Goal: Task Accomplishment & Management: Manage account settings

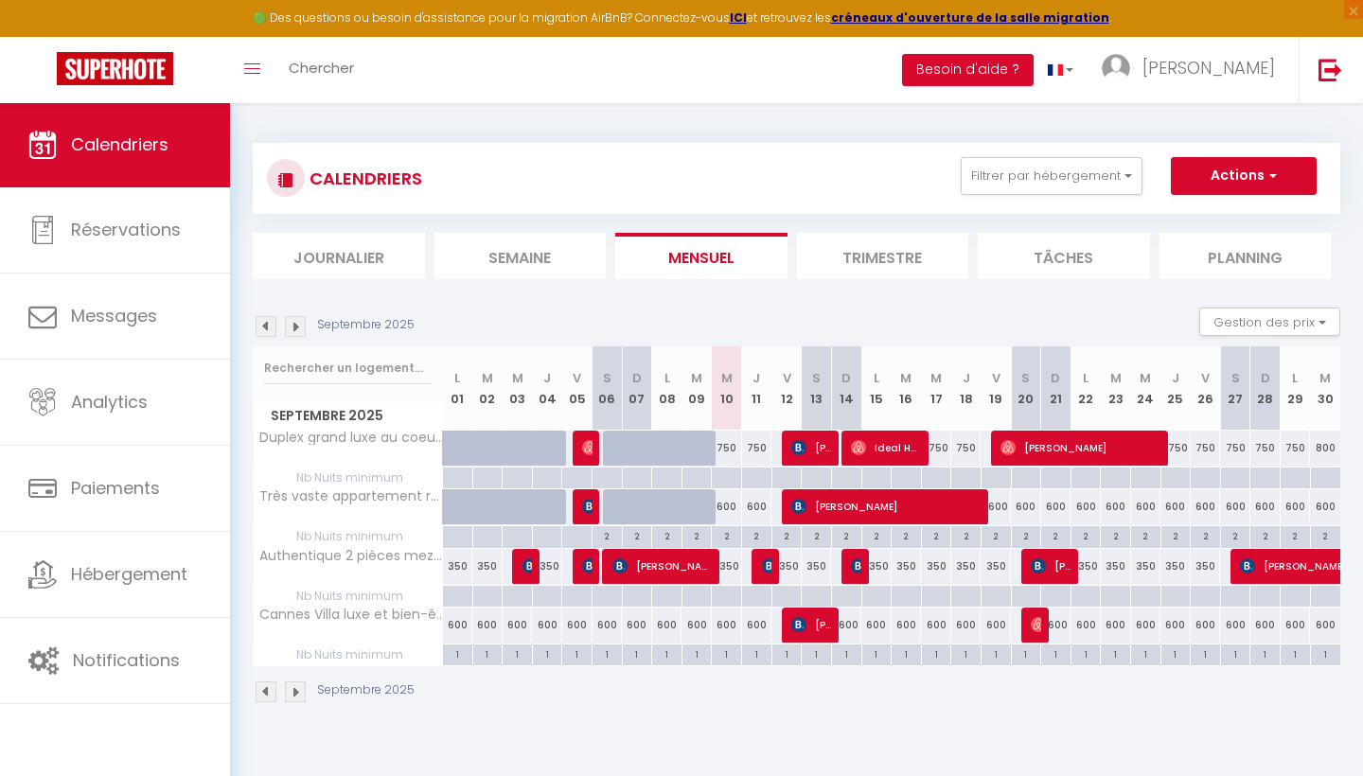
click at [881, 245] on li "Trimestre" at bounding box center [883, 256] width 172 height 46
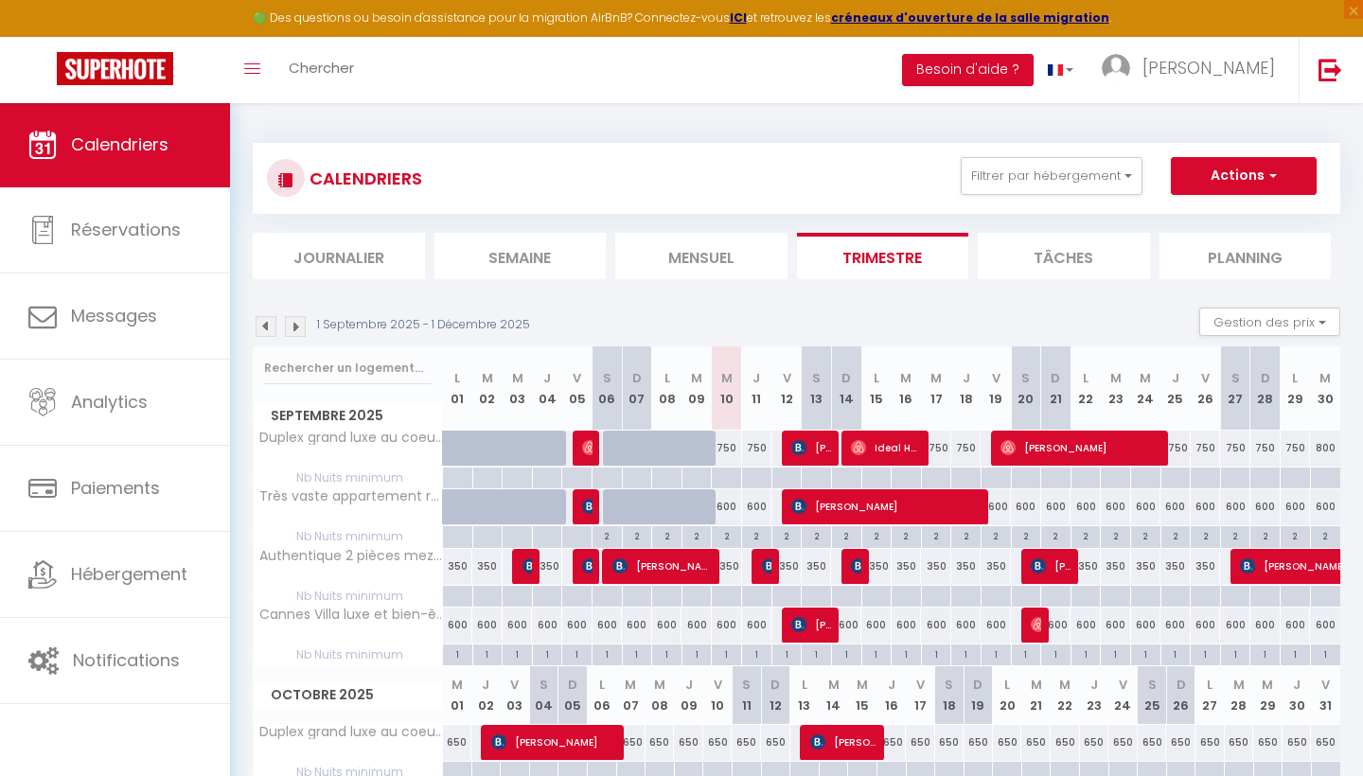
click at [299, 324] on img at bounding box center [295, 326] width 21 height 21
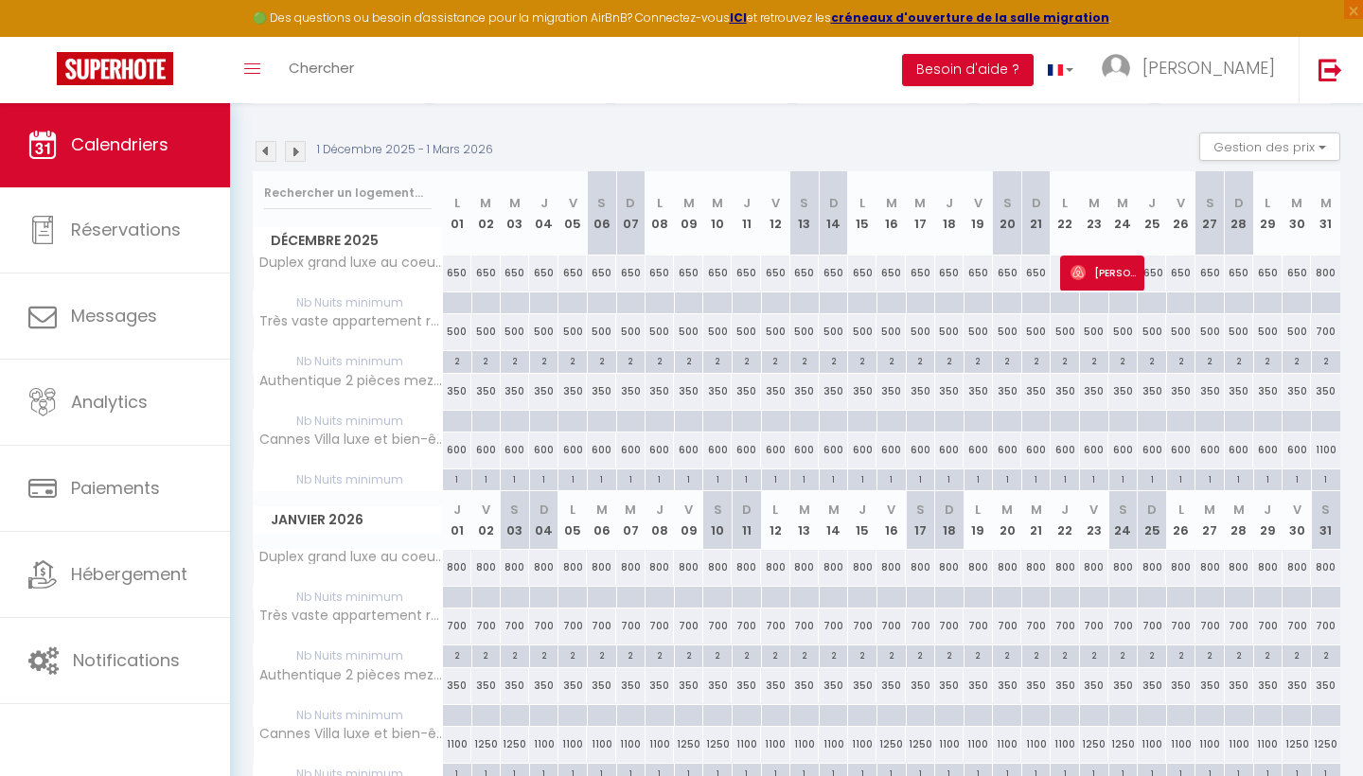
scroll to position [183, 0]
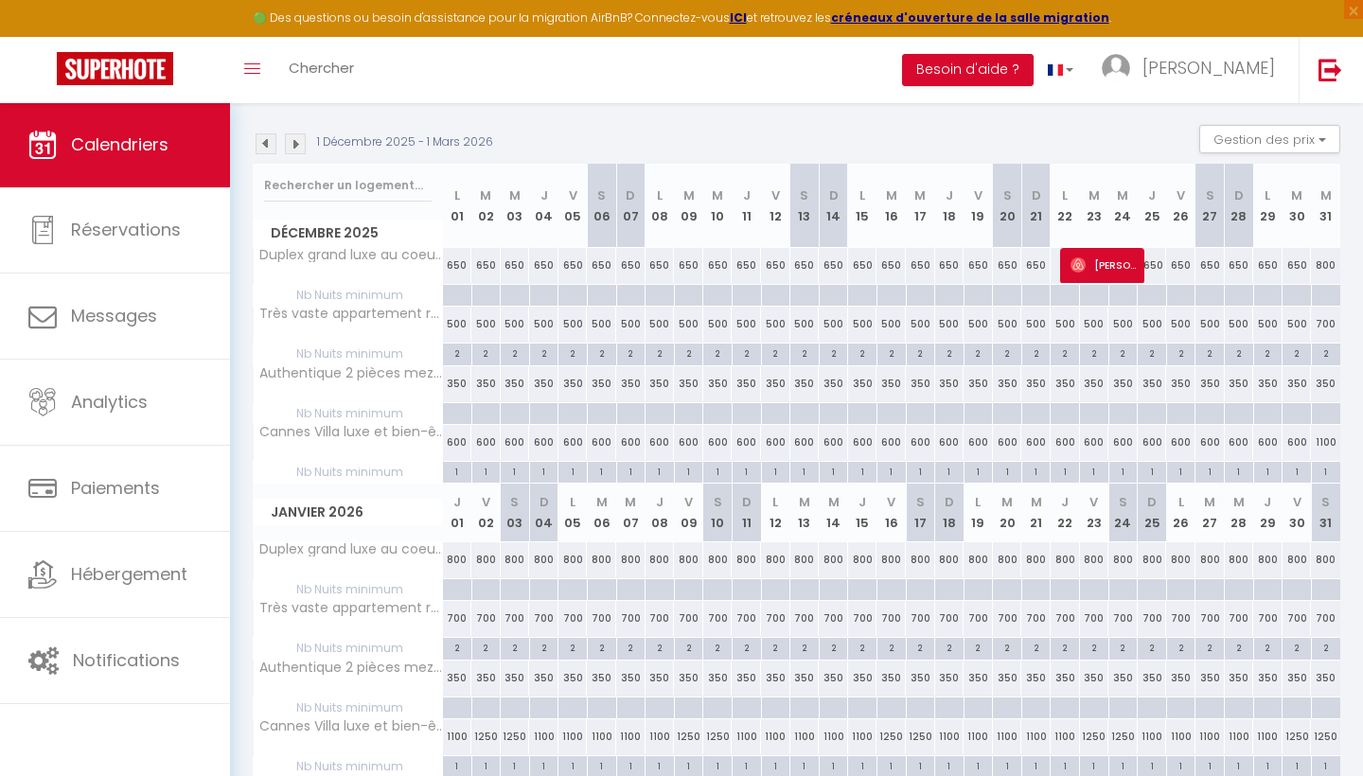
click at [1154, 261] on div "650" at bounding box center [1152, 265] width 29 height 35
type input "650"
type input "Jeu 25 Décembre 2025"
type input "Ven 26 Décembre 2025"
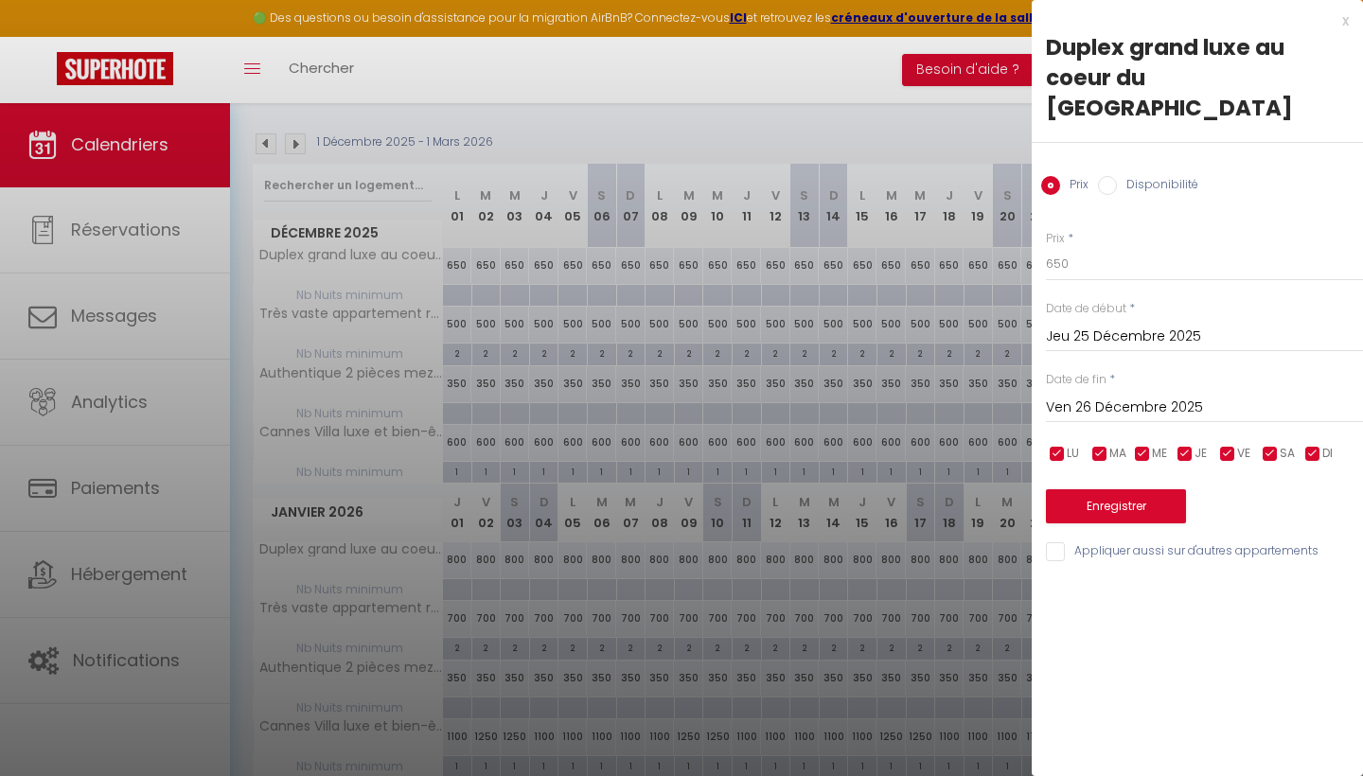
click at [1081, 325] on input "Jeu 25 Décembre 2025" at bounding box center [1204, 337] width 317 height 25
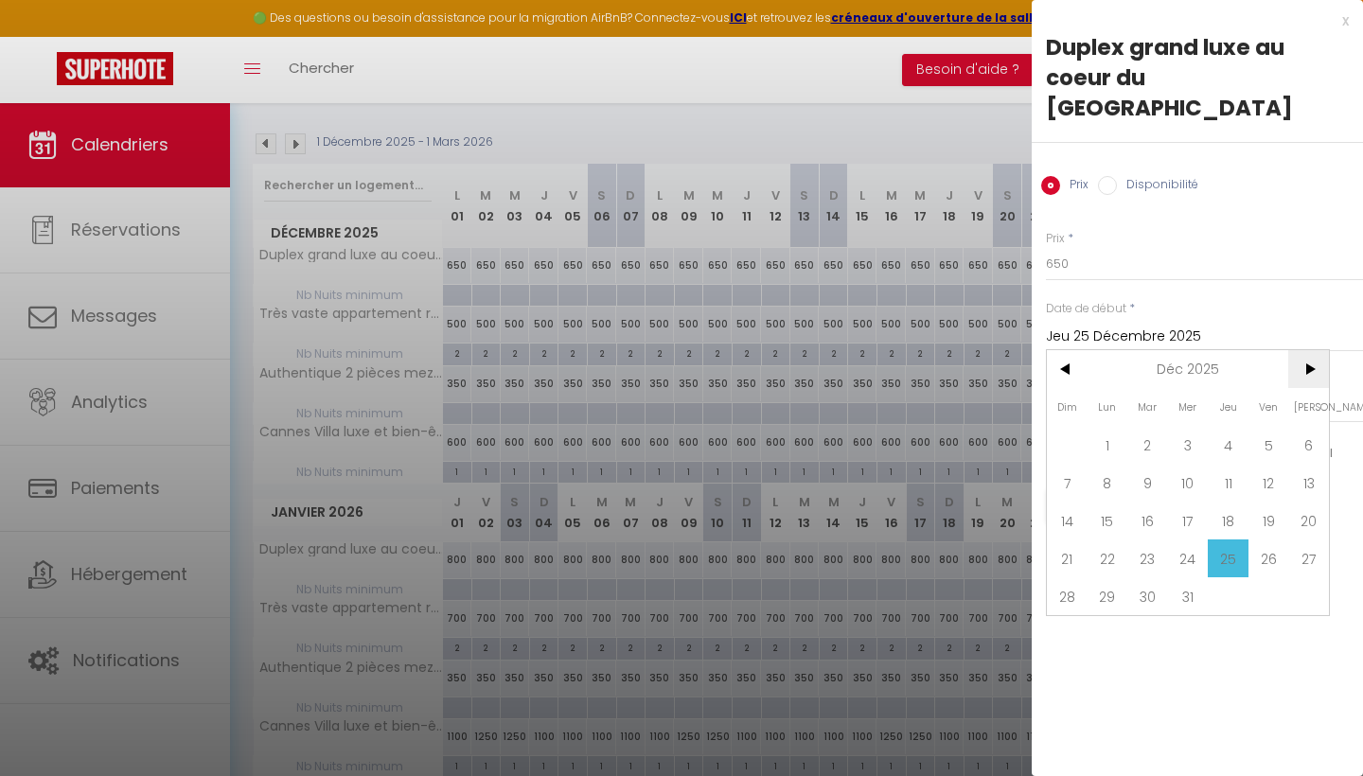
click at [1316, 350] on span ">" at bounding box center [1308, 369] width 41 height 38
click at [1306, 464] on span "10" at bounding box center [1308, 483] width 41 height 38
type input "[PERSON_NAME] 10 Janvier 2026"
type input "Dim 11 Janvier 2026"
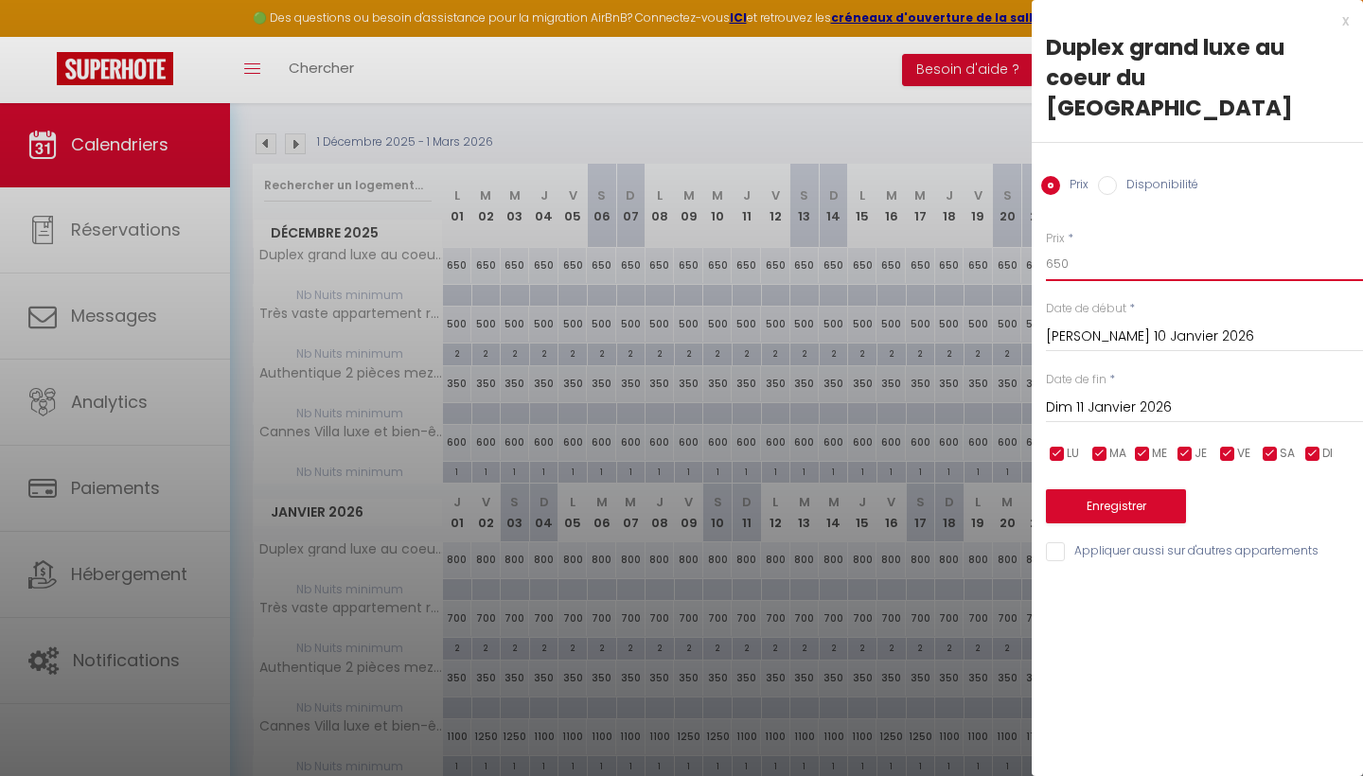
click at [1146, 247] on input "650" at bounding box center [1204, 264] width 317 height 34
type input "6"
type input "!"
type input "800"
click at [1109, 489] on button "Enregistrer" at bounding box center [1116, 506] width 140 height 34
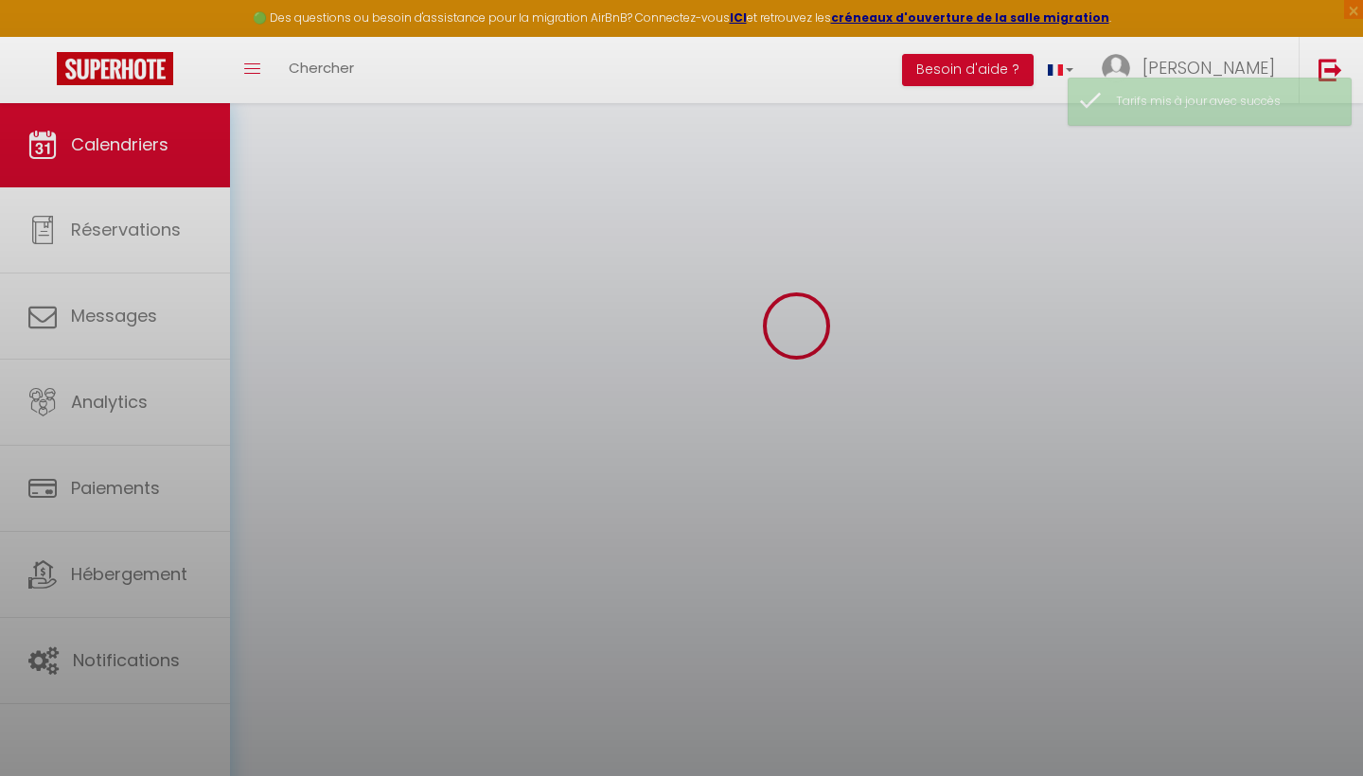
scroll to position [102, 0]
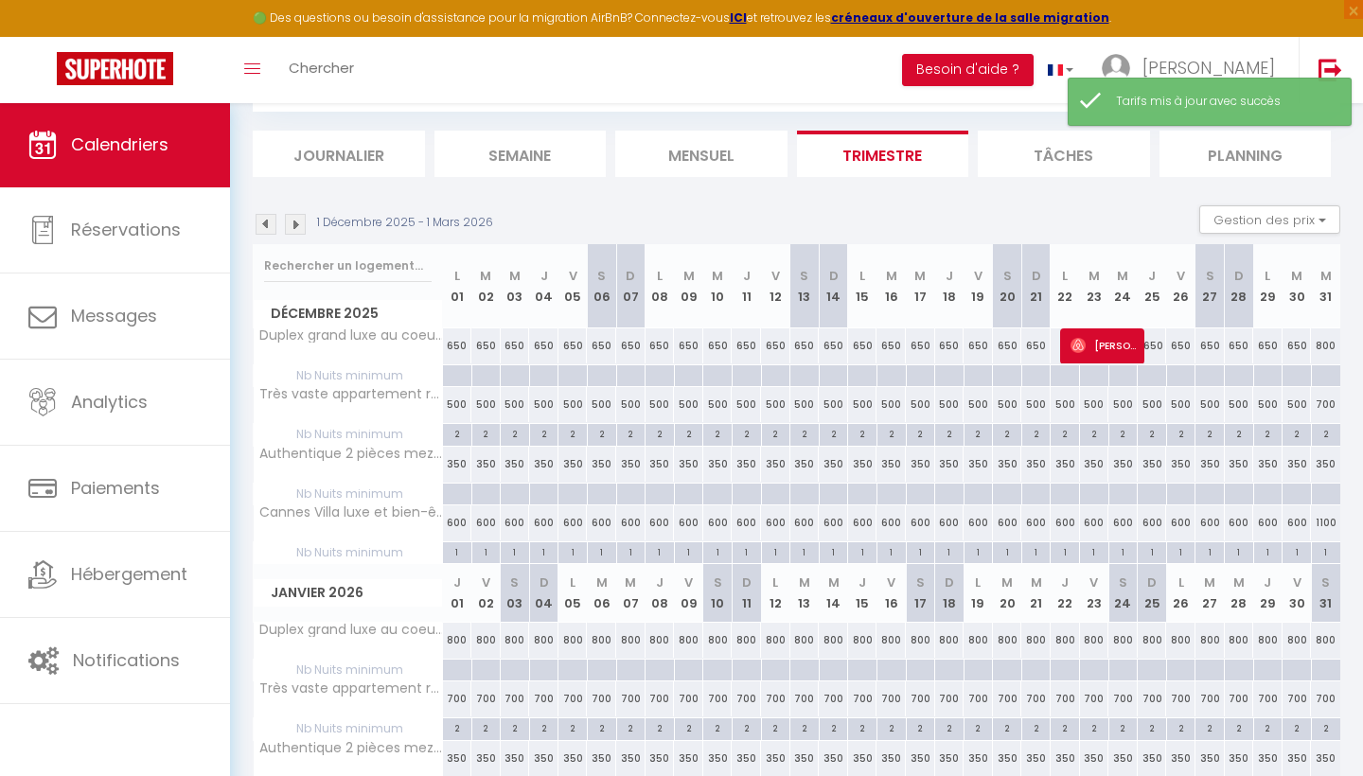
click at [1005, 405] on div "500" at bounding box center [1007, 404] width 29 height 35
type input "500"
type input "[PERSON_NAME] 20 Décembre 2025"
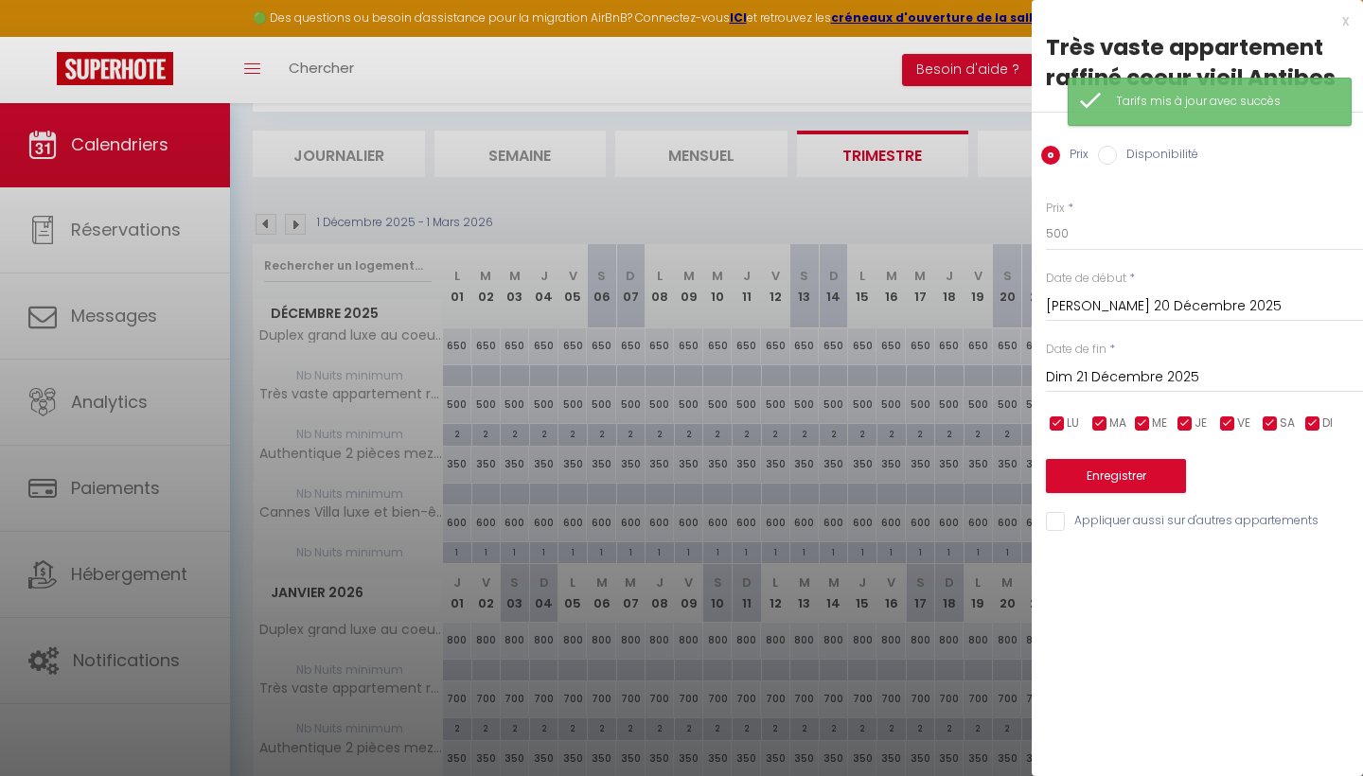
click at [1088, 385] on input "Dim 21 Décembre 2025" at bounding box center [1204, 377] width 317 height 25
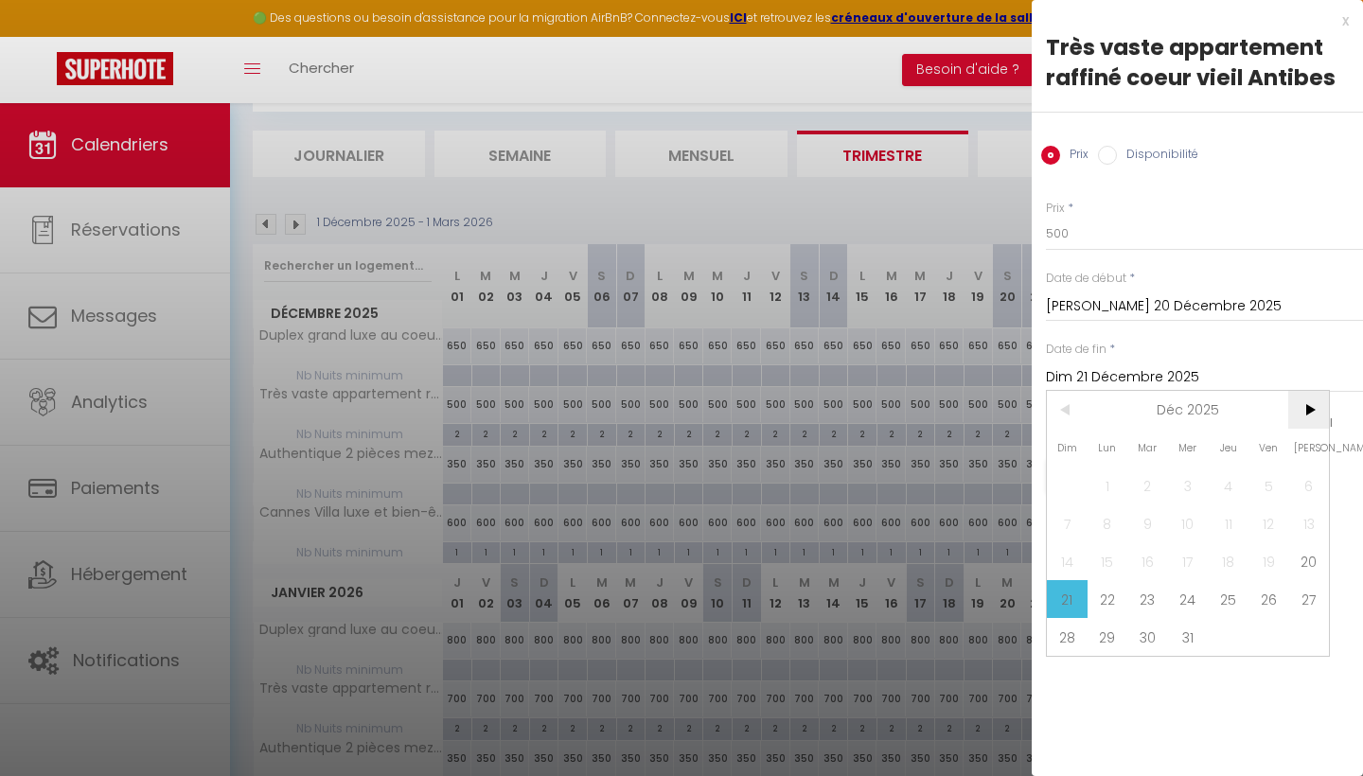
click at [1312, 408] on span ">" at bounding box center [1308, 410] width 41 height 38
click at [1298, 519] on span "10" at bounding box center [1308, 523] width 41 height 38
type input "[PERSON_NAME] 10 Janvier 2026"
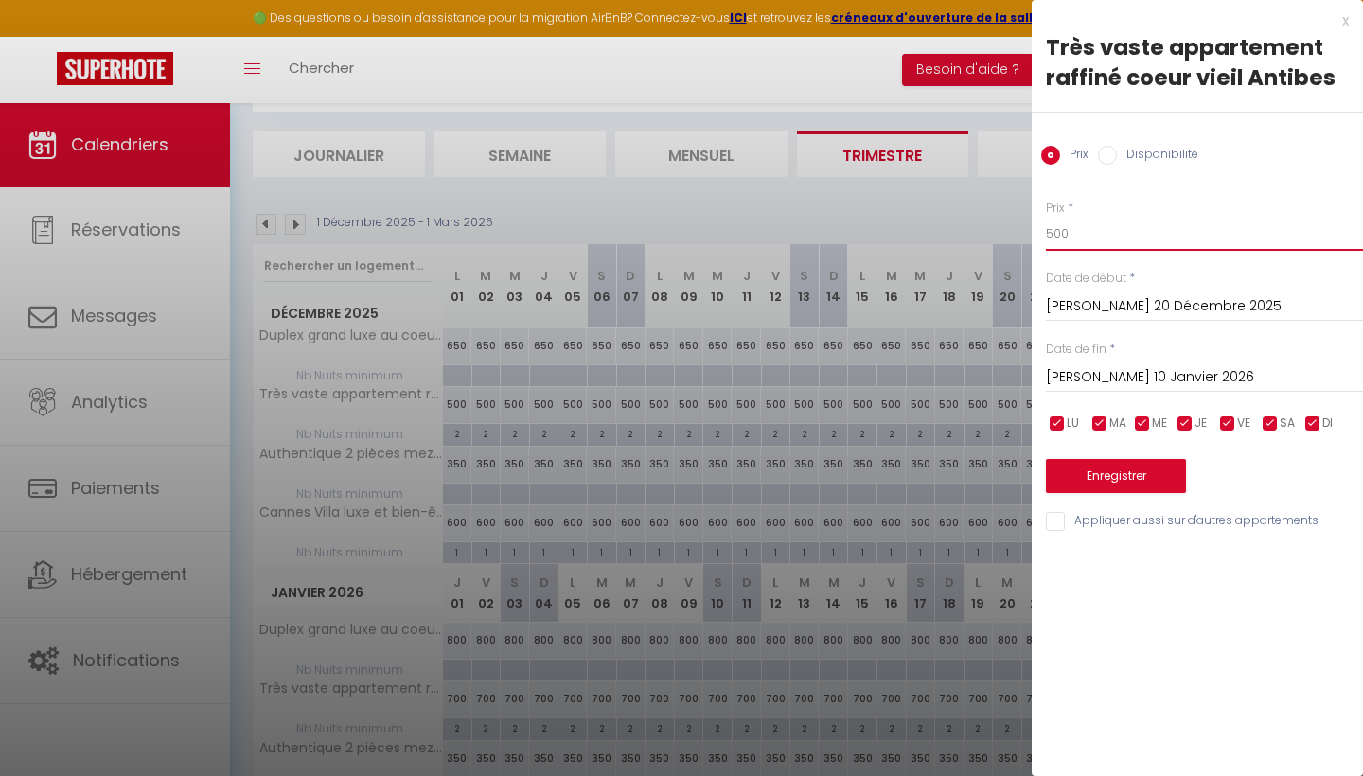
click at [1159, 243] on input "500" at bounding box center [1204, 234] width 317 height 34
type input "5"
type input "650"
click at [1103, 465] on button "Enregistrer" at bounding box center [1116, 476] width 140 height 34
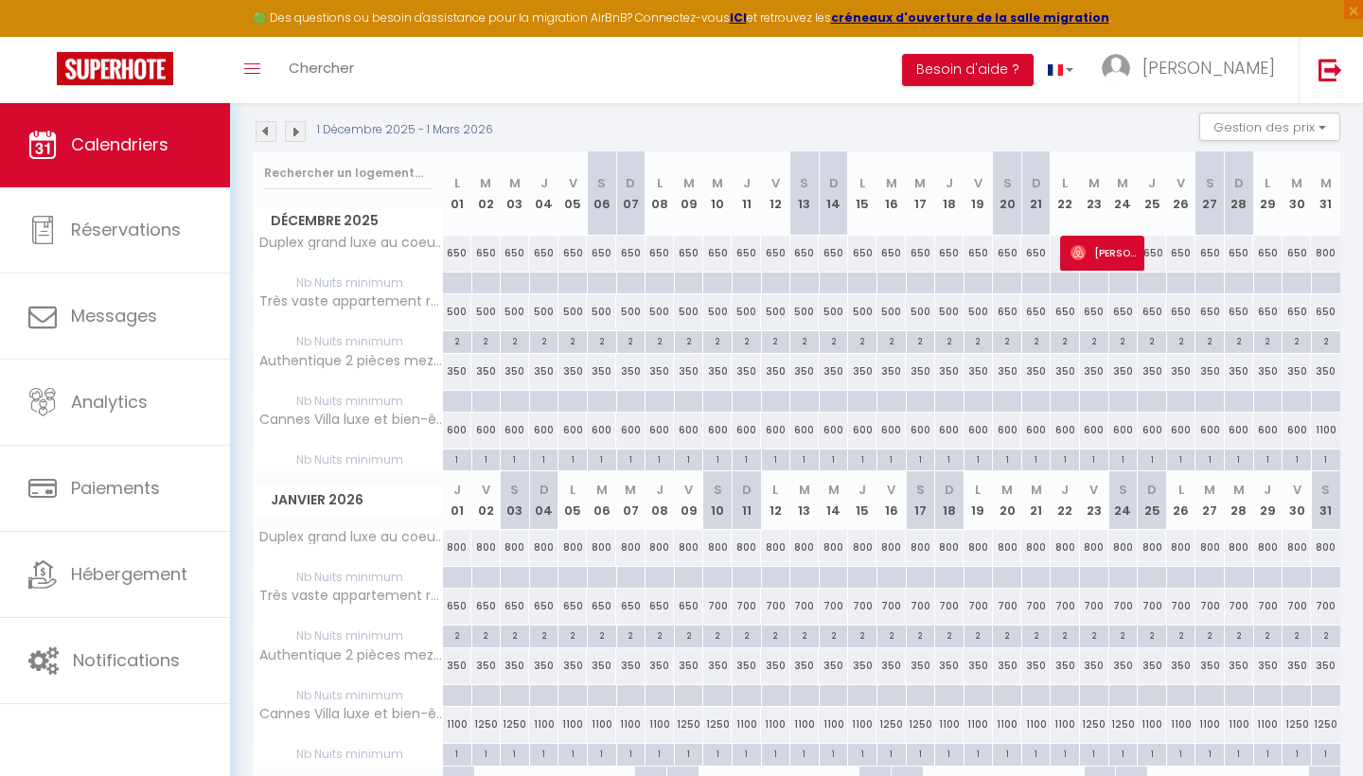
scroll to position [197, 0]
click at [1154, 255] on div "650" at bounding box center [1152, 251] width 29 height 35
type input "650"
type input "Jeu 25 Décembre 2025"
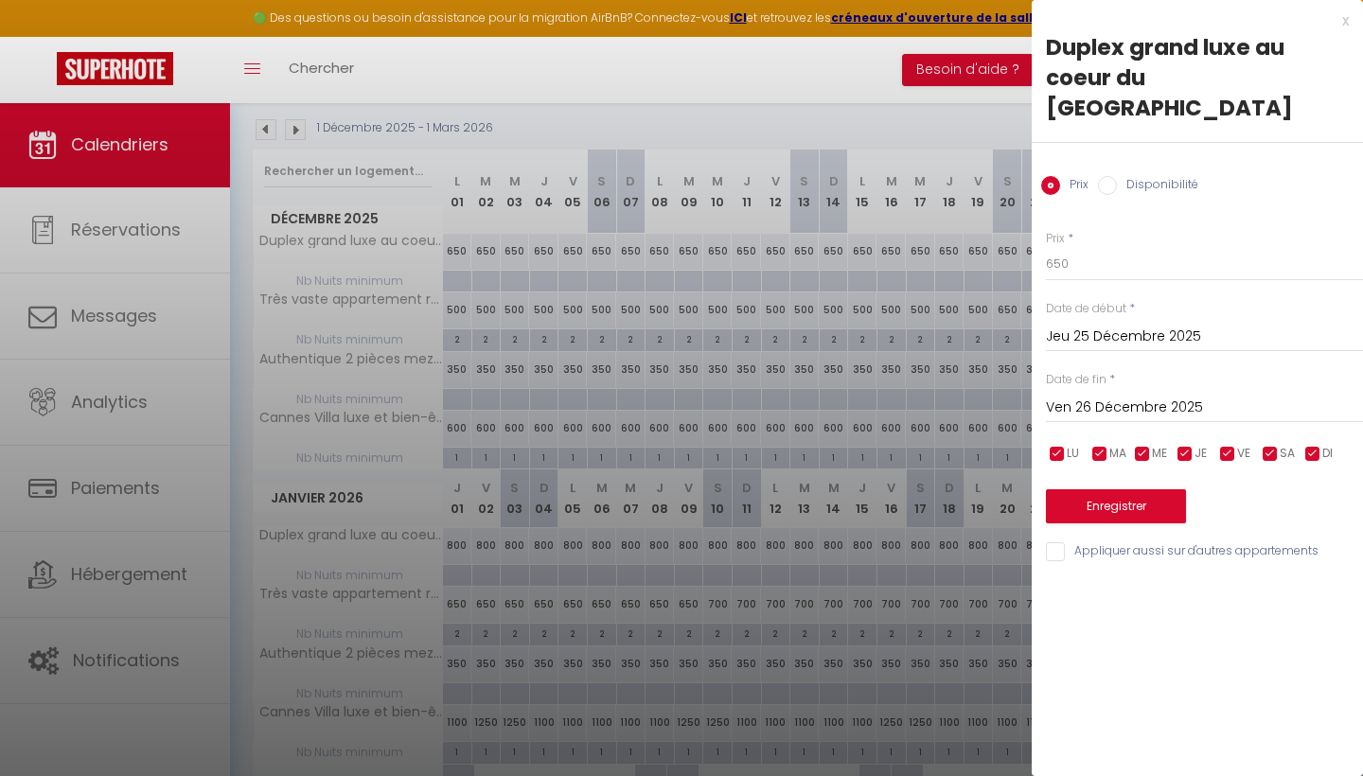
click at [1088, 396] on input "Ven 26 Décembre 2025" at bounding box center [1204, 408] width 317 height 25
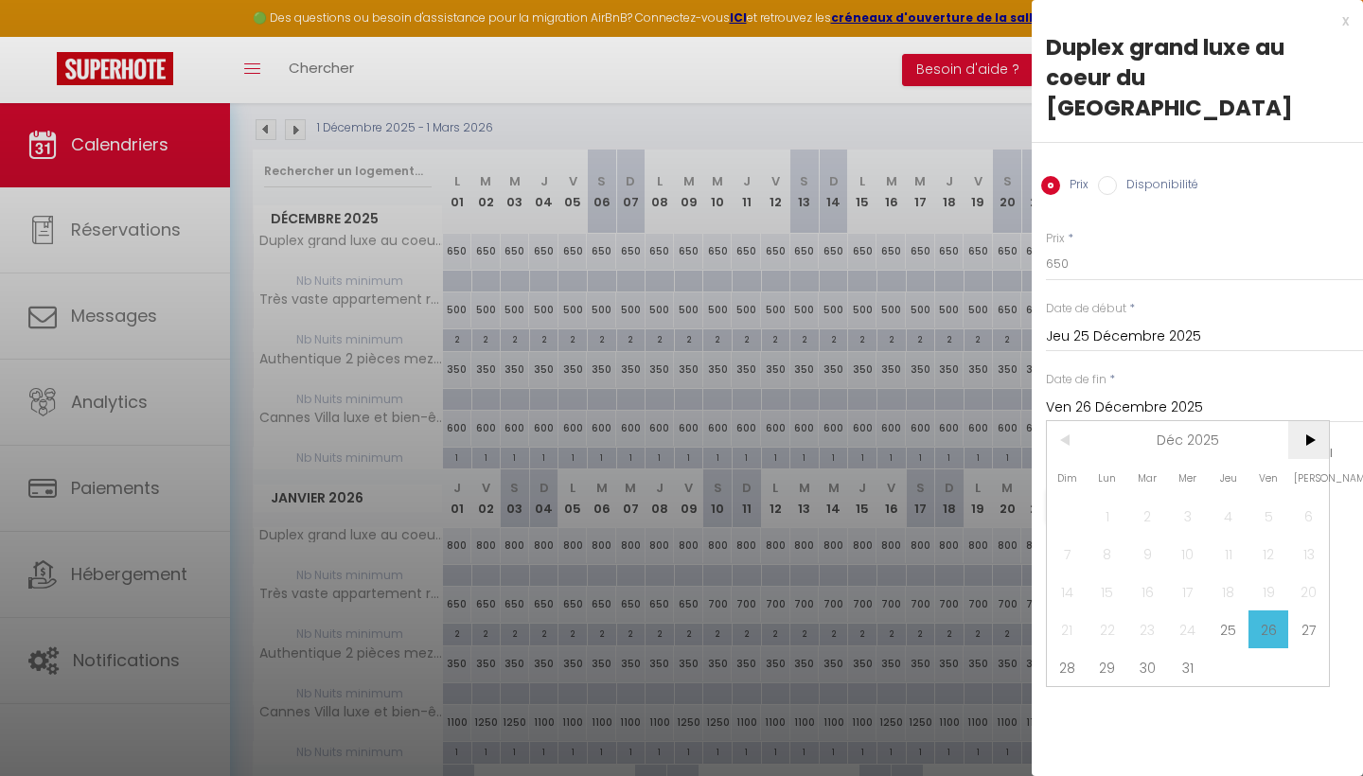
click at [1311, 421] on span ">" at bounding box center [1308, 440] width 41 height 38
click at [1311, 535] on span "10" at bounding box center [1308, 554] width 41 height 38
type input "[PERSON_NAME] 10 Janvier 2026"
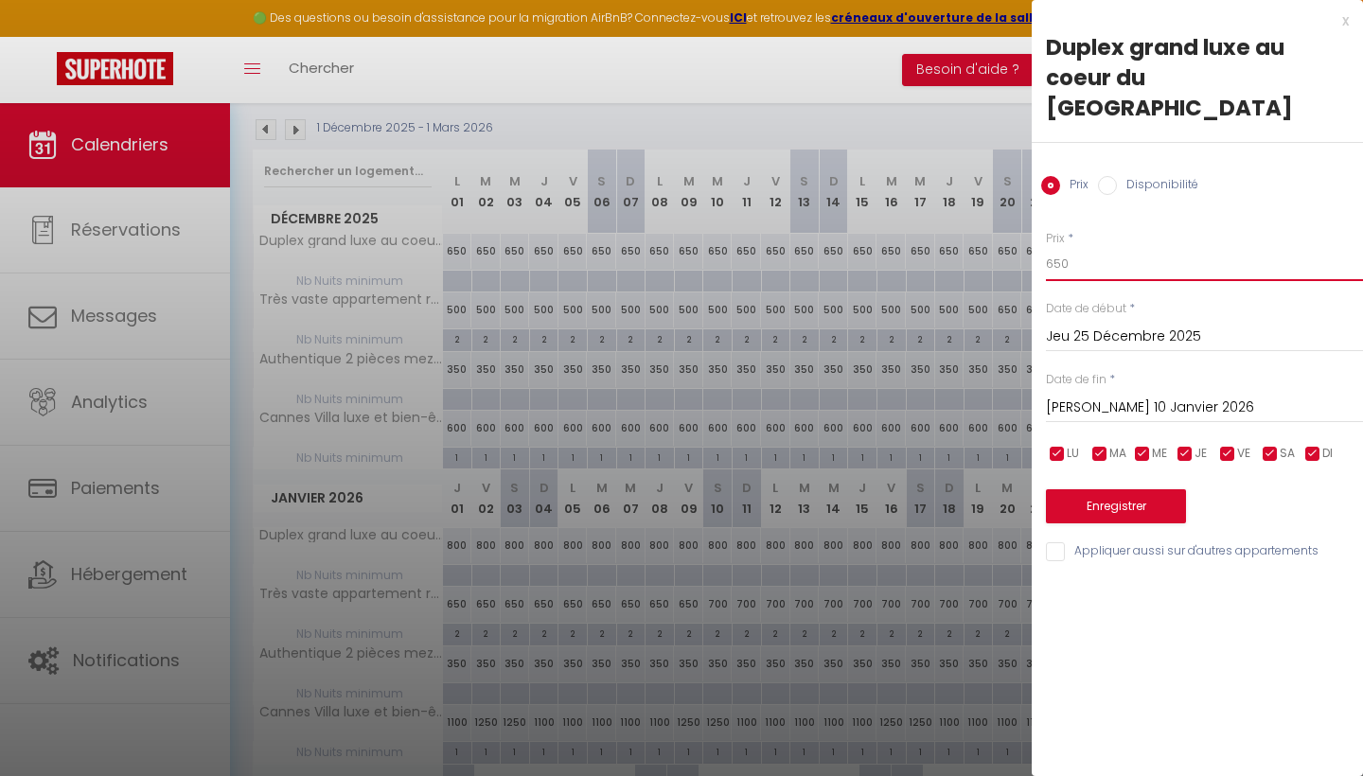
click at [1108, 247] on input "650" at bounding box center [1204, 264] width 317 height 34
type input "6"
type input "800"
click at [1106, 489] on button "Enregistrer" at bounding box center [1116, 506] width 140 height 34
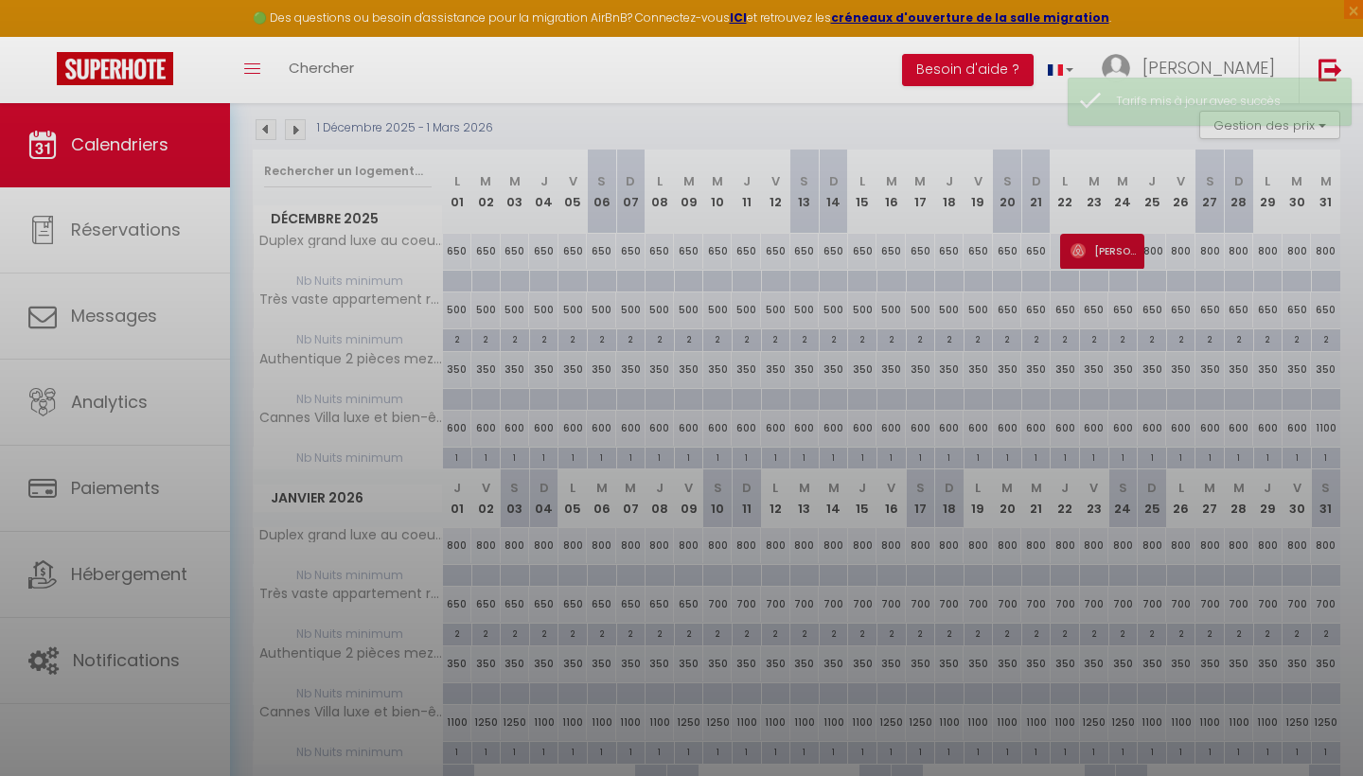
scroll to position [102, 0]
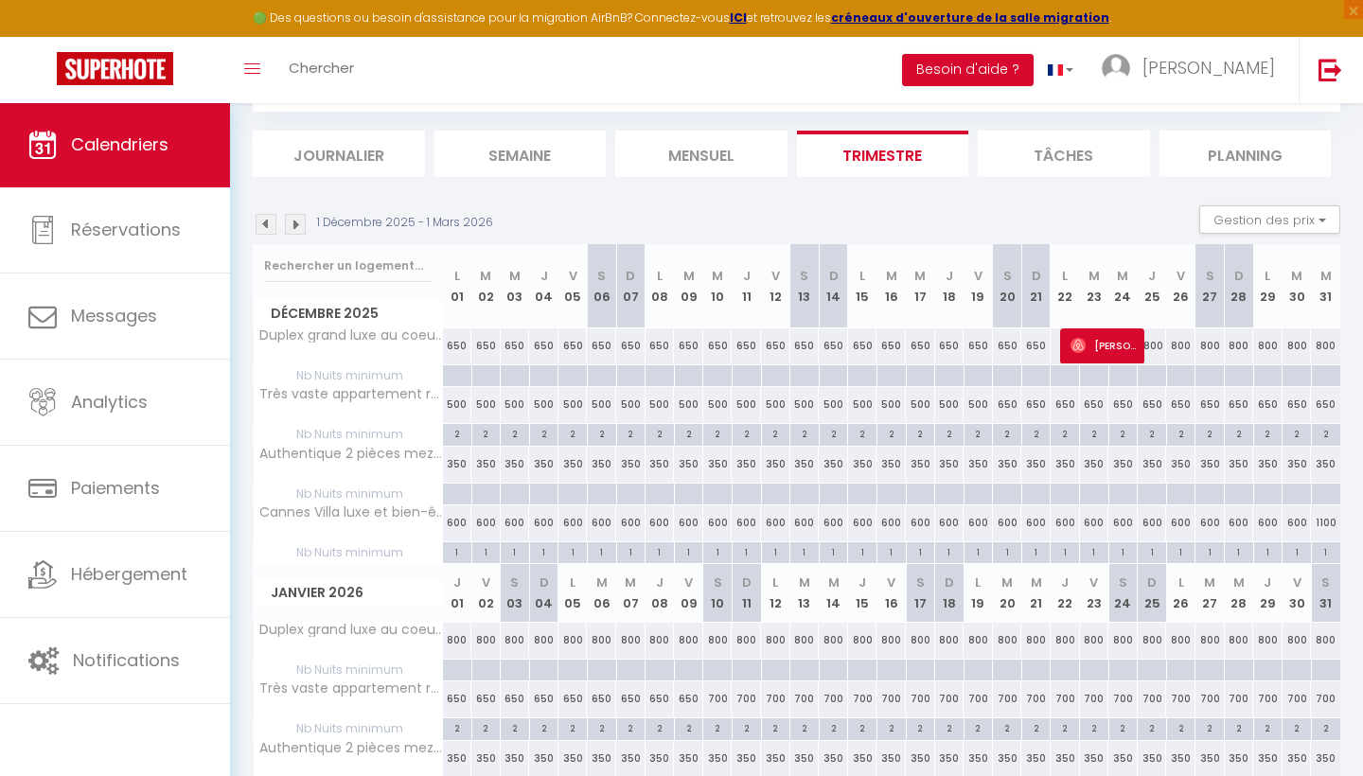
click at [1011, 403] on div "650" at bounding box center [1007, 404] width 29 height 35
type input "650"
type input "[PERSON_NAME] 20 Décembre 2025"
type input "Dim 21 Décembre 2025"
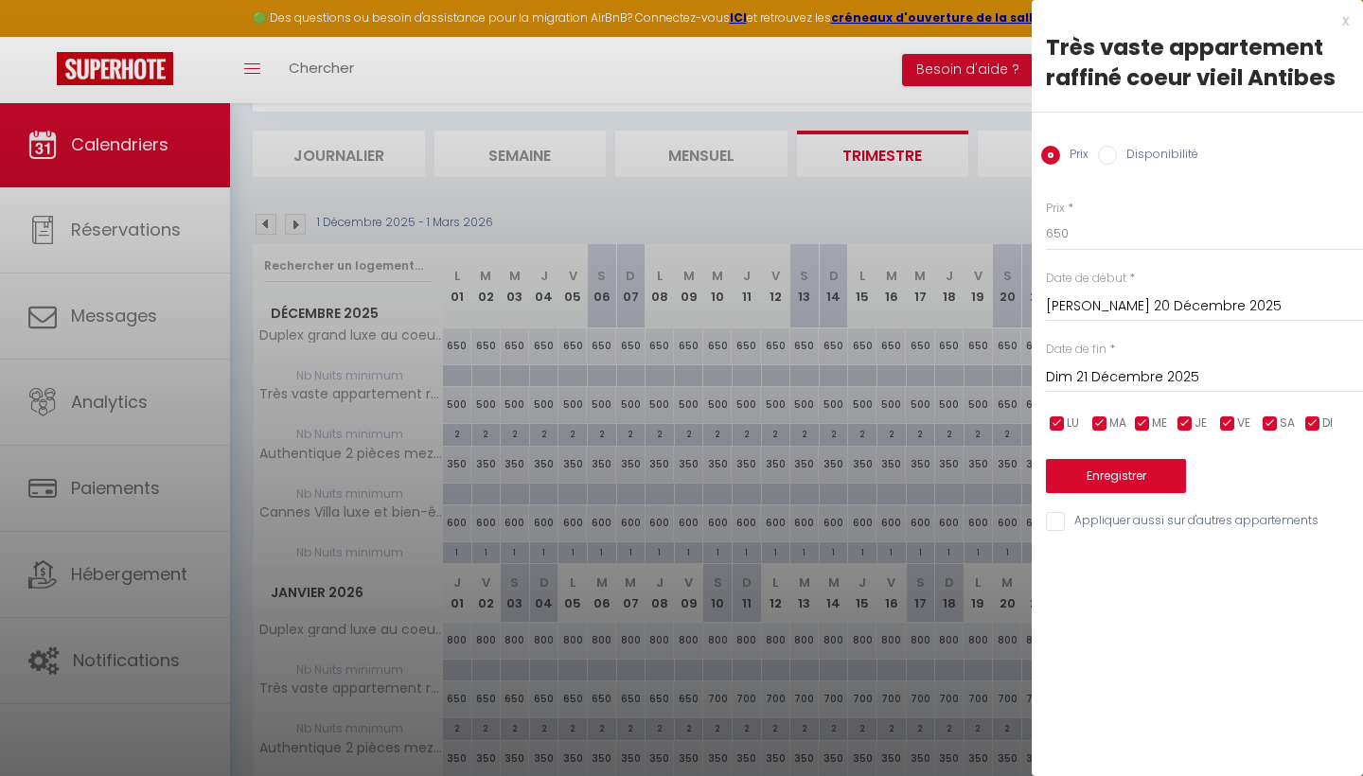
click at [1343, 21] on div "x" at bounding box center [1190, 20] width 317 height 23
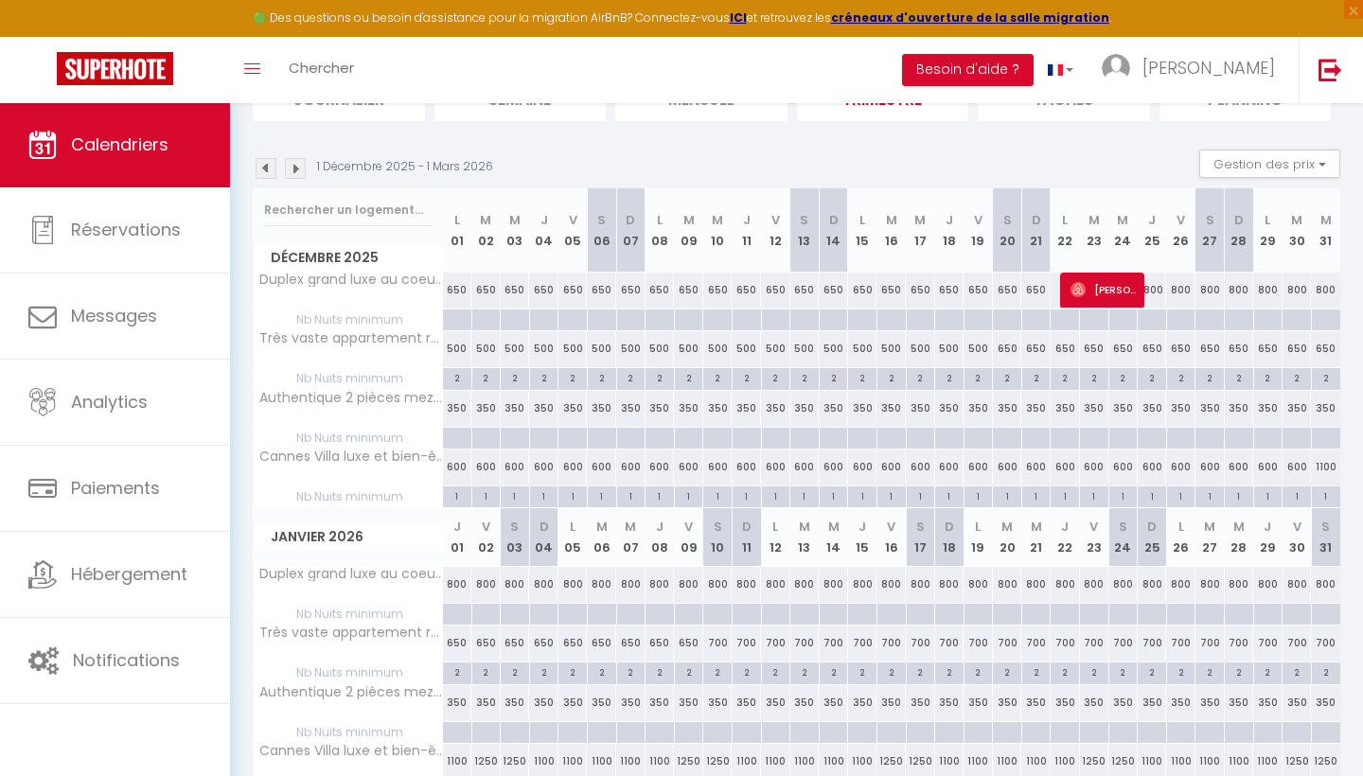
scroll to position [159, 0]
click at [1011, 344] on div "650" at bounding box center [1007, 347] width 29 height 35
type input "650"
type input "[PERSON_NAME] 20 Décembre 2025"
type input "Dim 21 Décembre 2025"
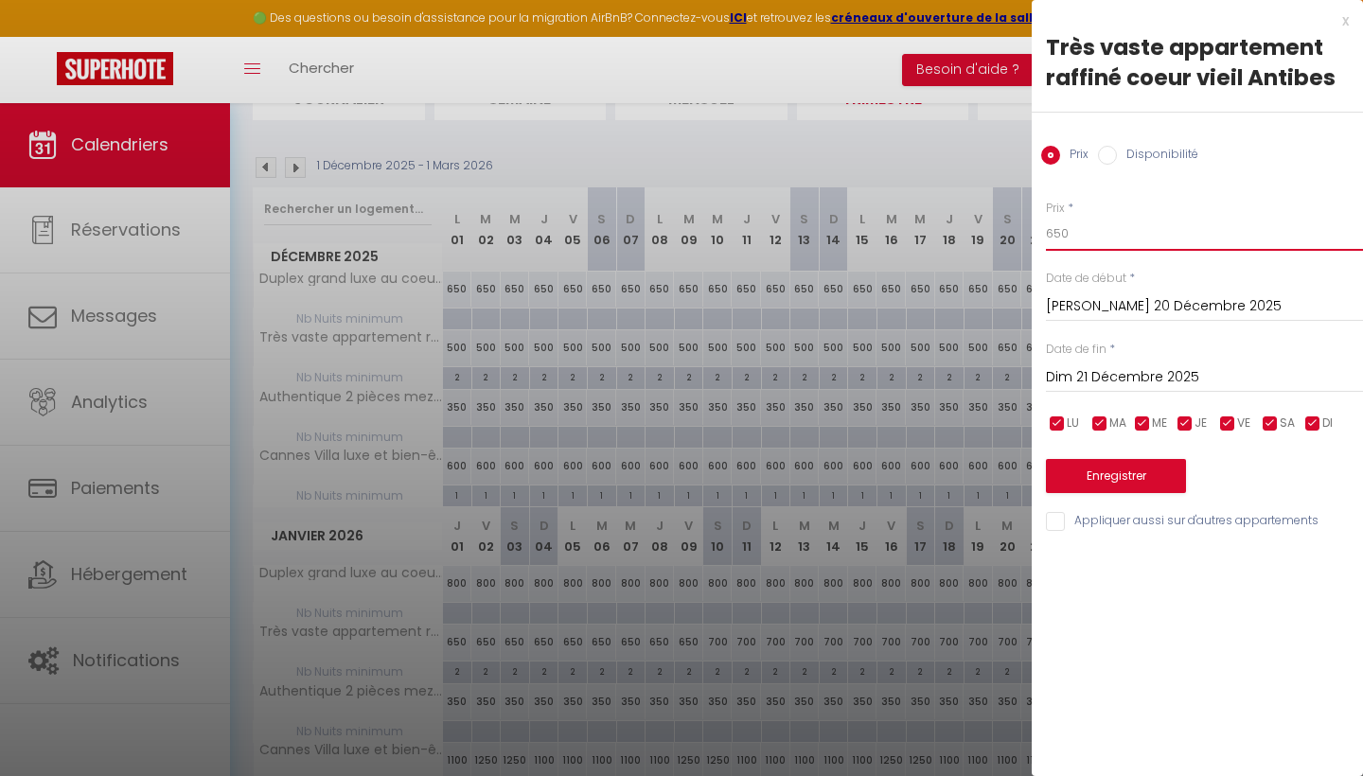
click at [1100, 233] on input "650" at bounding box center [1204, 234] width 317 height 34
type input "6"
type input "8"
type input "700"
click at [1117, 382] on input "Dim 21 Décembre 2025" at bounding box center [1204, 377] width 317 height 25
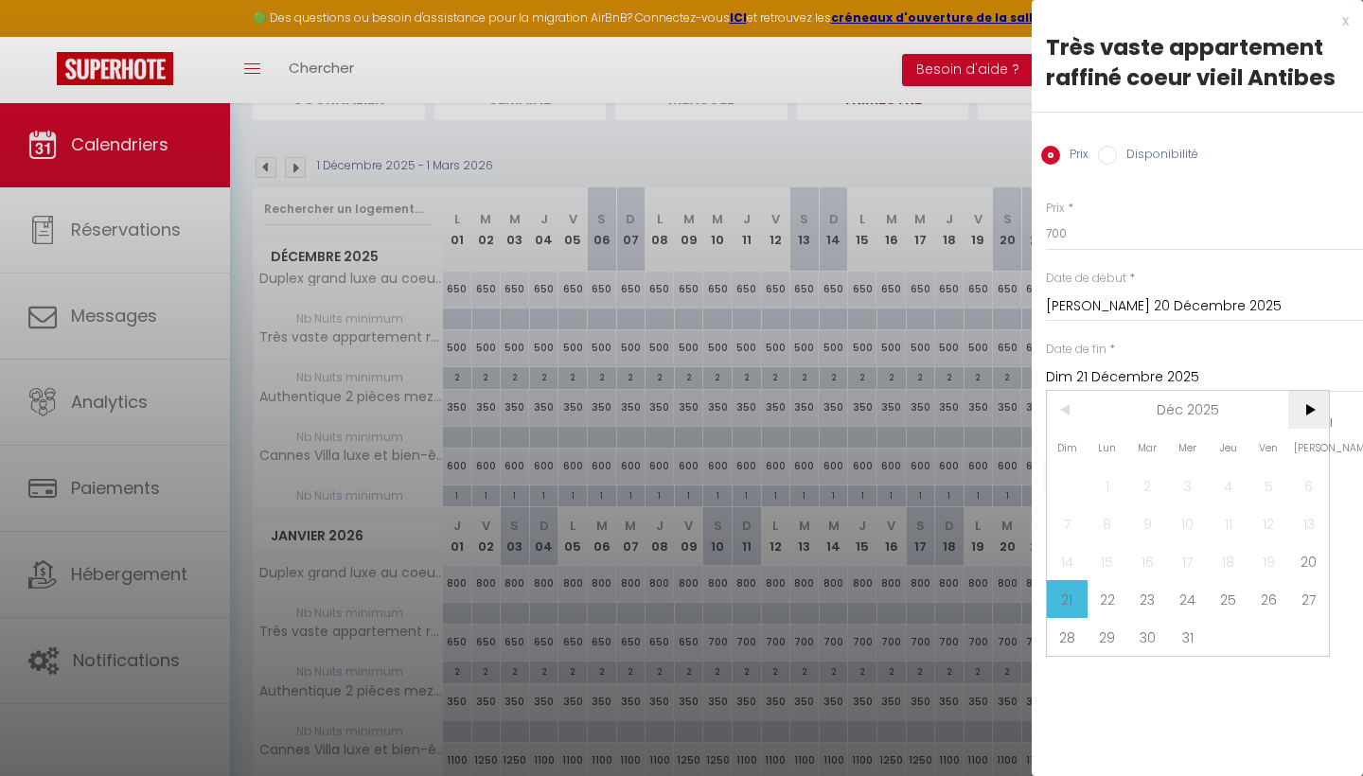
click at [1316, 412] on span ">" at bounding box center [1308, 410] width 41 height 38
click at [1312, 525] on span "10" at bounding box center [1308, 523] width 41 height 38
type input "[PERSON_NAME] 10 Janvier 2026"
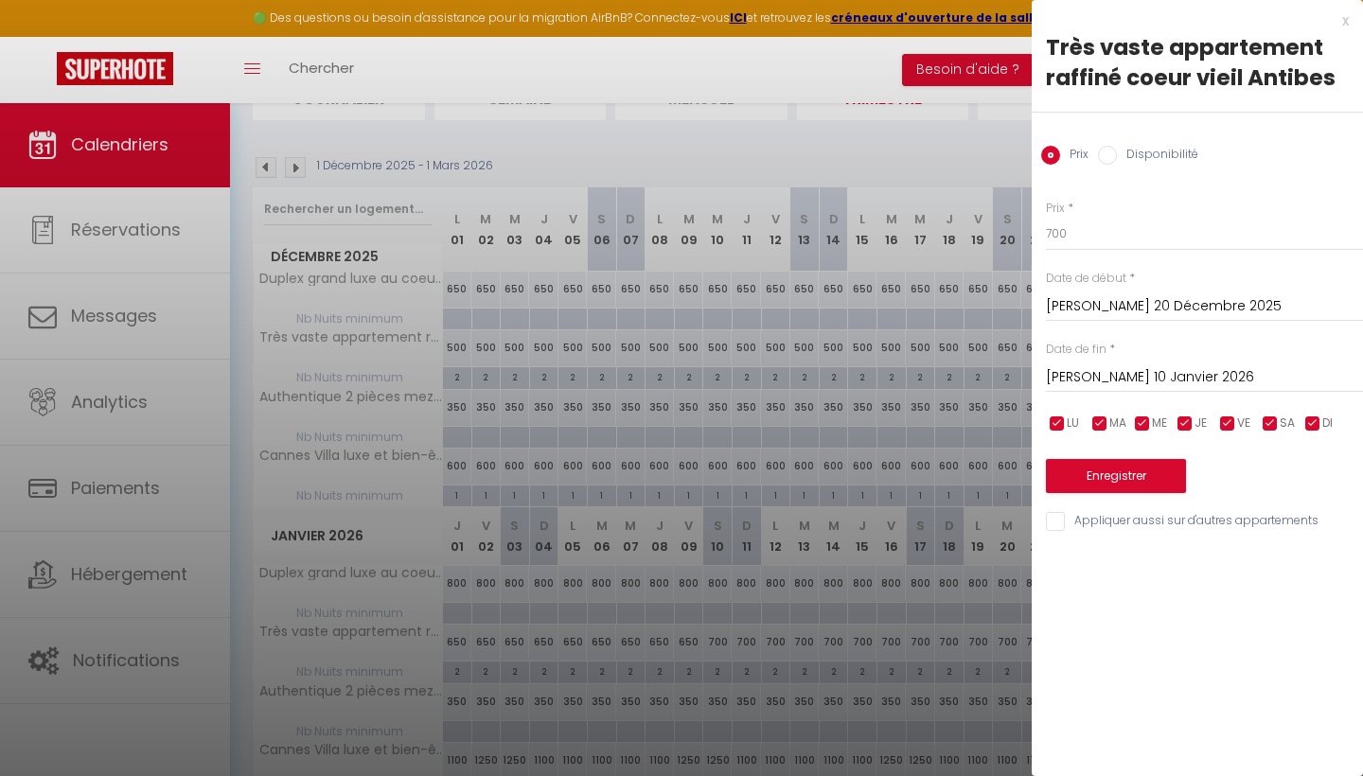
click at [1130, 460] on button "Enregistrer" at bounding box center [1116, 476] width 140 height 34
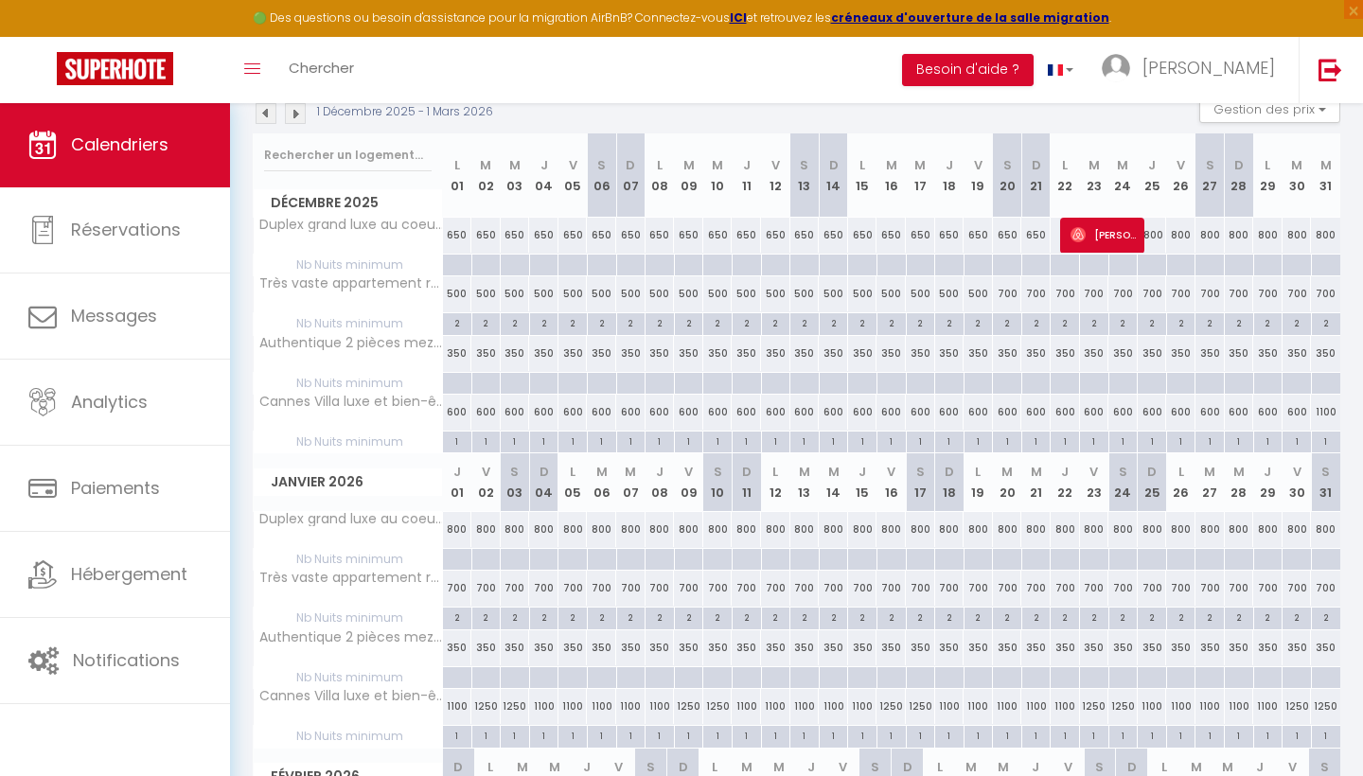
scroll to position [217, 0]
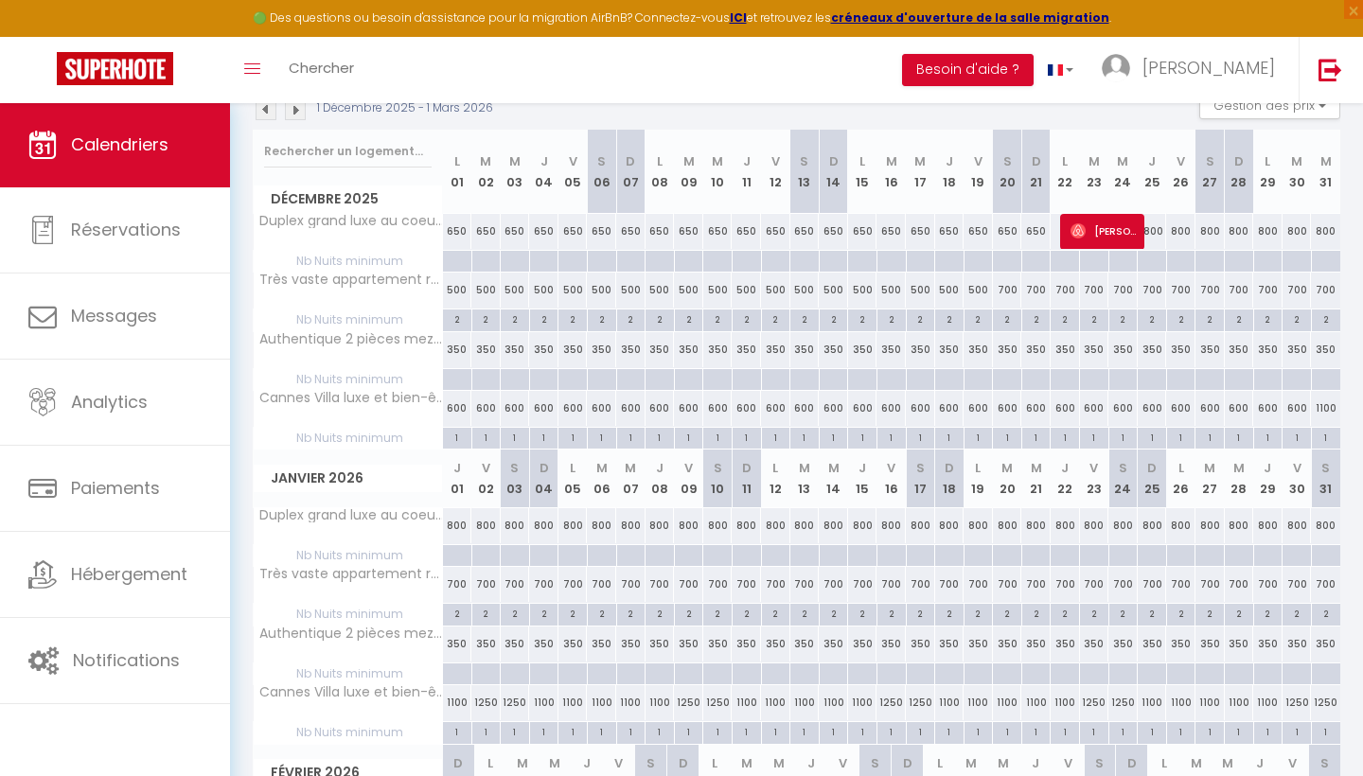
click at [1001, 411] on div "600" at bounding box center [1007, 408] width 29 height 35
type input "600"
type input "[PERSON_NAME] 20 Décembre 2025"
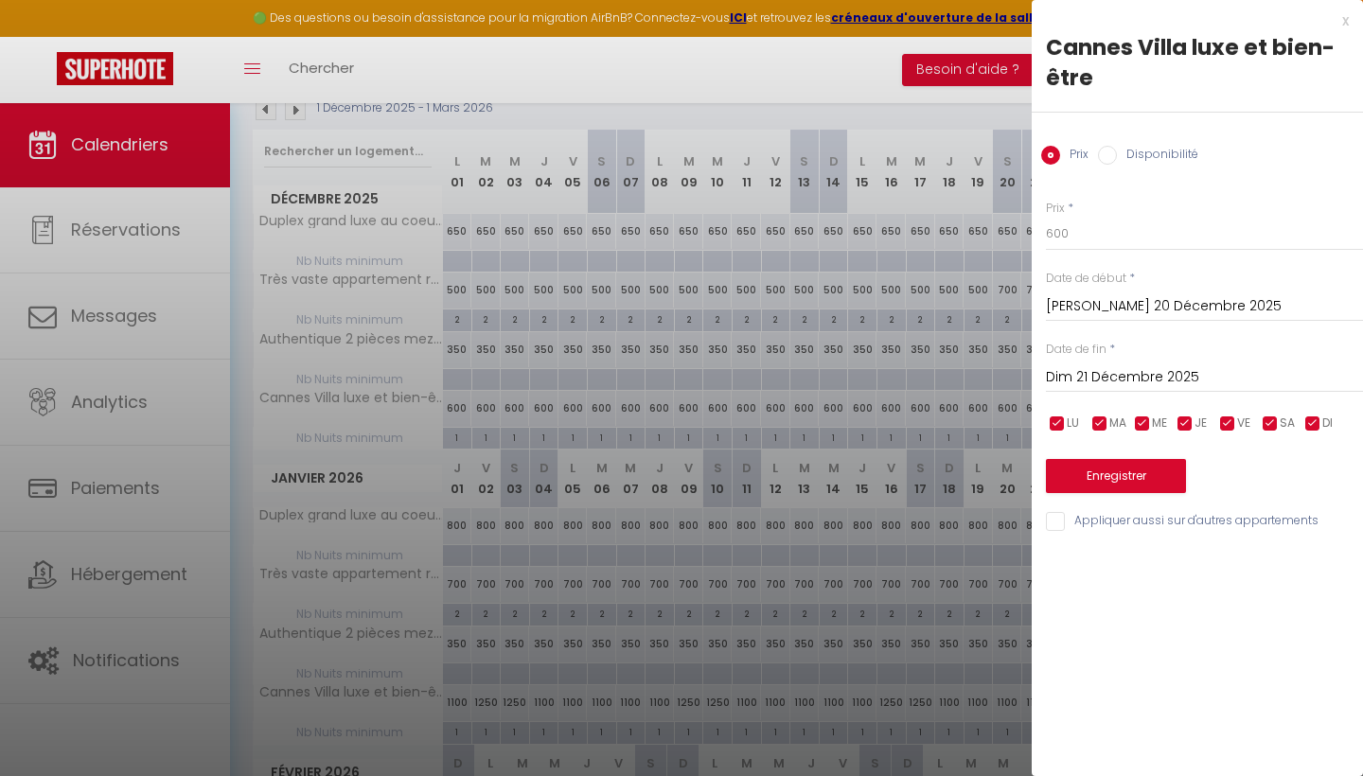
click at [1093, 384] on input "Dim 21 Décembre 2025" at bounding box center [1204, 377] width 317 height 25
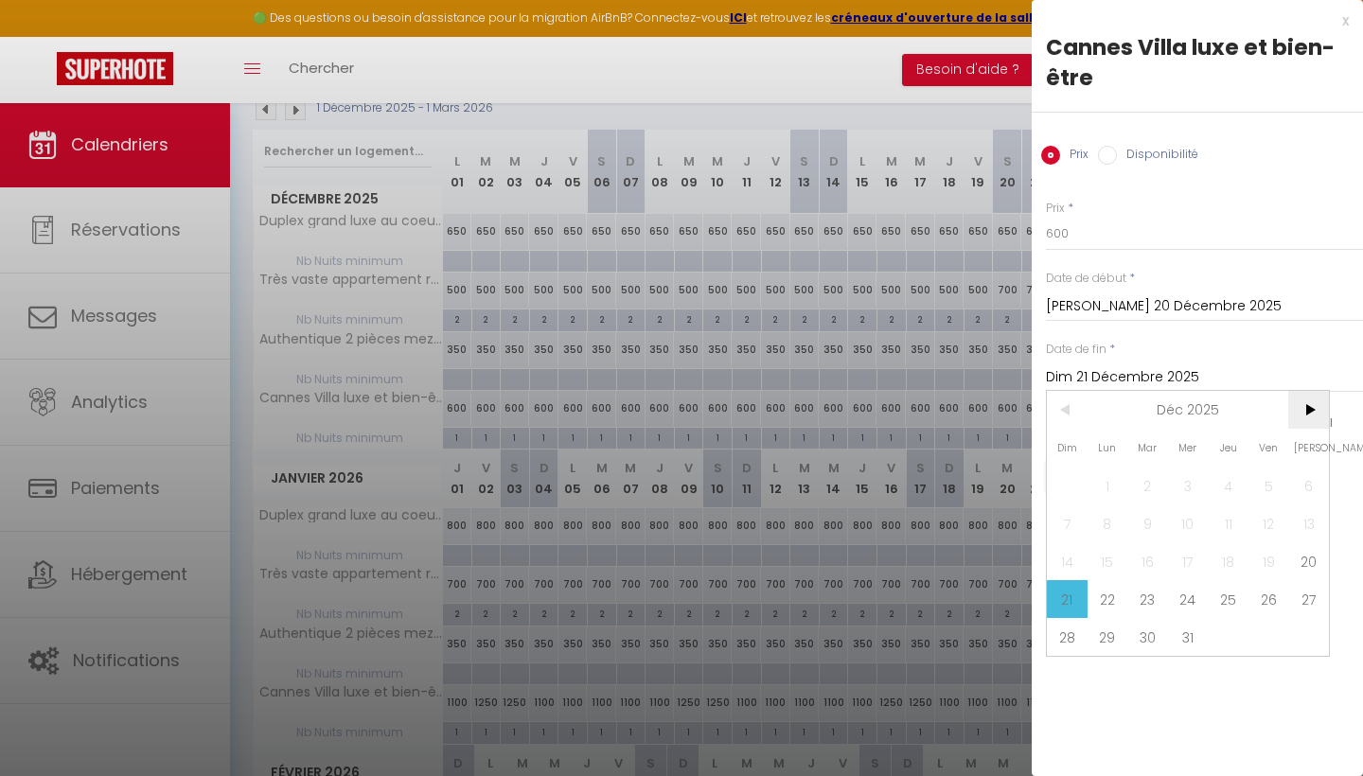
click at [1315, 404] on span ">" at bounding box center [1308, 410] width 41 height 38
click at [1307, 524] on span "10" at bounding box center [1308, 523] width 41 height 38
type input "[PERSON_NAME] 10 Janvier 2026"
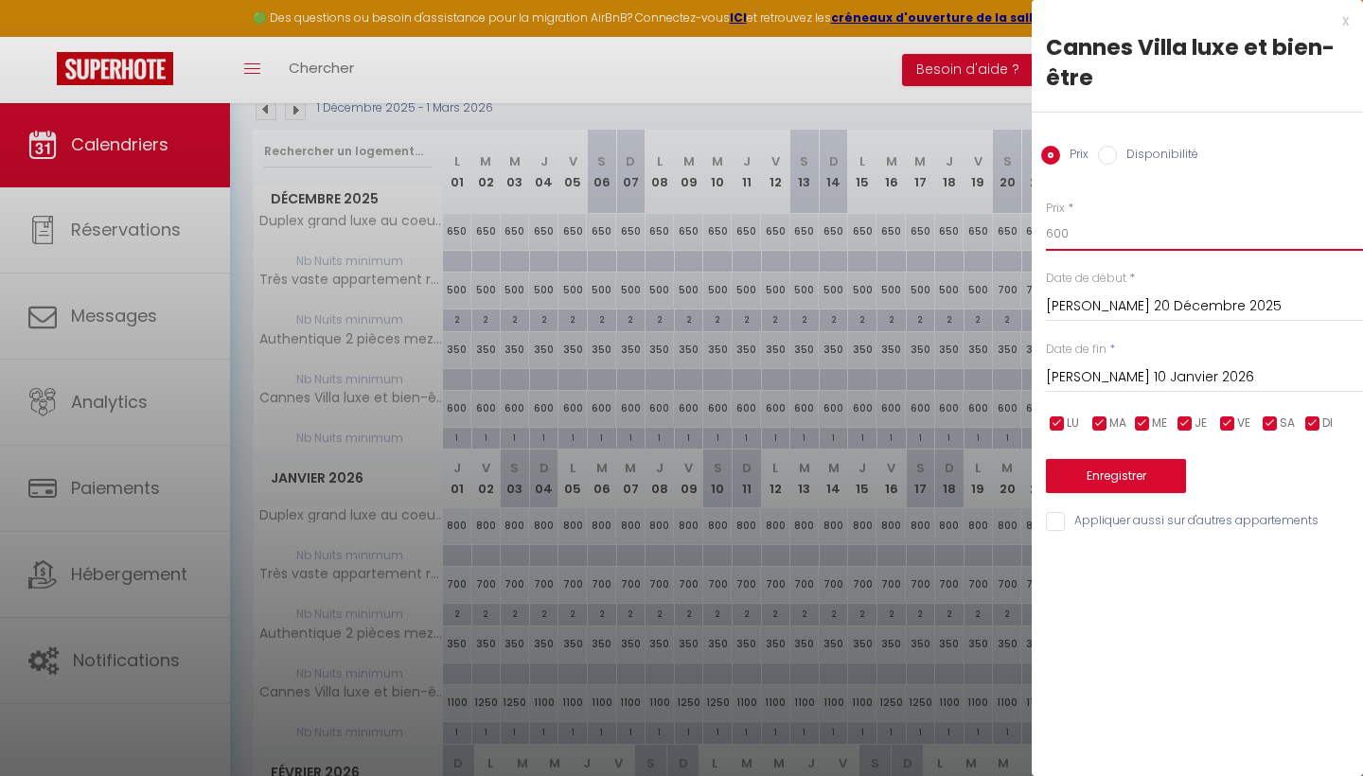
click at [1109, 244] on input "600" at bounding box center [1204, 234] width 317 height 34
type input "6"
type input "!"
type input "850"
click at [1145, 472] on button "Enregistrer" at bounding box center [1116, 476] width 140 height 34
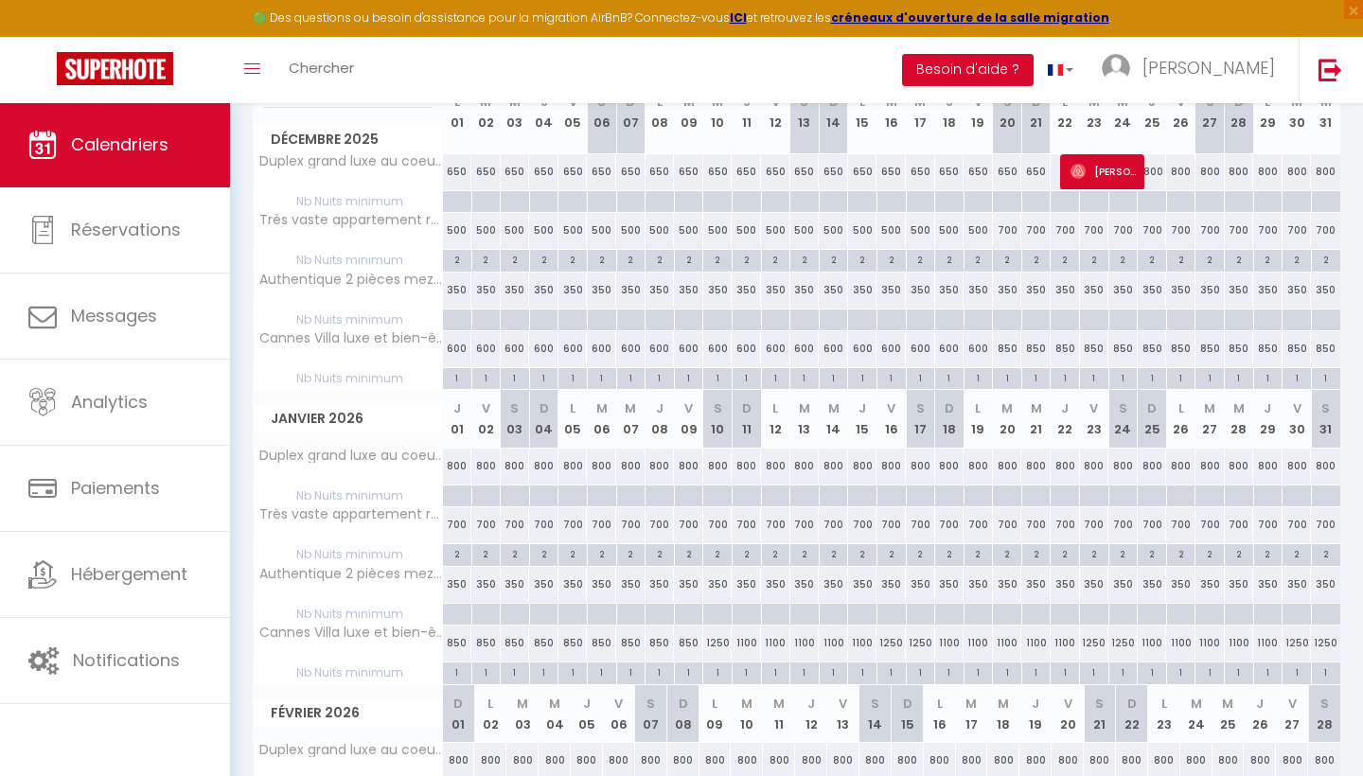
scroll to position [279, 0]
click at [693, 643] on div "850" at bounding box center [688, 640] width 29 height 35
type input "850"
type input "Ven 09 Janvier 2026"
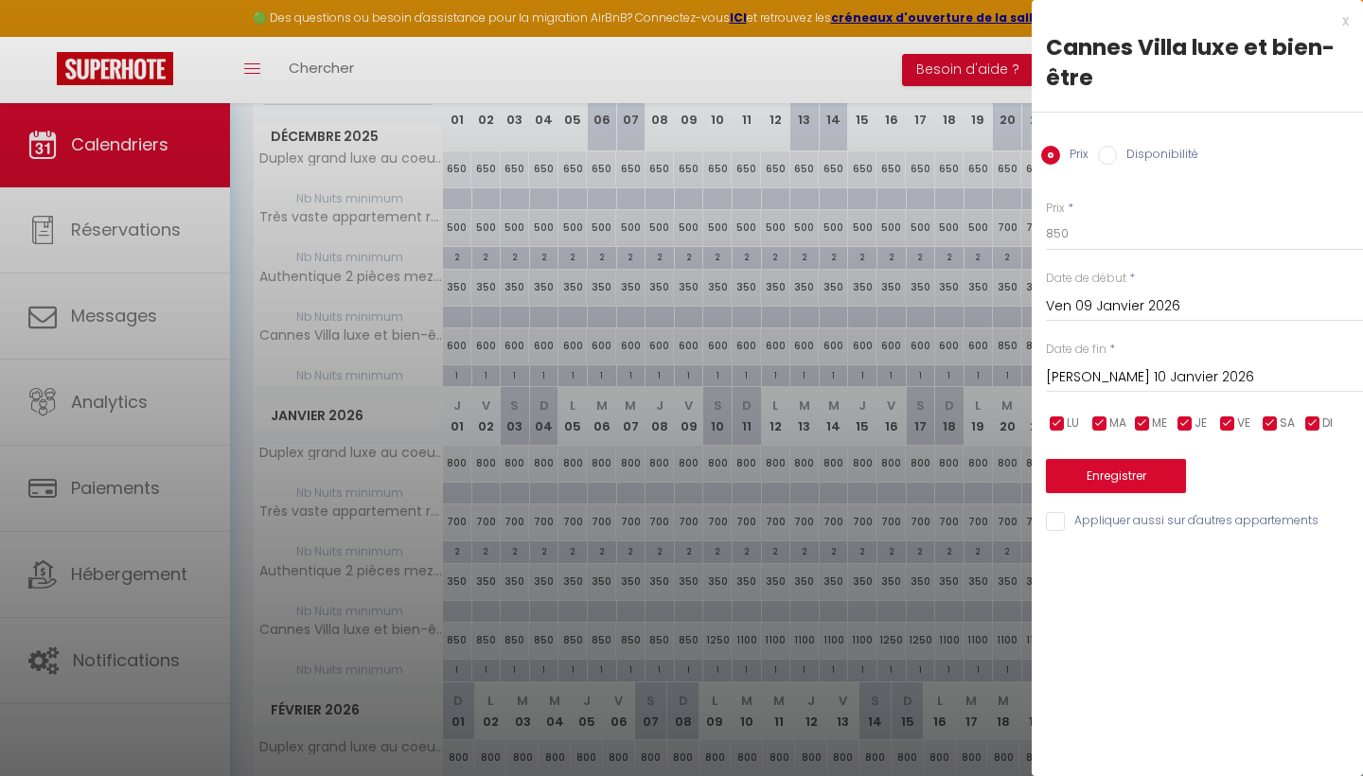
click at [1089, 370] on input "[PERSON_NAME] 10 Janvier 2026" at bounding box center [1204, 377] width 317 height 25
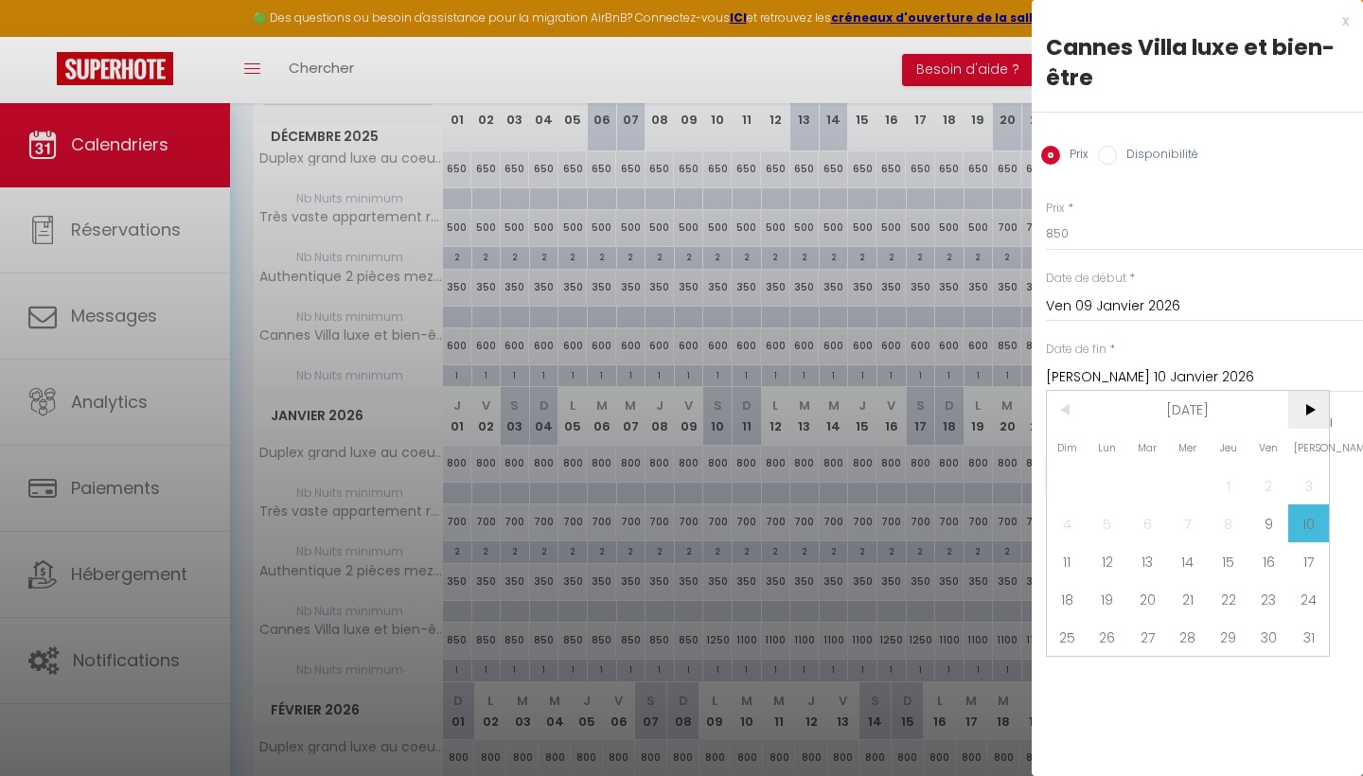
click at [1309, 412] on span ">" at bounding box center [1308, 410] width 41 height 38
click at [1237, 633] on span "30" at bounding box center [1228, 637] width 41 height 38
type input "Jeu 30 Avril 2026"
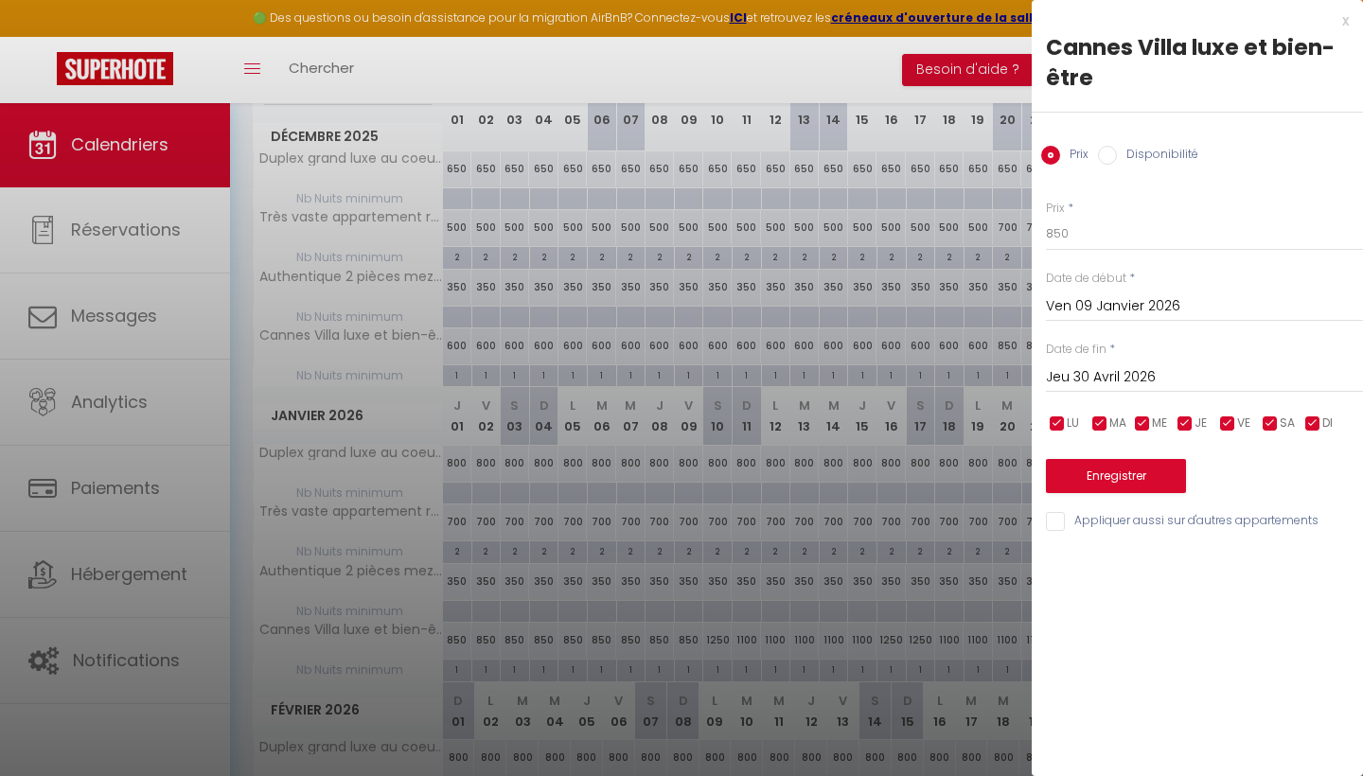
click at [1093, 476] on button "Enregistrer" at bounding box center [1116, 476] width 140 height 34
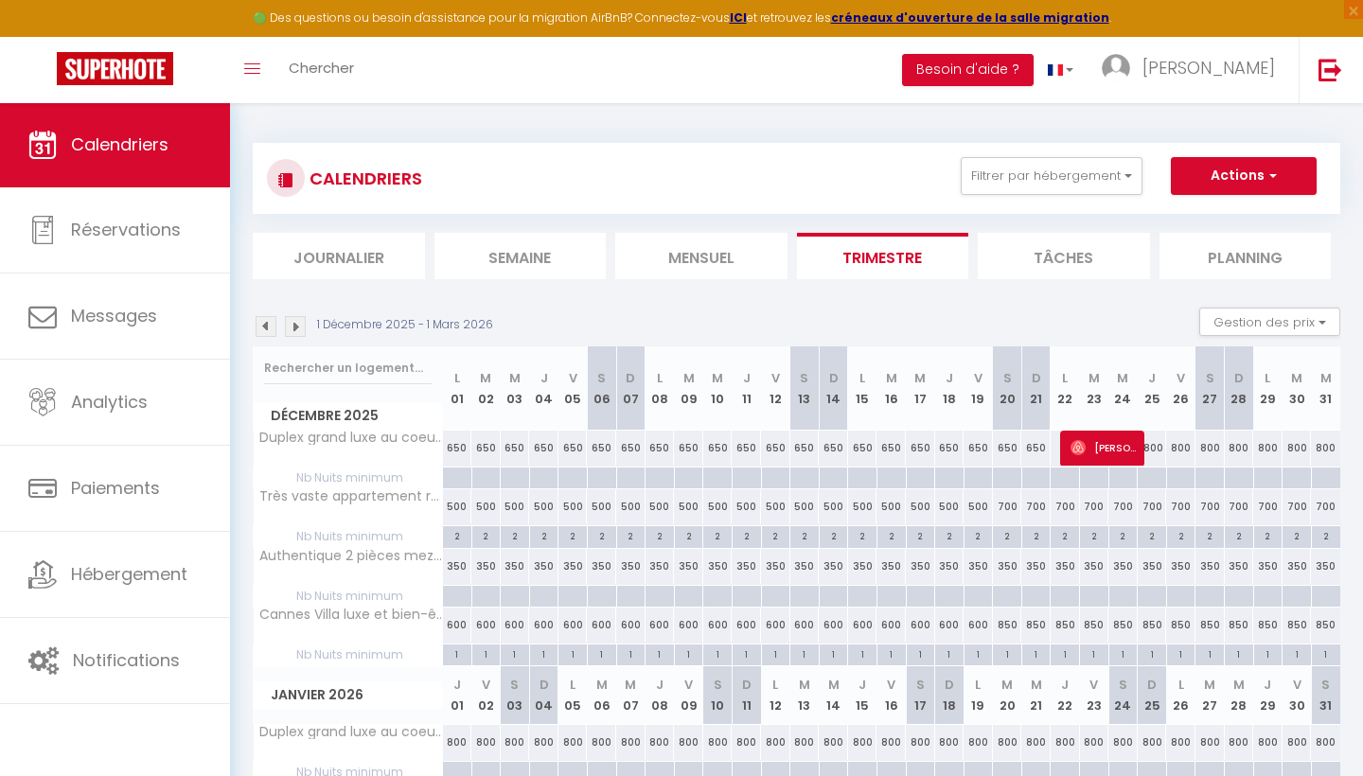
scroll to position [0, 0]
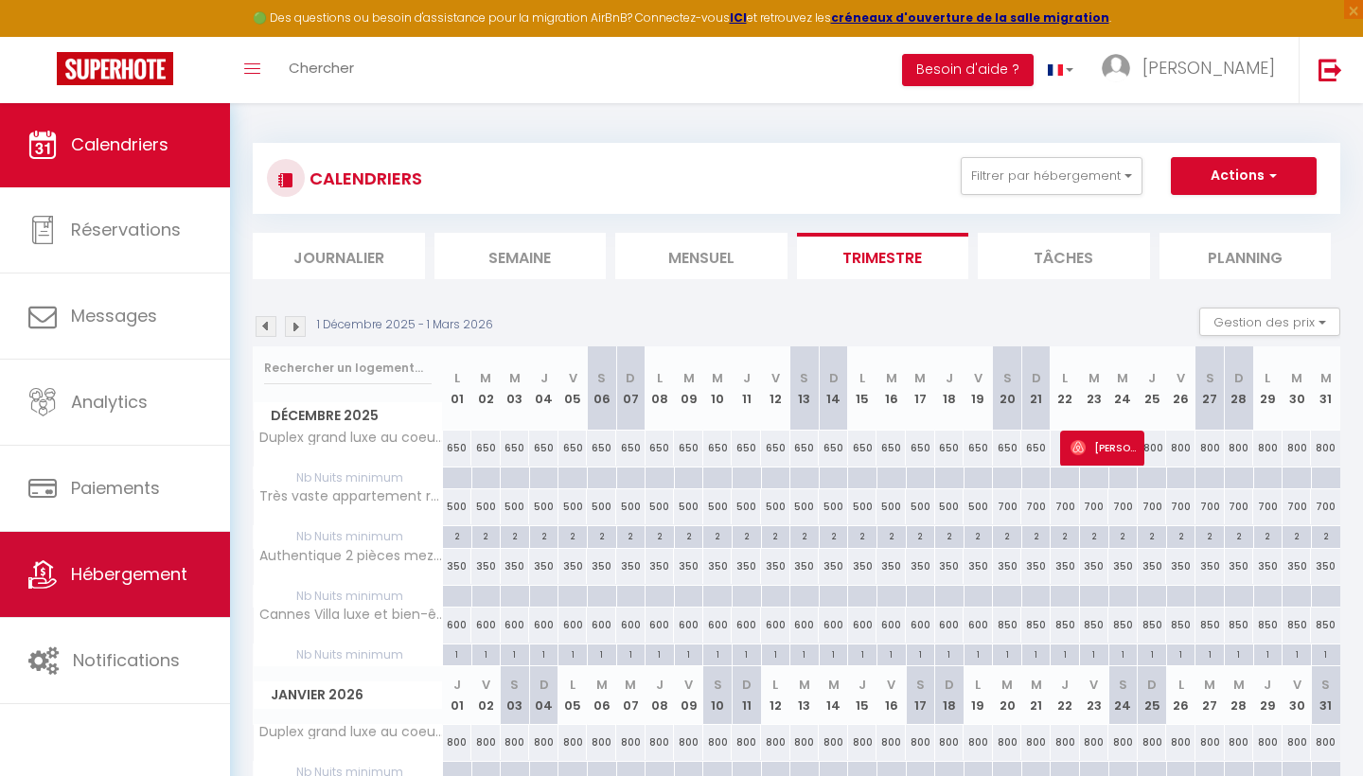
click at [96, 590] on link "Hébergement" at bounding box center [115, 574] width 230 height 85
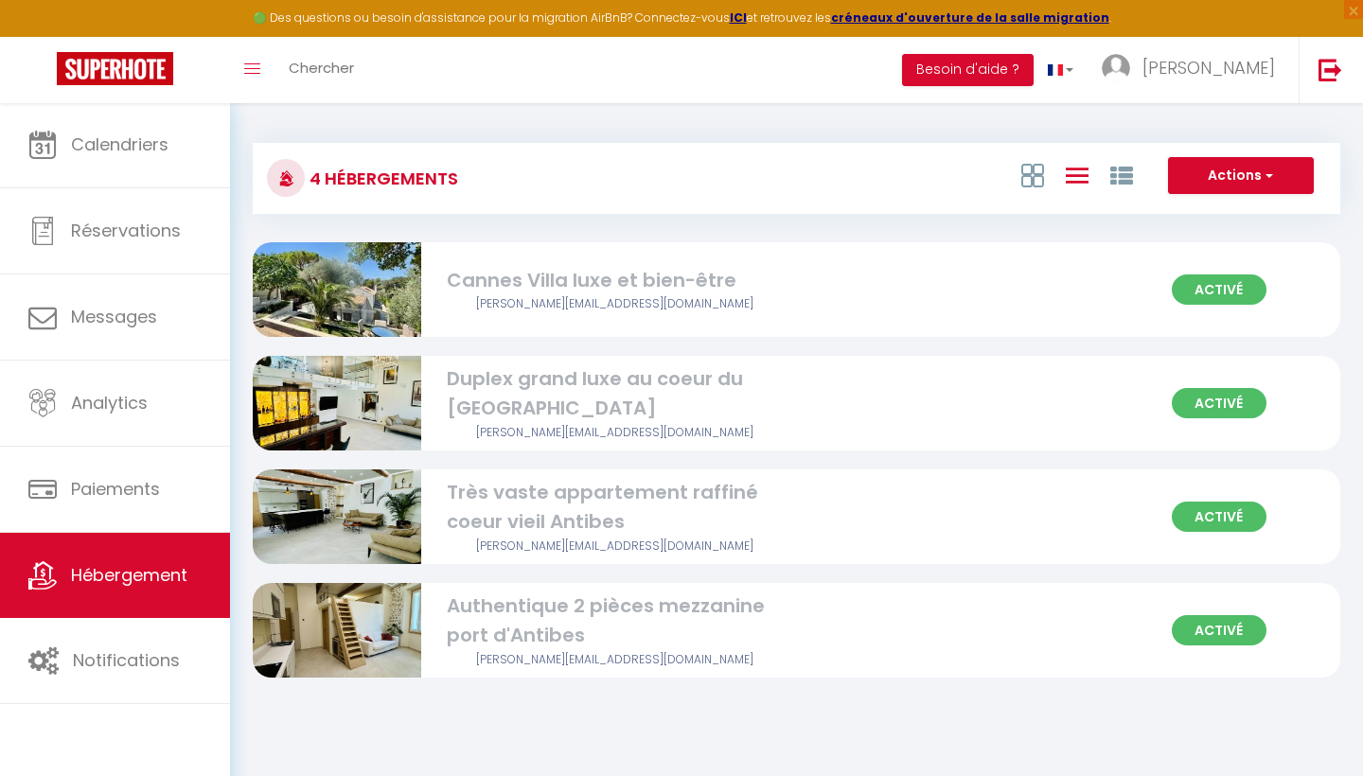
click at [1205, 398] on span "Activé" at bounding box center [1219, 403] width 95 height 30
select select "3"
select select "2"
select select "1"
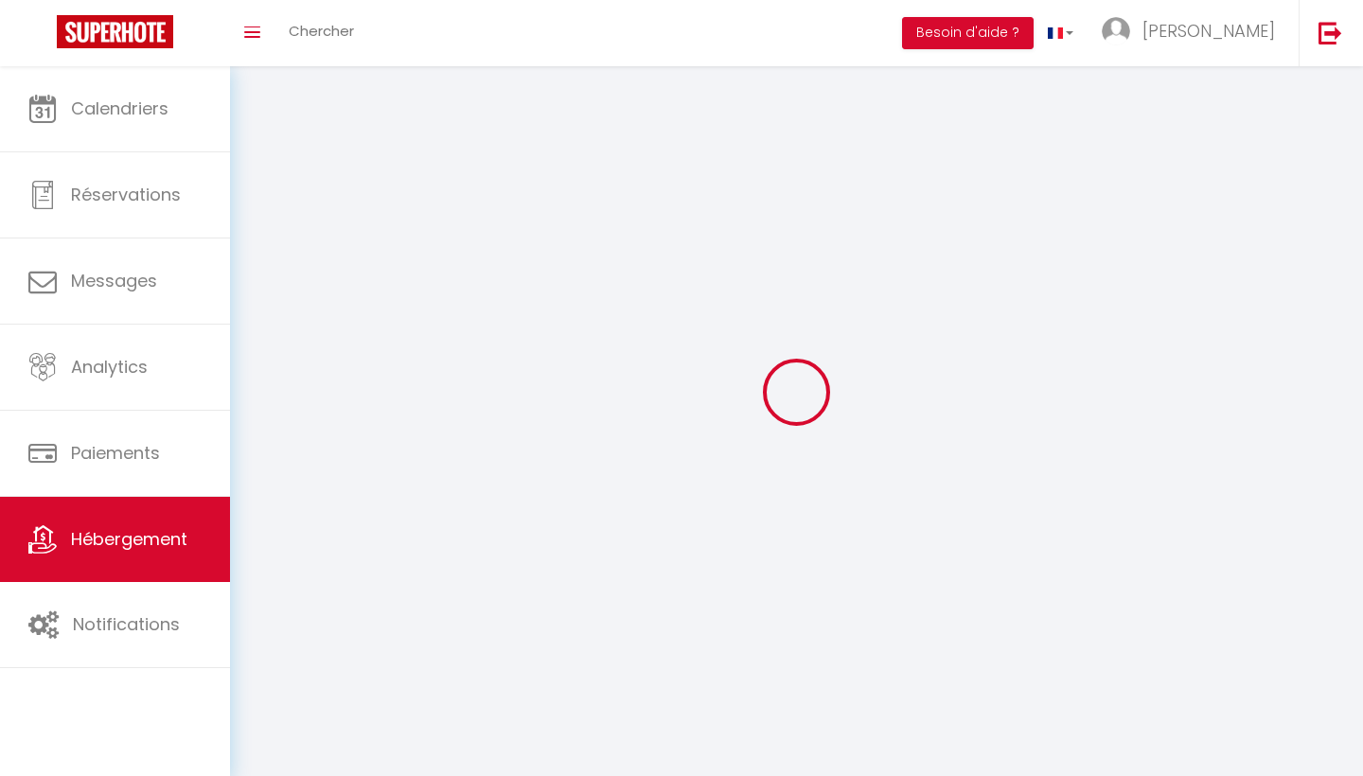
select select
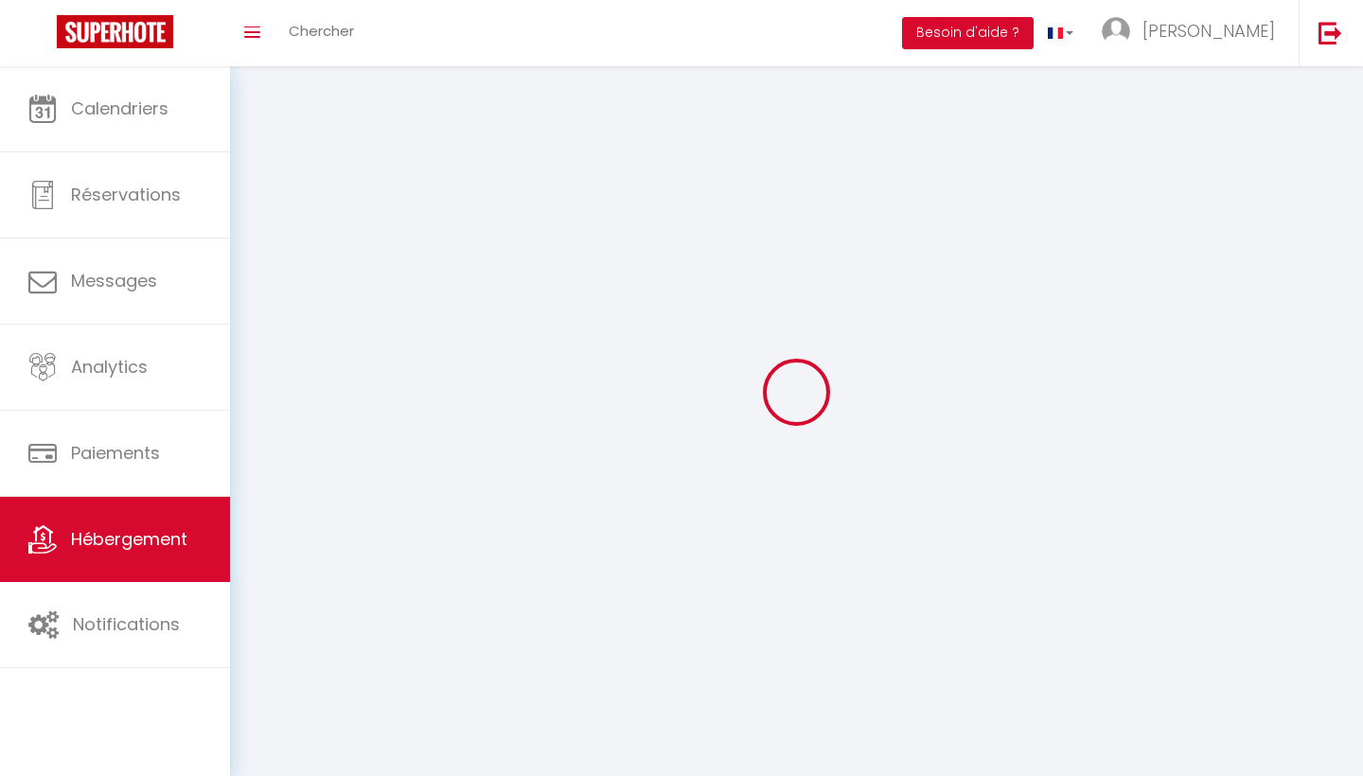
select select
checkbox input "false"
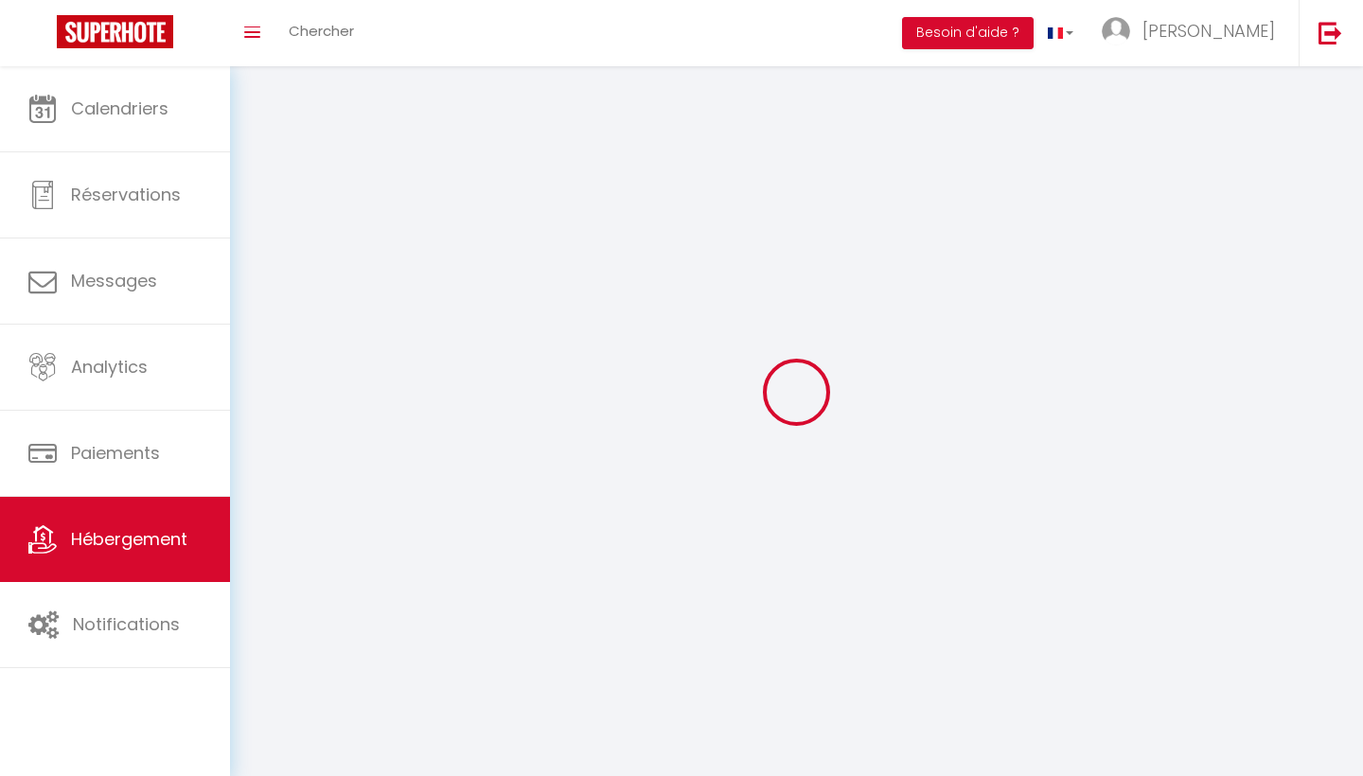
checkbox input "false"
select select
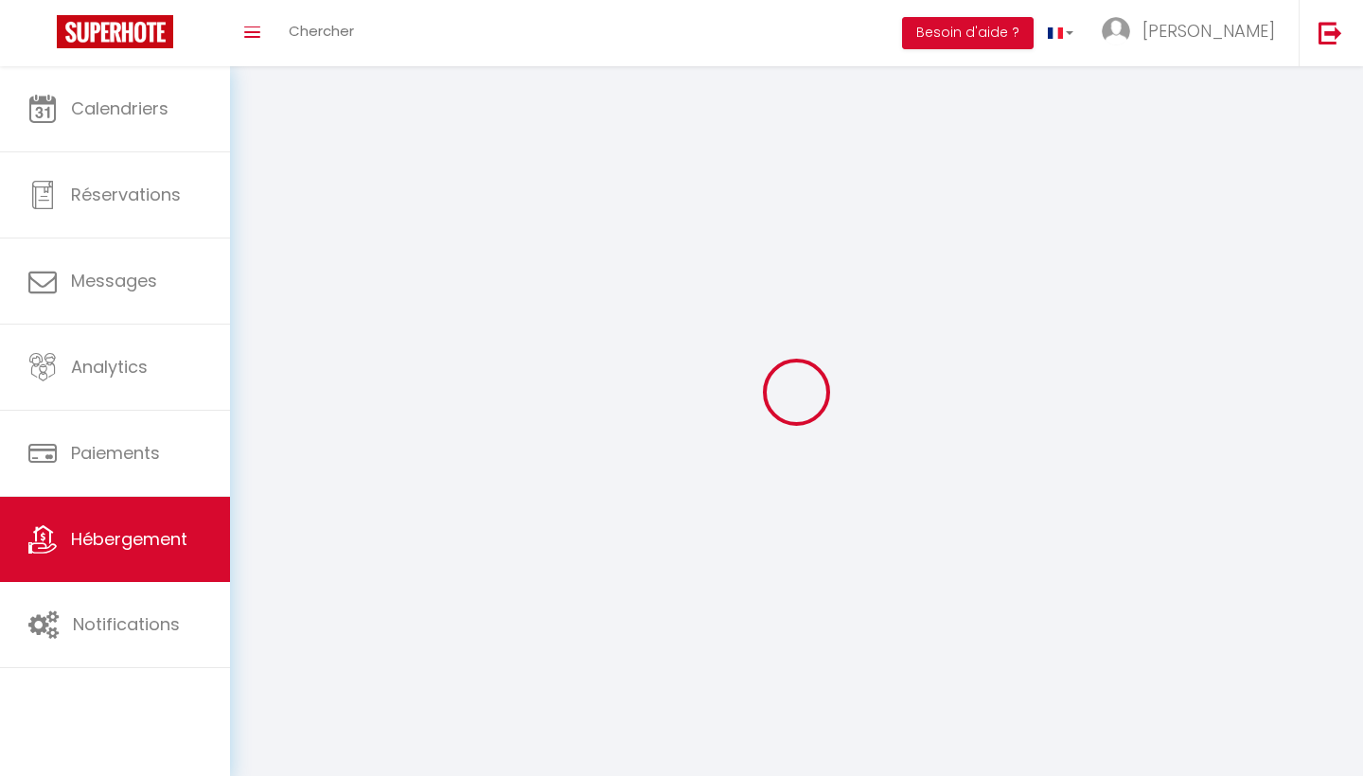
select select
checkbox input "false"
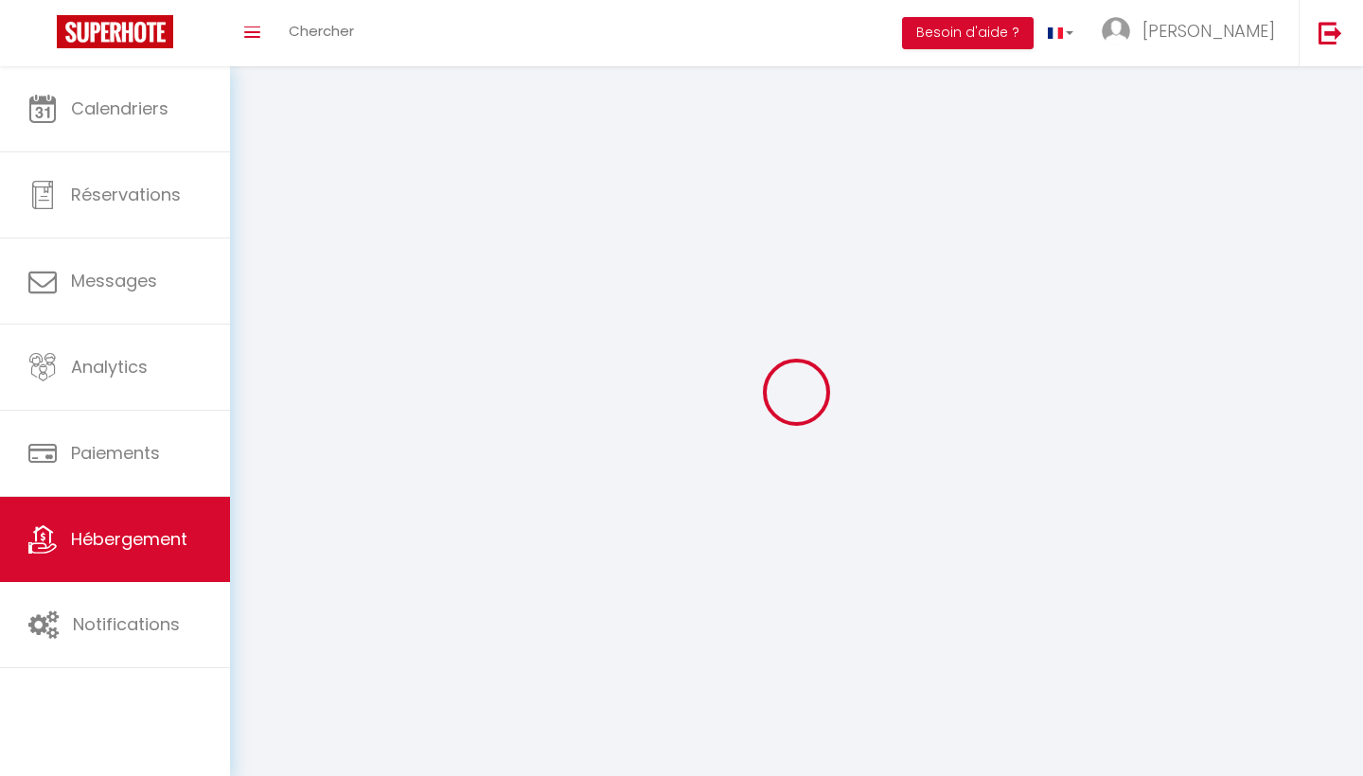
checkbox input "false"
select select
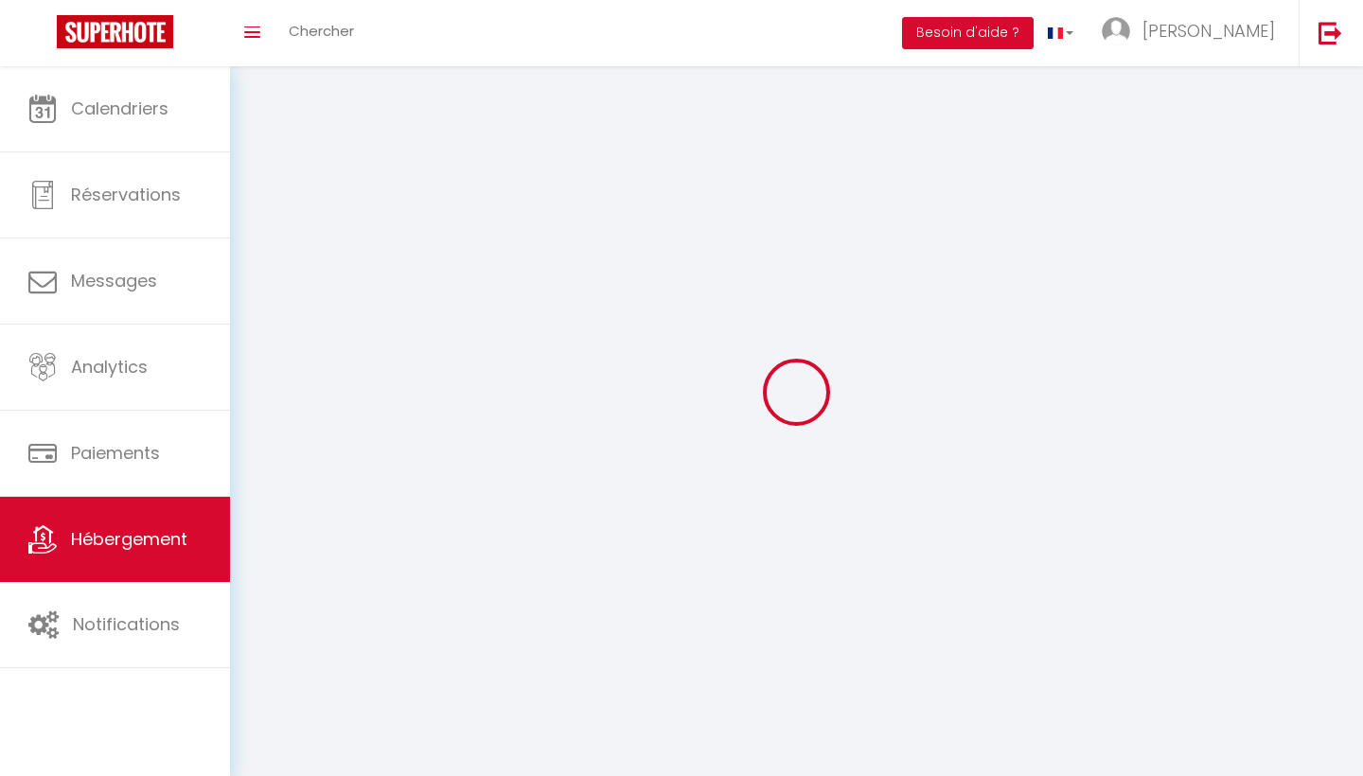
select select
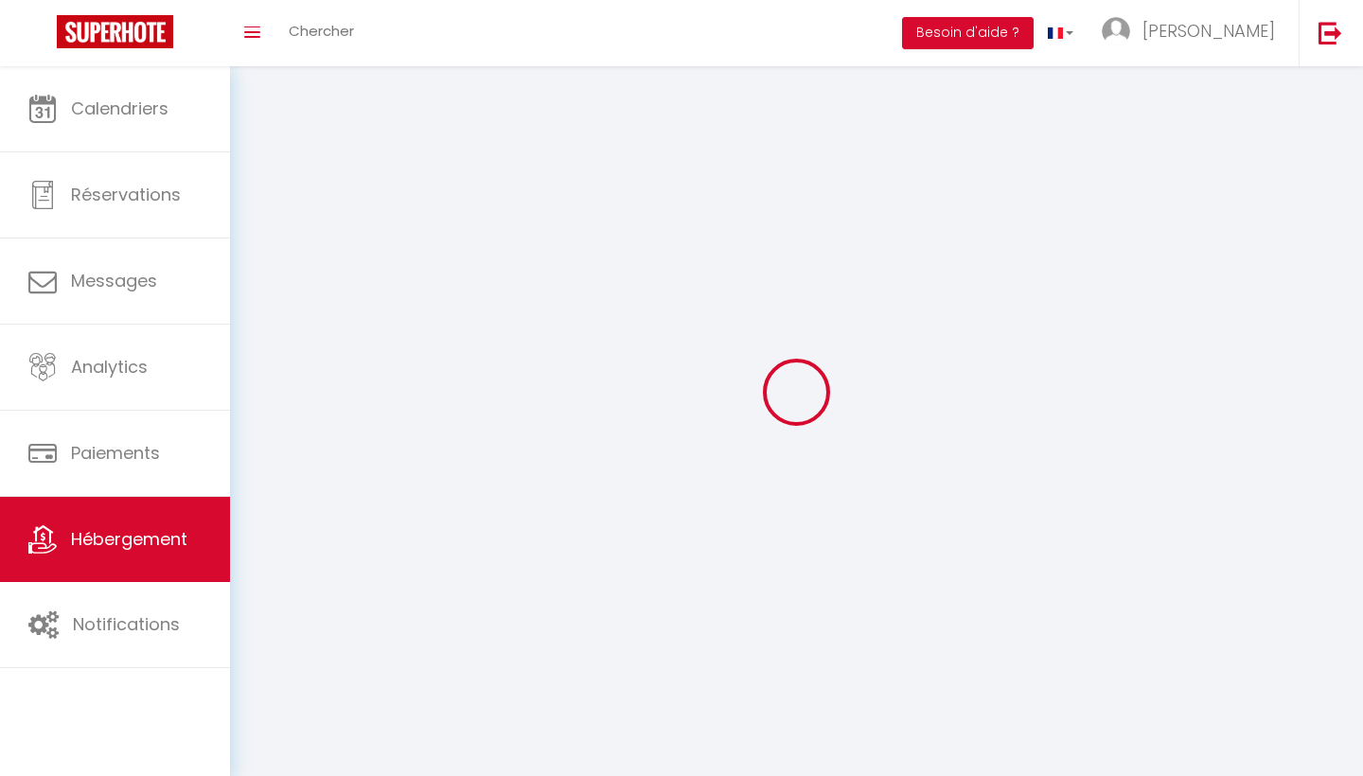
select select
checkbox input "false"
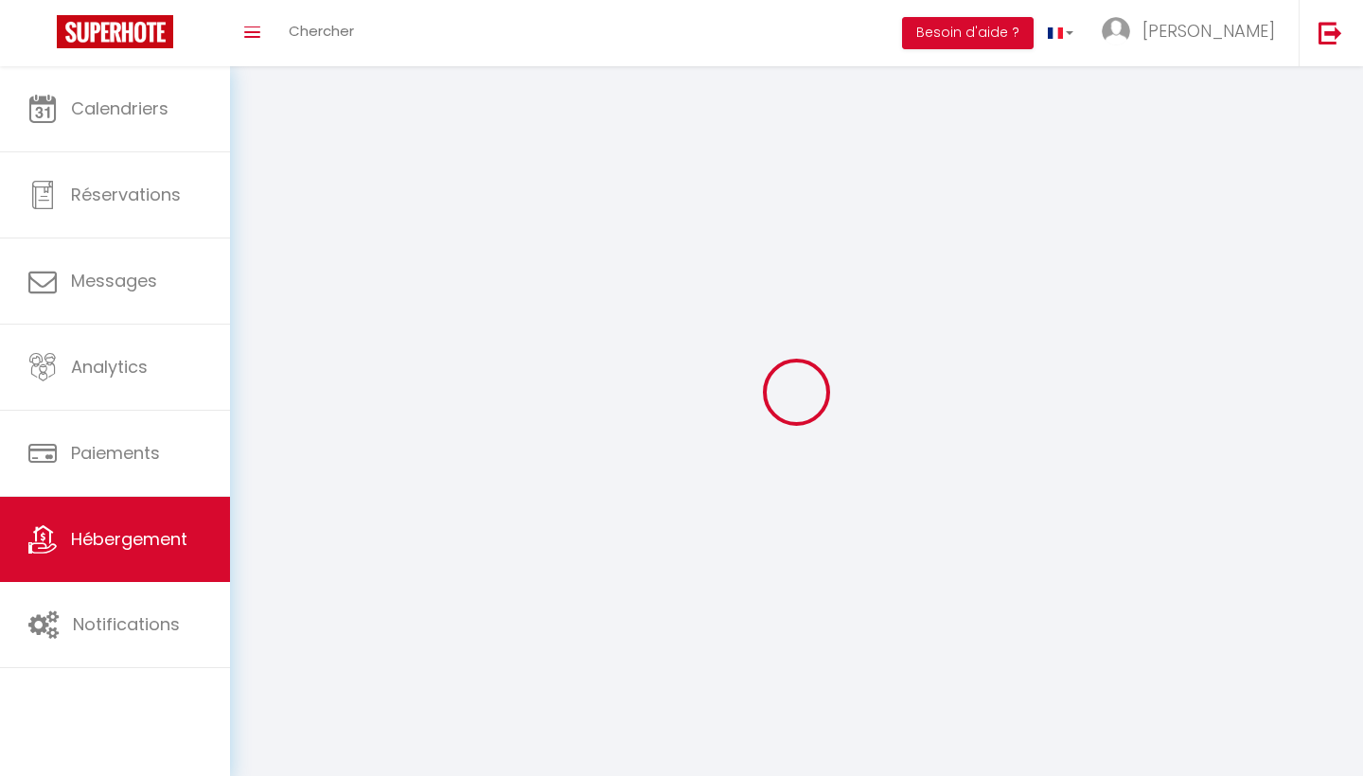
select select
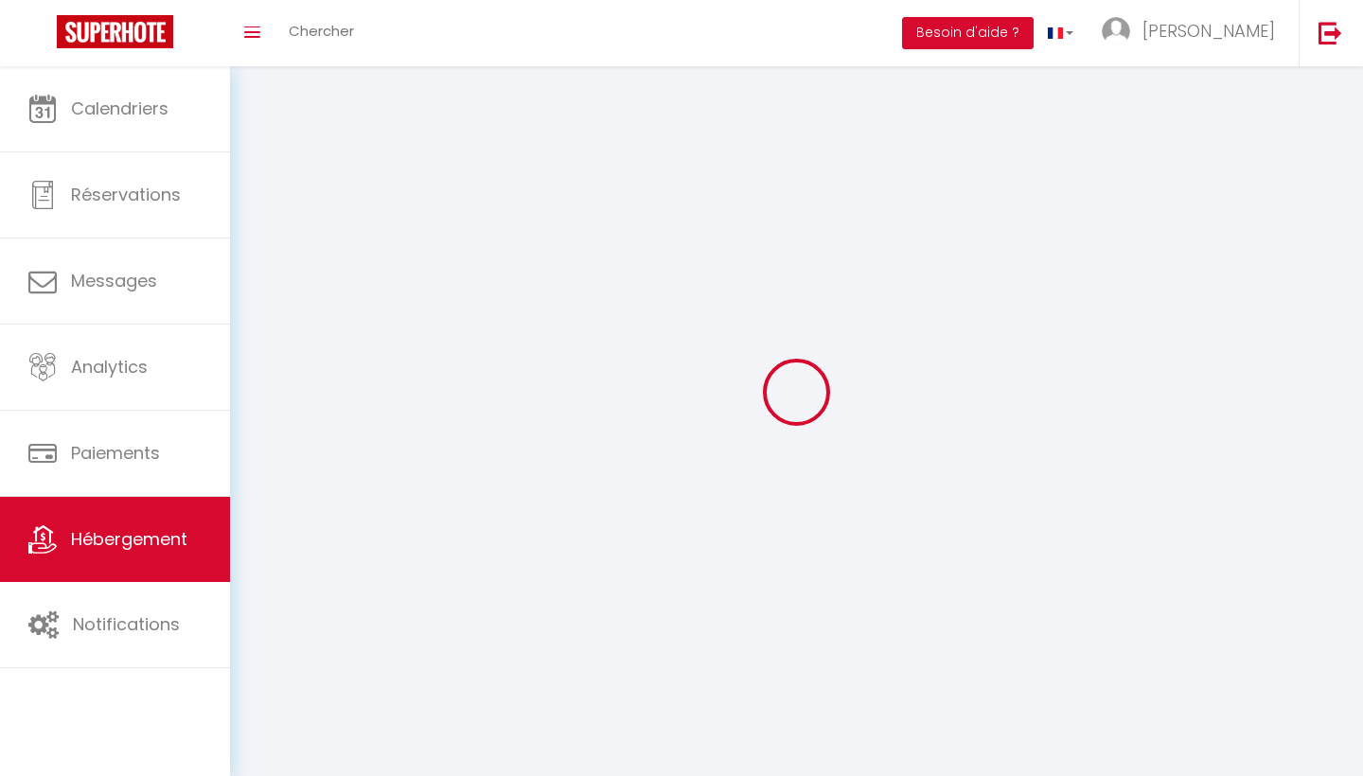
select select
checkbox input "false"
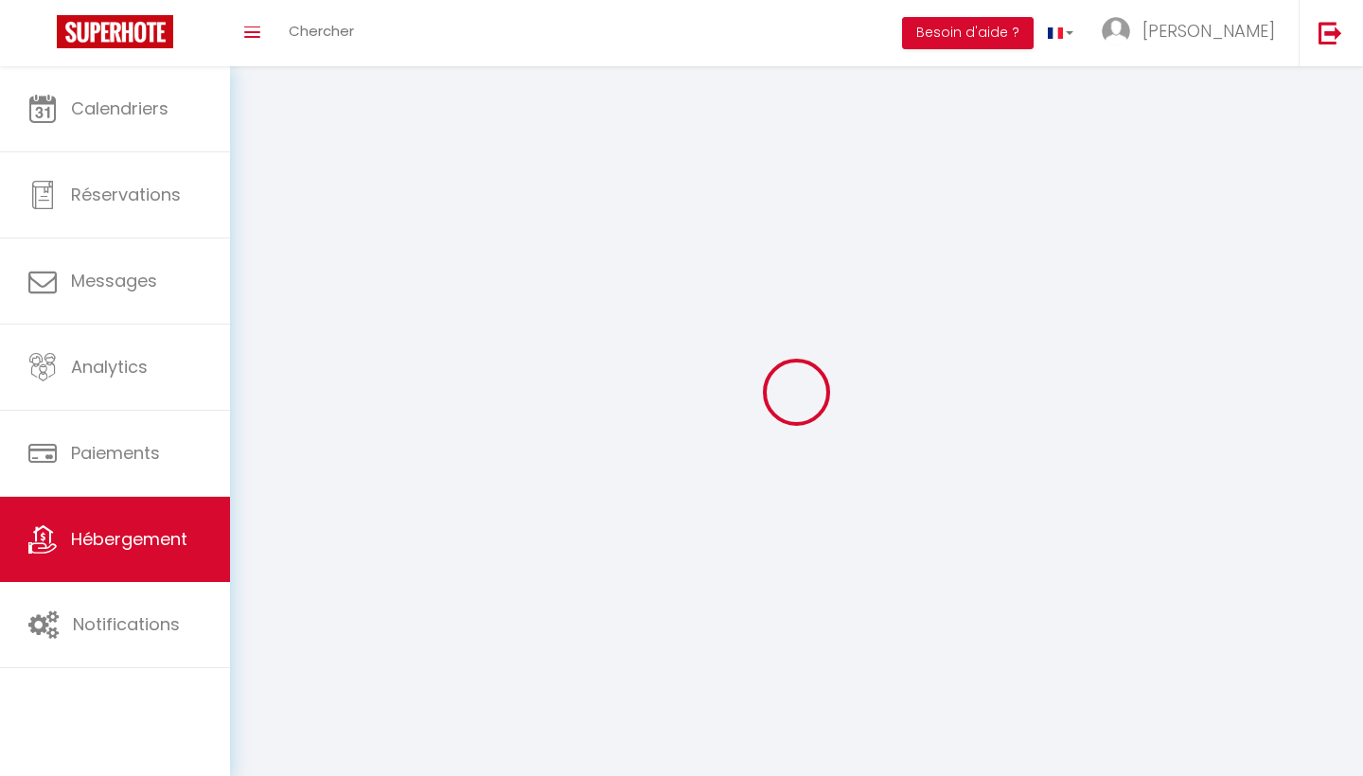
checkbox input "false"
select select
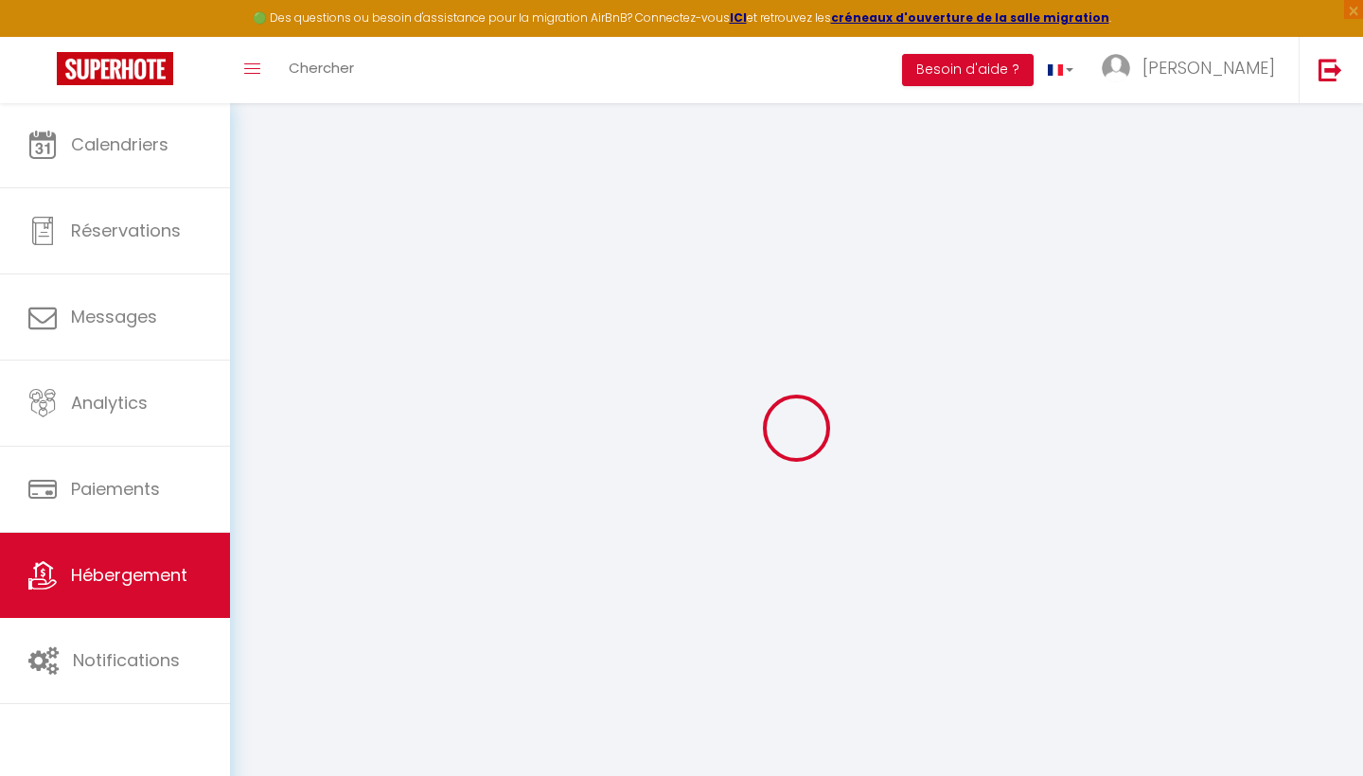
select select
checkbox input "true"
checkbox input "false"
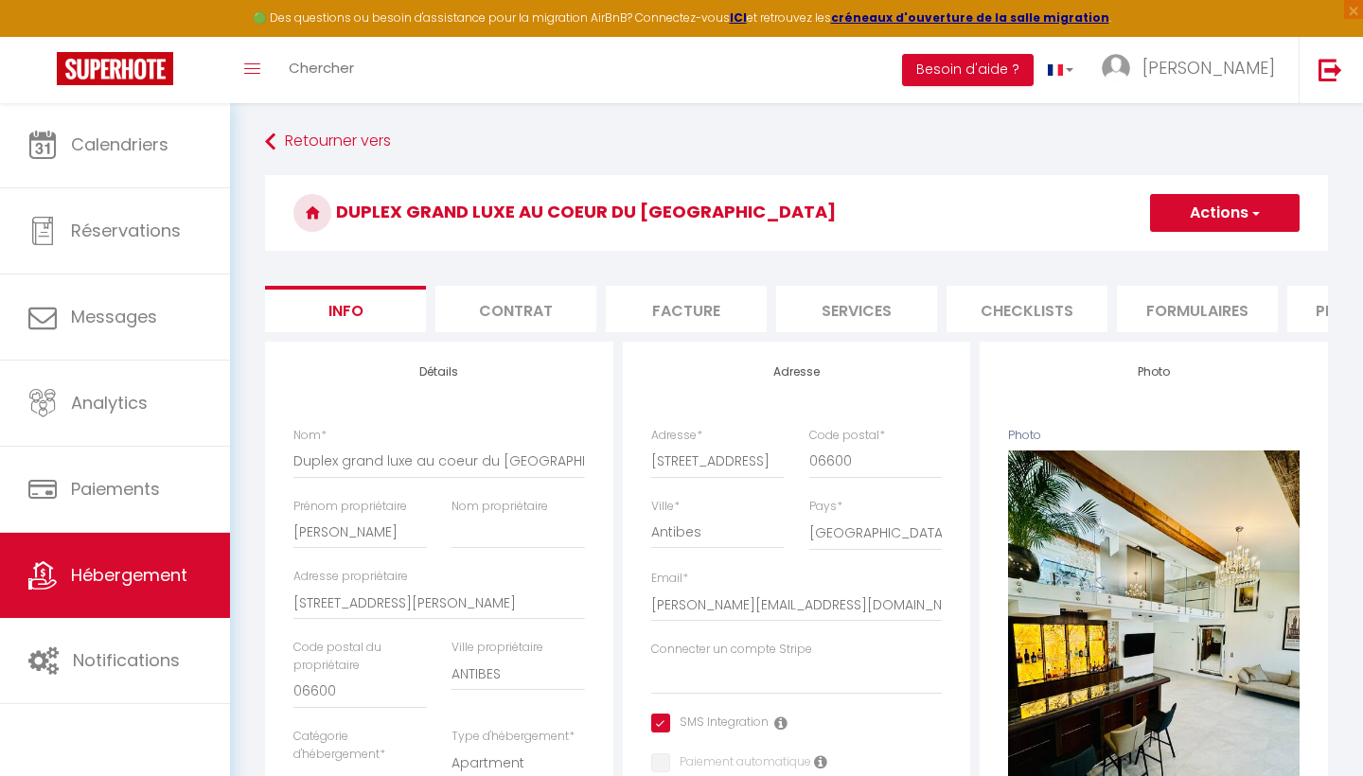
select select
checkbox input "true"
checkbox input "false"
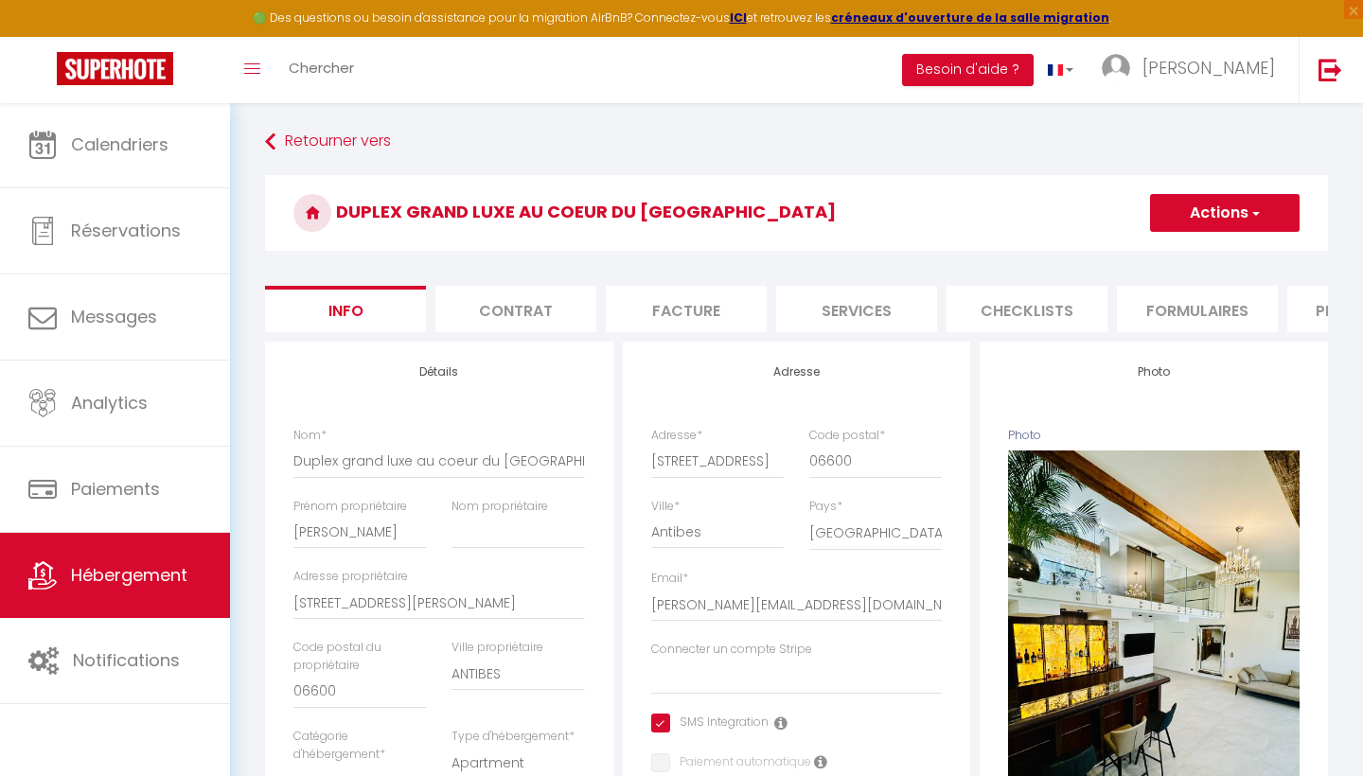
click at [1229, 228] on button "Actions" at bounding box center [1225, 213] width 150 height 38
click at [1162, 254] on input "Enregistrer" at bounding box center [1150, 254] width 70 height 19
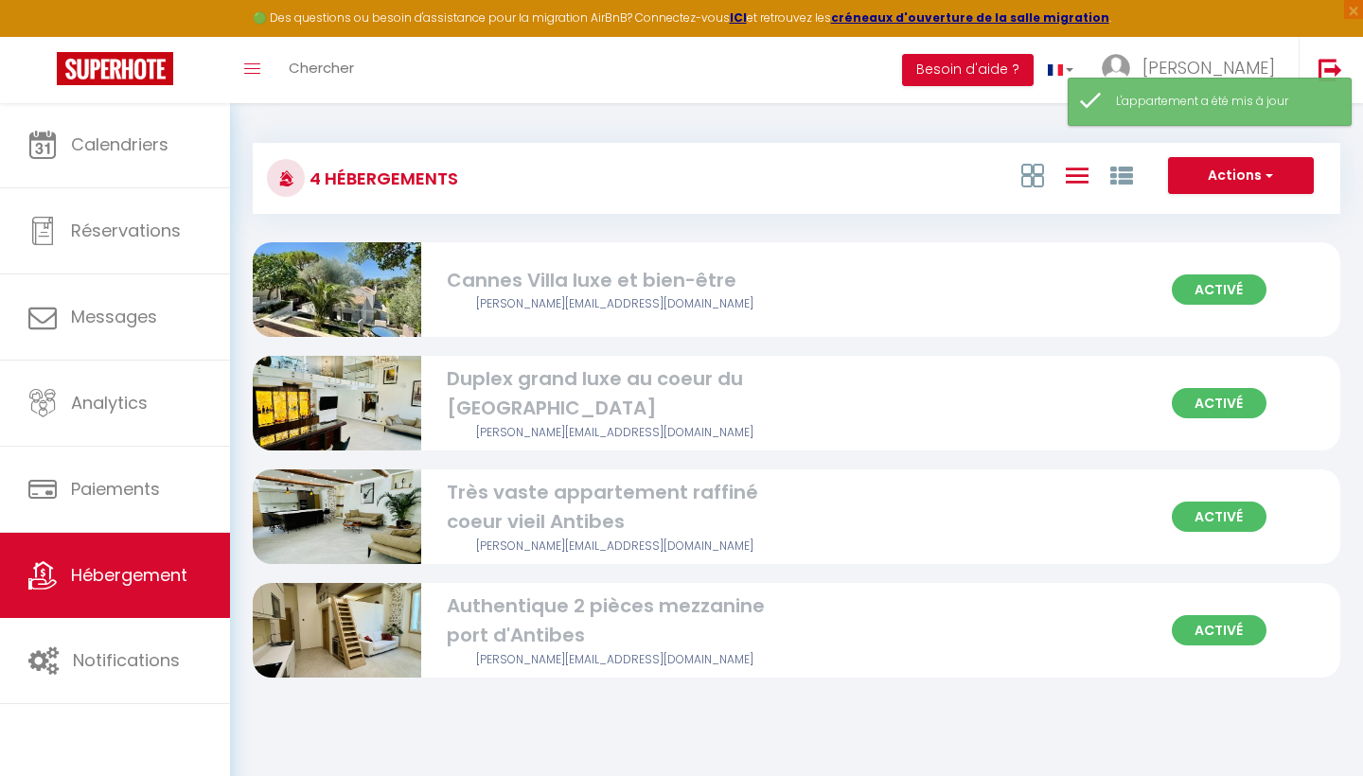
click at [346, 387] on img at bounding box center [337, 403] width 168 height 225
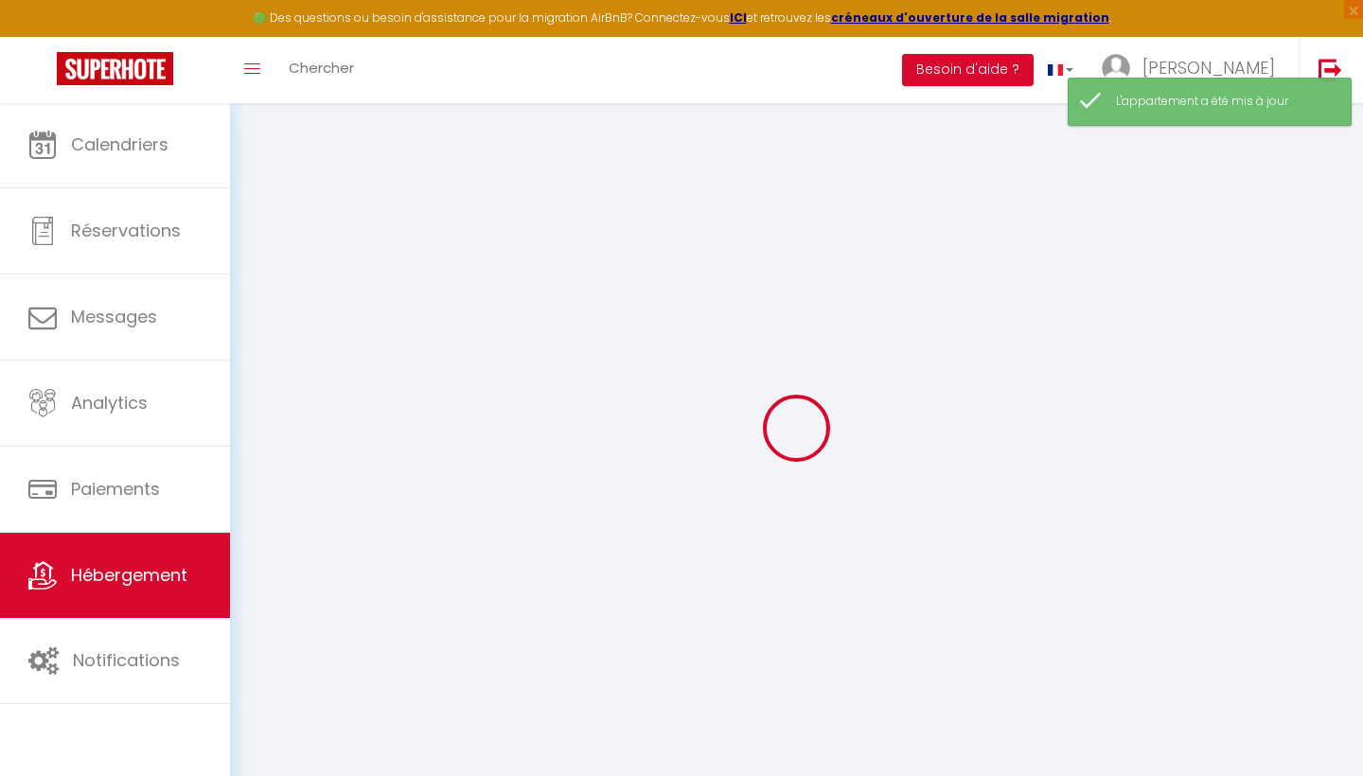
select select "8493-1416599556710137101"
select select
checkbox input "true"
checkbox input "false"
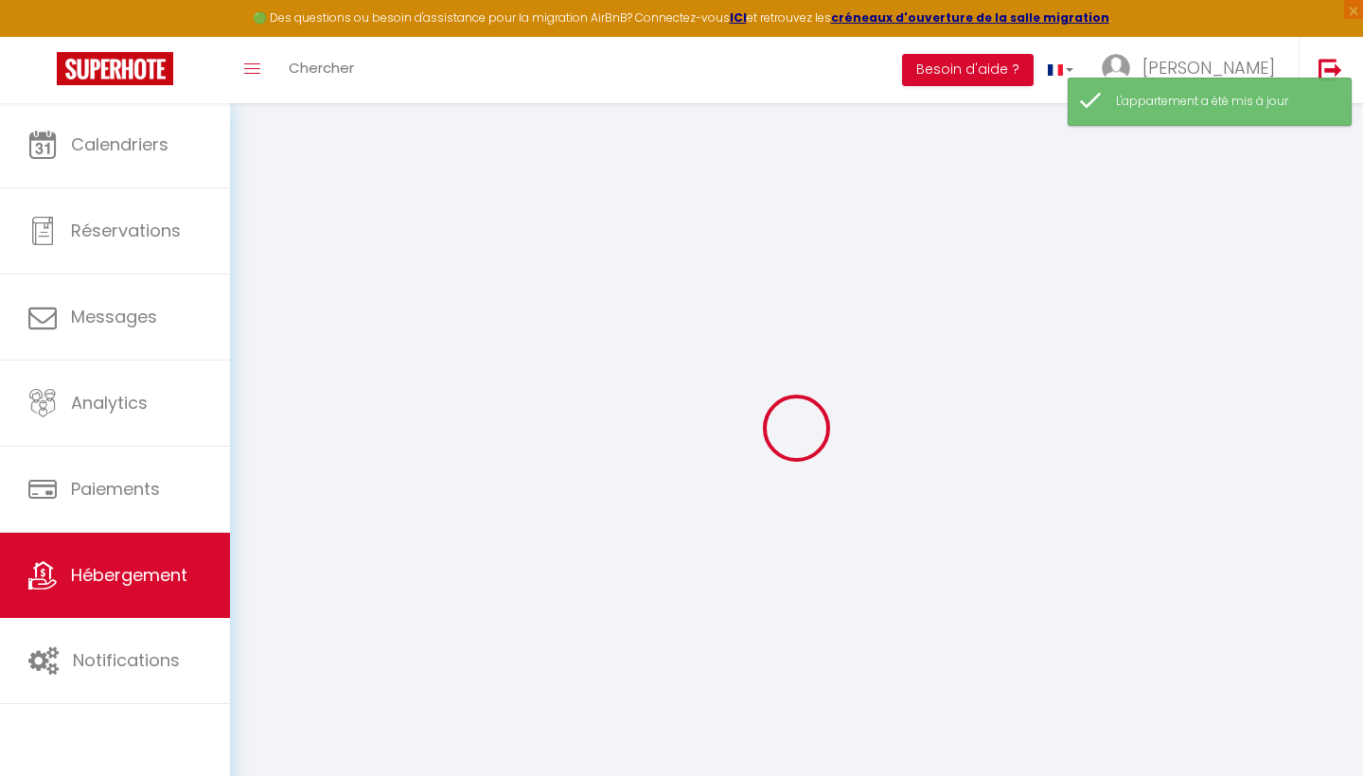
checkbox input "false"
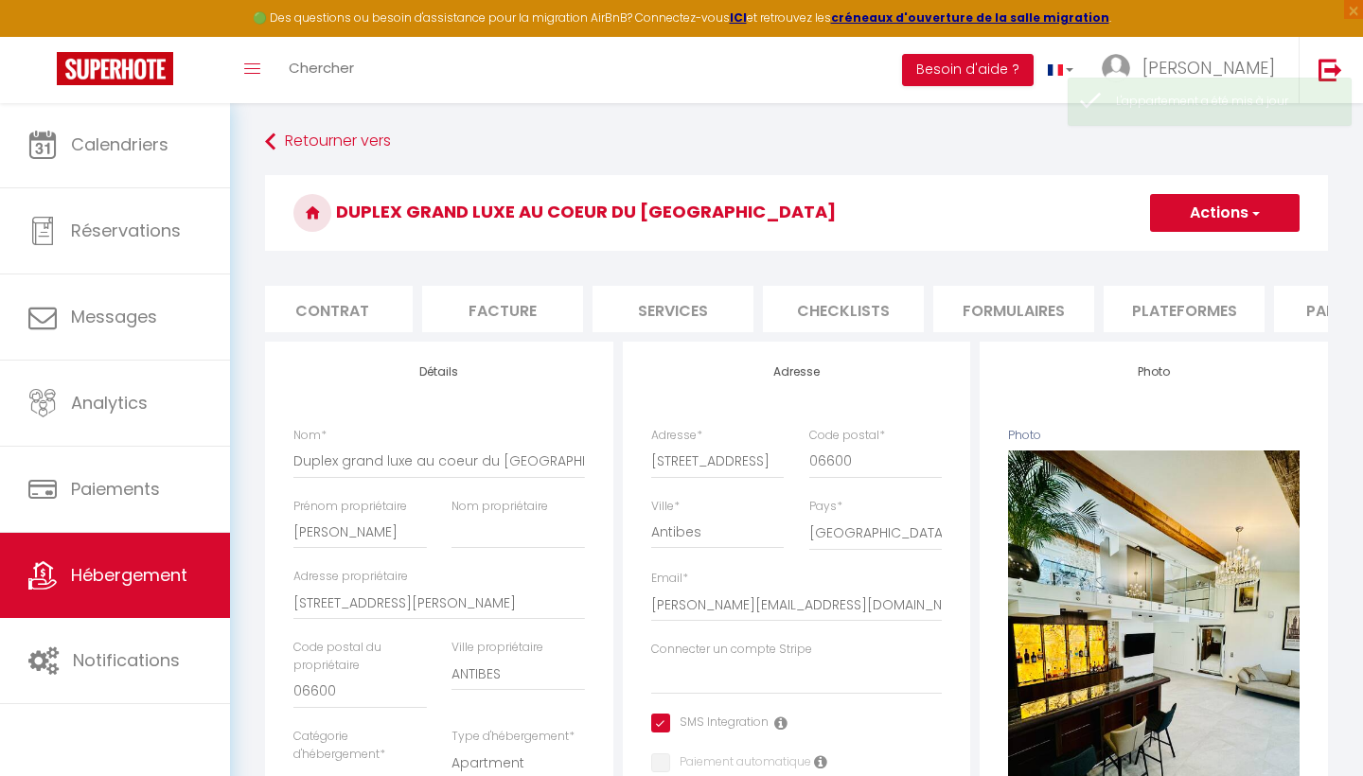
scroll to position [0, 182]
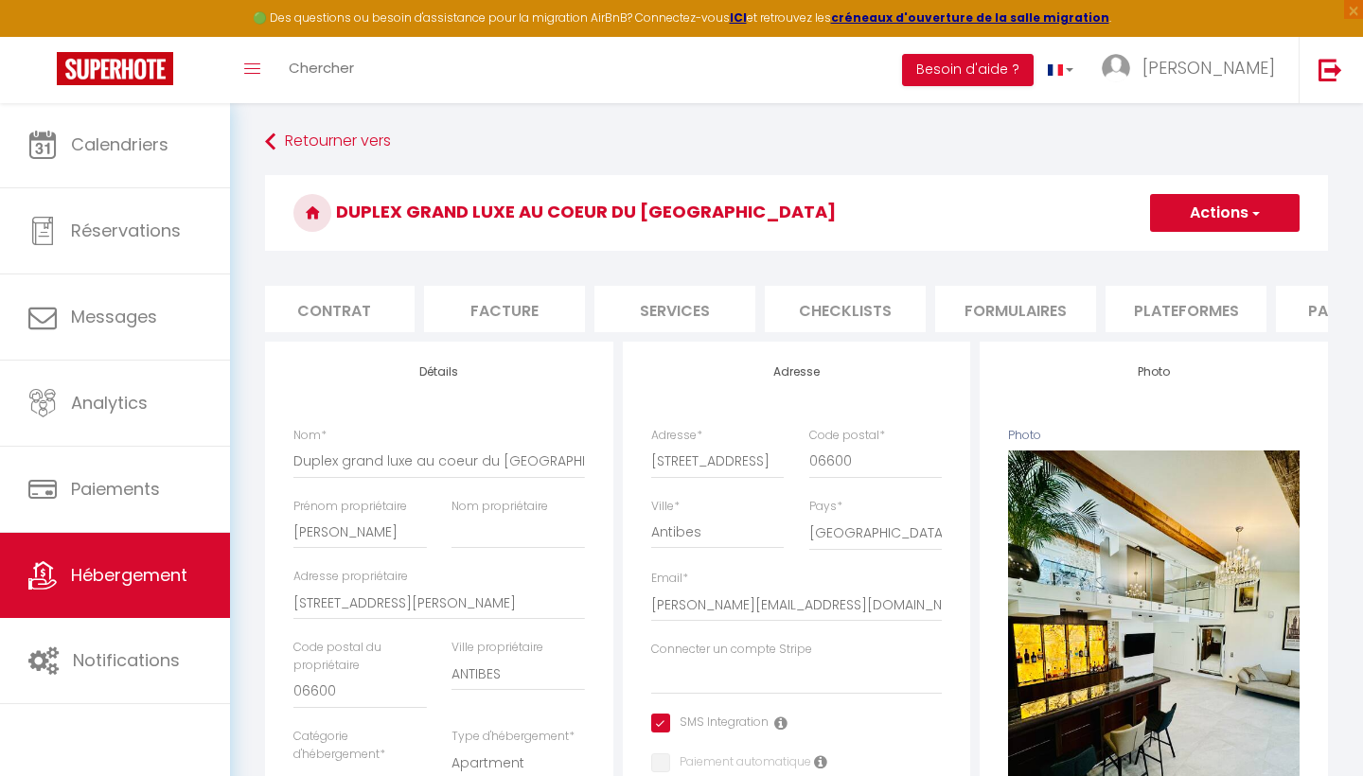
click at [1187, 315] on li "Plateformes" at bounding box center [1186, 309] width 161 height 46
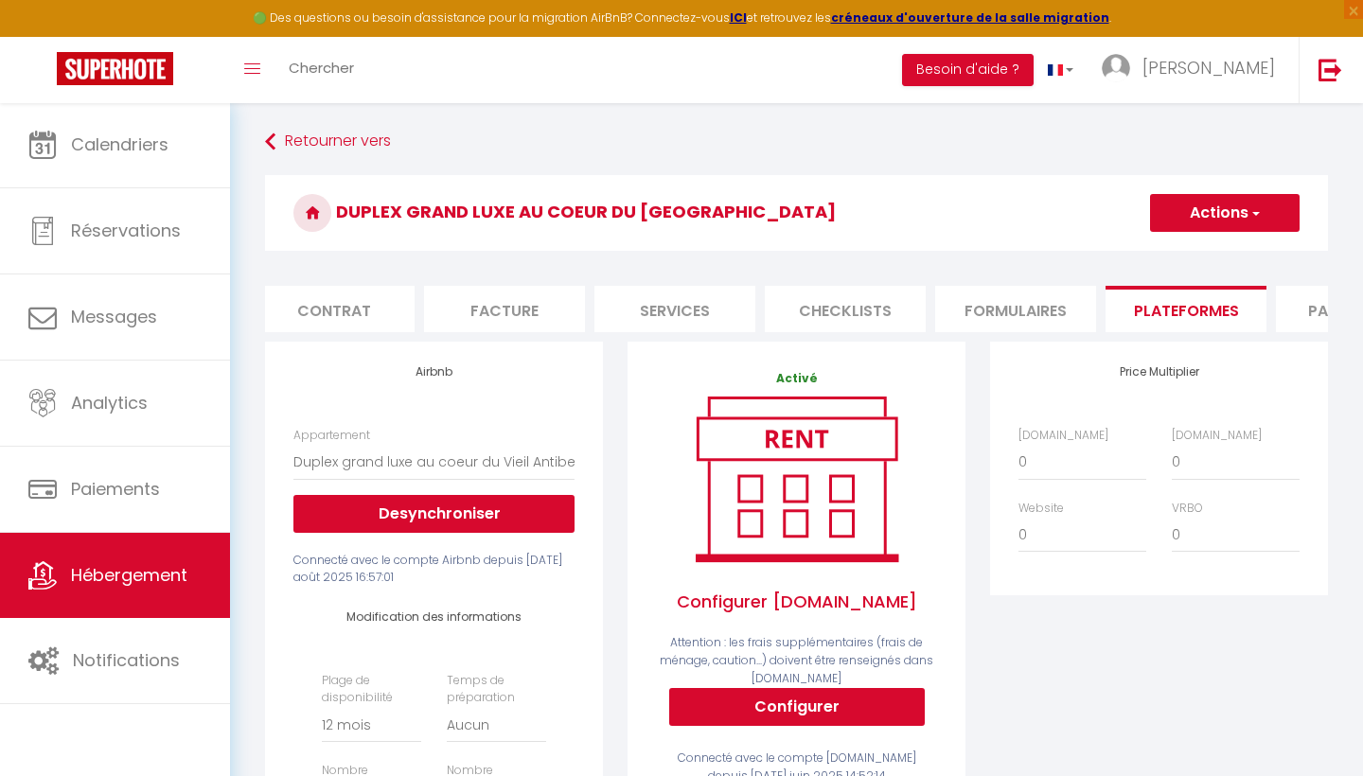
click at [834, 692] on button "Configurer" at bounding box center [797, 707] width 256 height 38
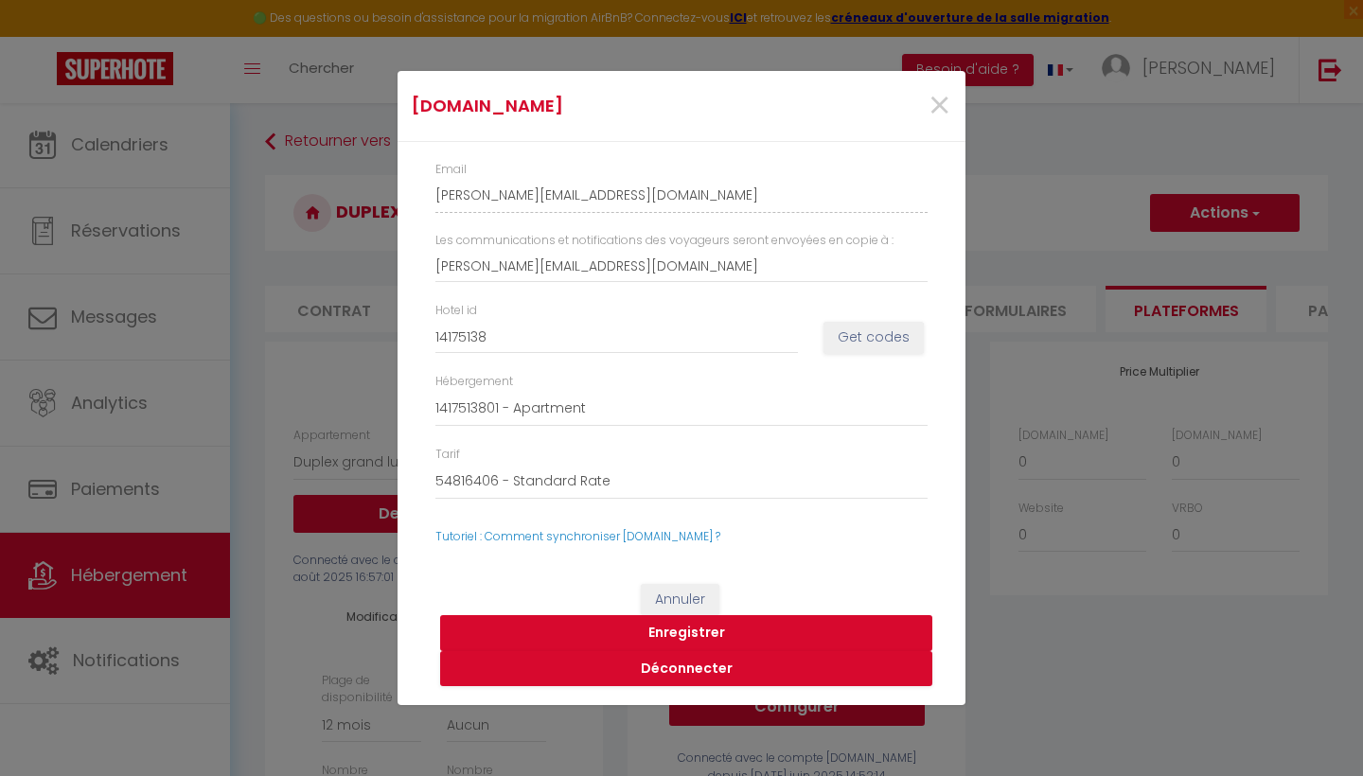
click at [673, 632] on button "Enregistrer" at bounding box center [686, 633] width 492 height 36
select select
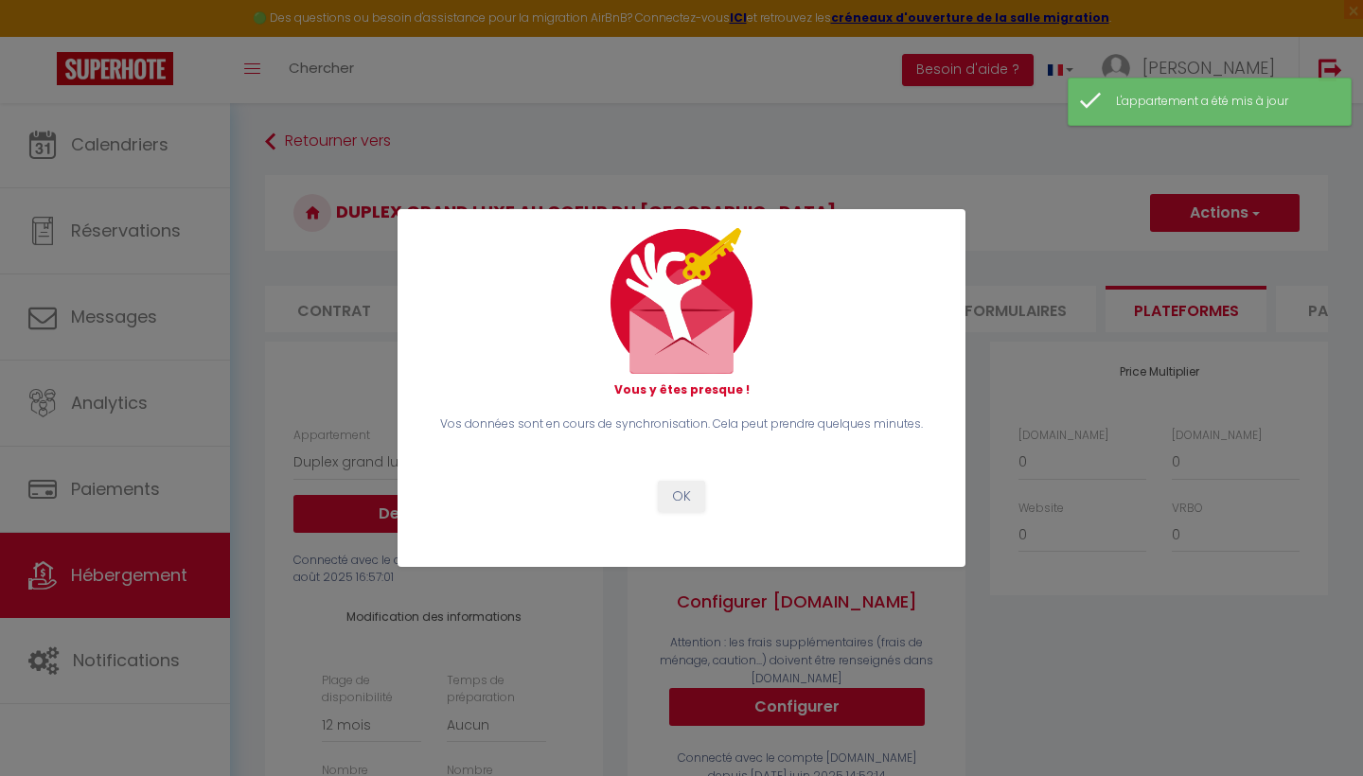
click at [681, 495] on button "OK" at bounding box center [681, 497] width 47 height 32
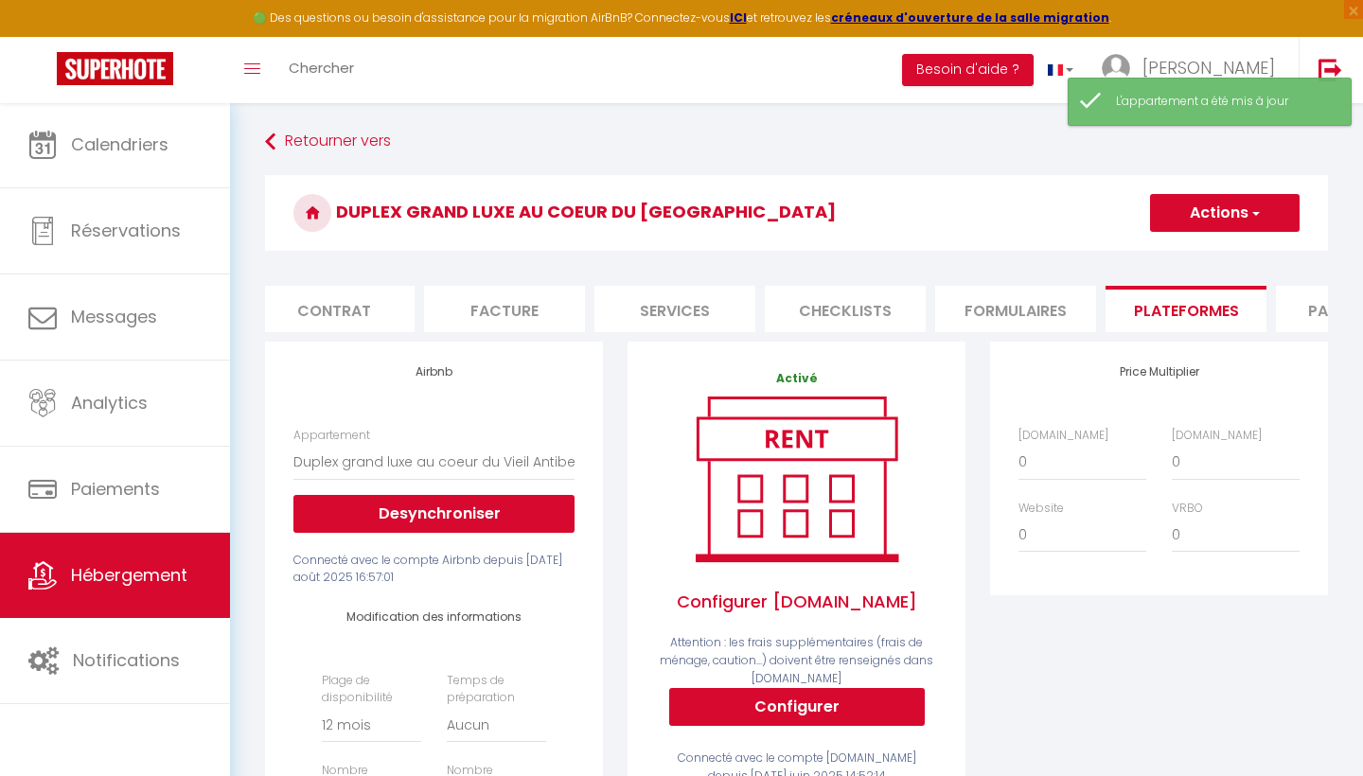
click at [1234, 198] on button "Actions" at bounding box center [1225, 213] width 150 height 38
click at [1196, 253] on link "Enregistrer" at bounding box center [1224, 254] width 150 height 25
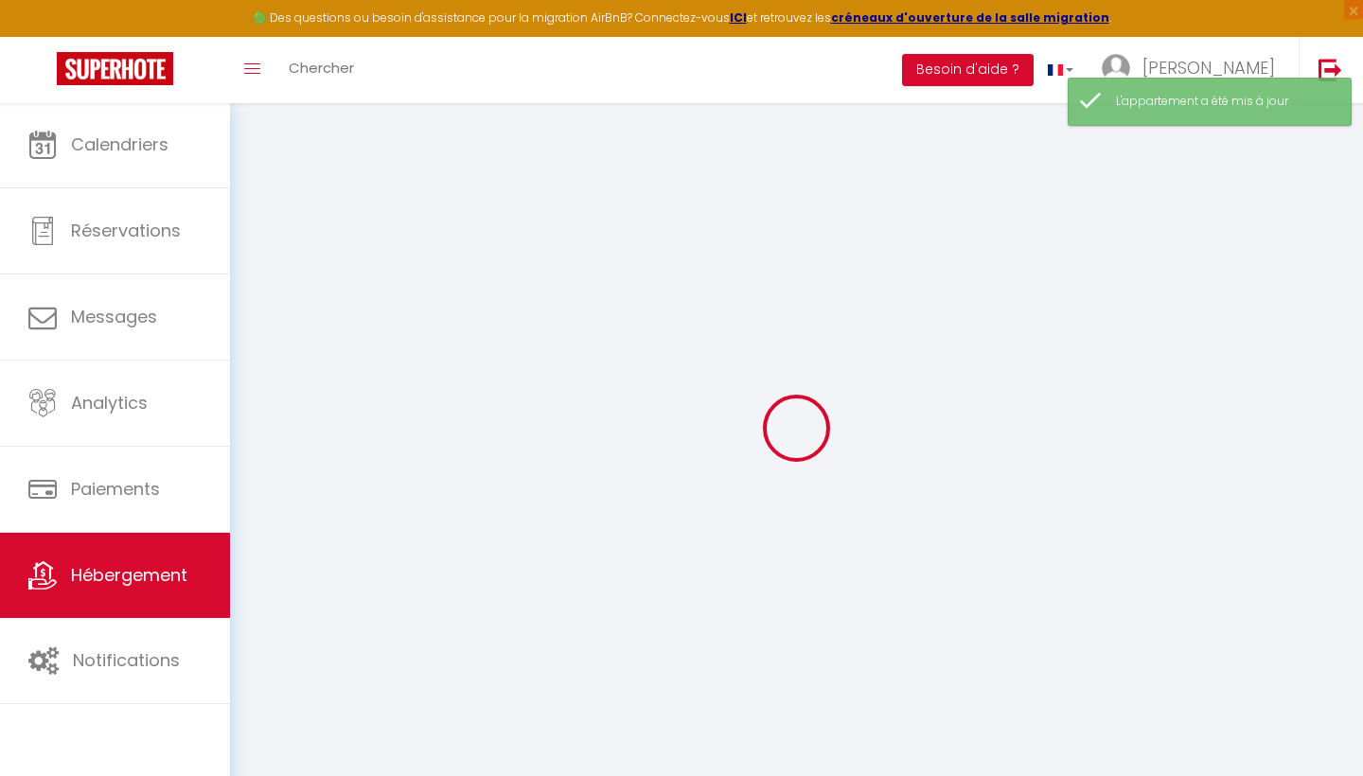
select select "365"
select select "EUR"
select select
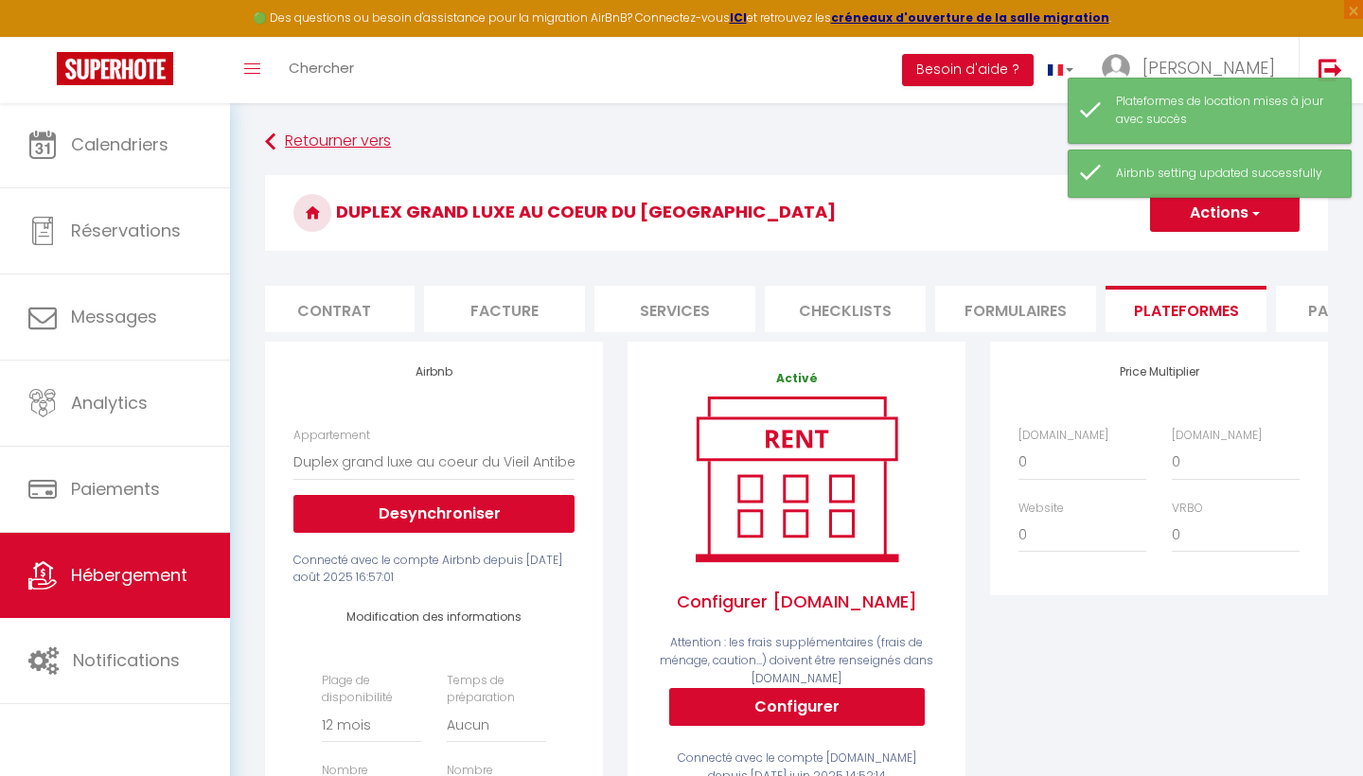
click at [294, 136] on link "Retourner vers" at bounding box center [796, 142] width 1063 height 34
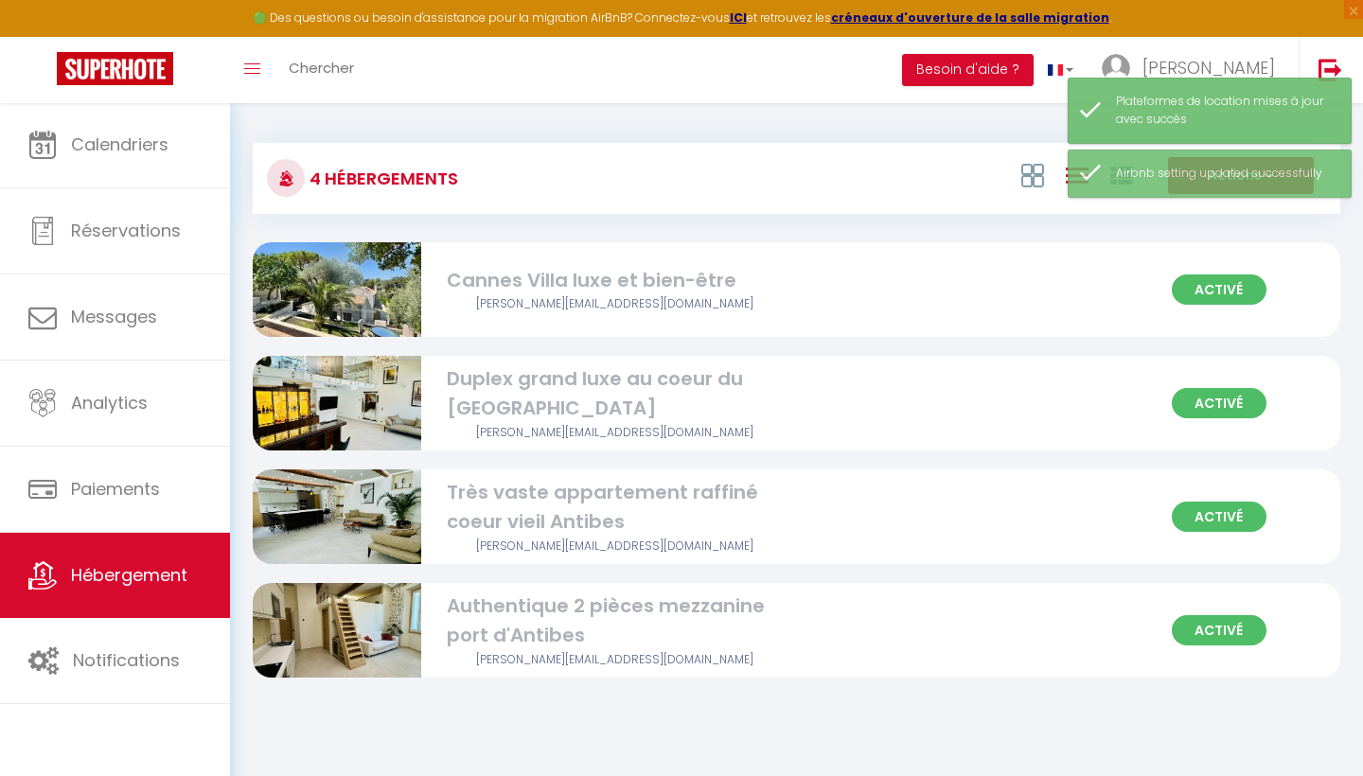
click at [335, 506] on img at bounding box center [337, 516] width 168 height 225
select select "3"
select select "2"
select select "1"
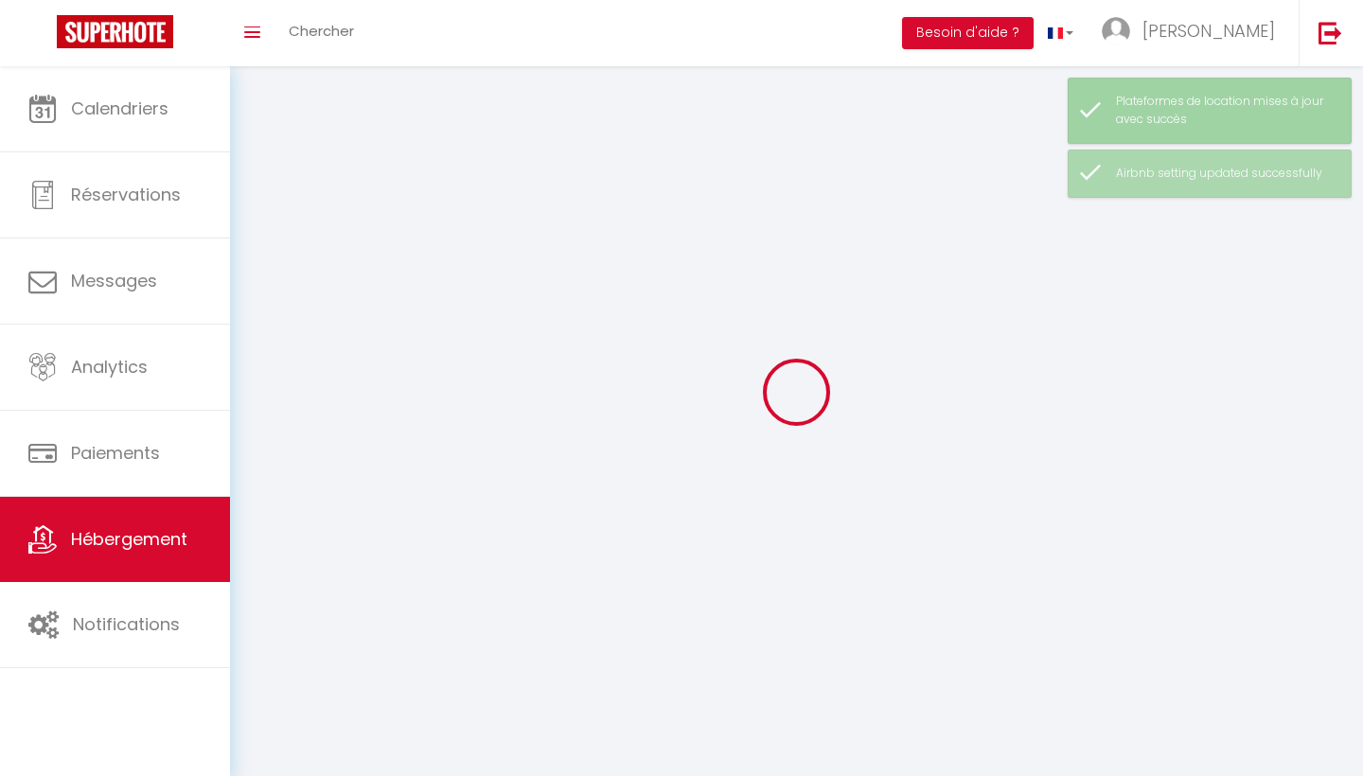
select select
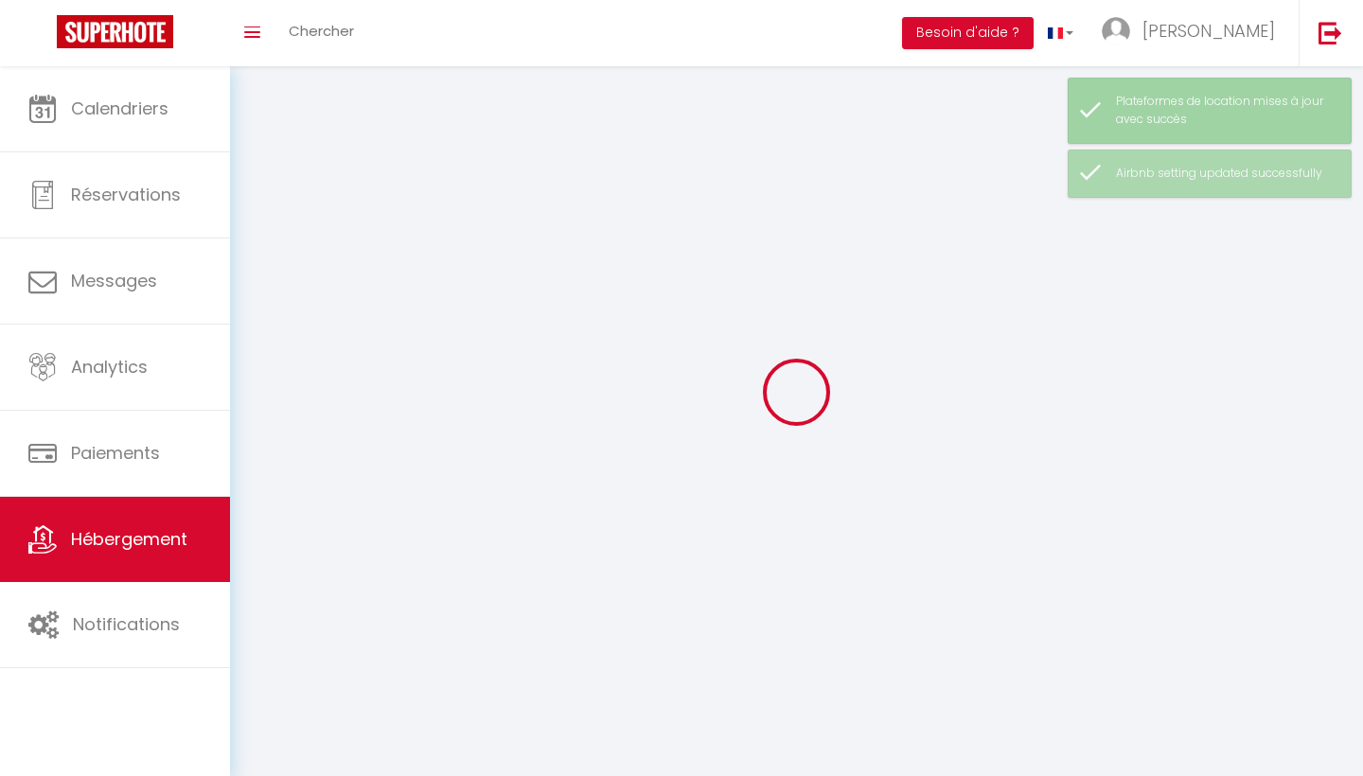
select select
checkbox input "false"
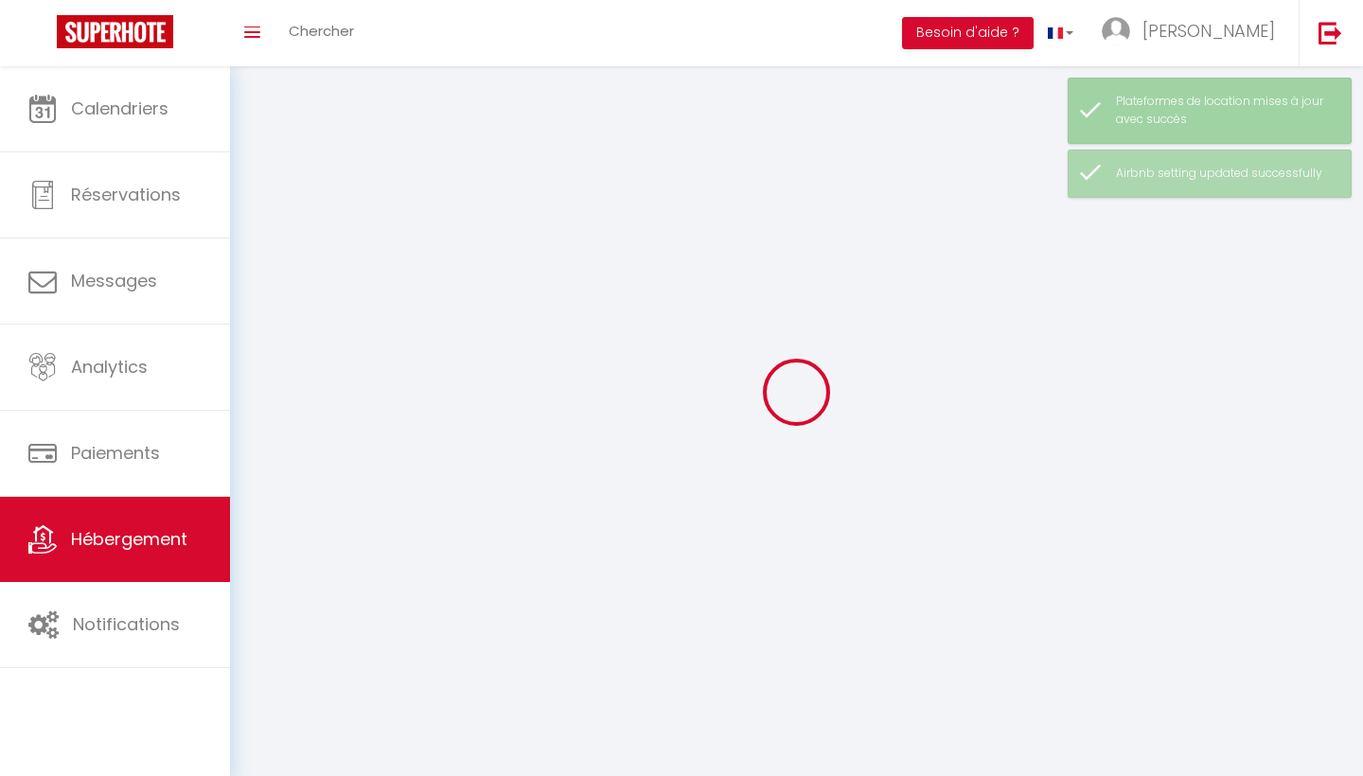
checkbox input "false"
select select
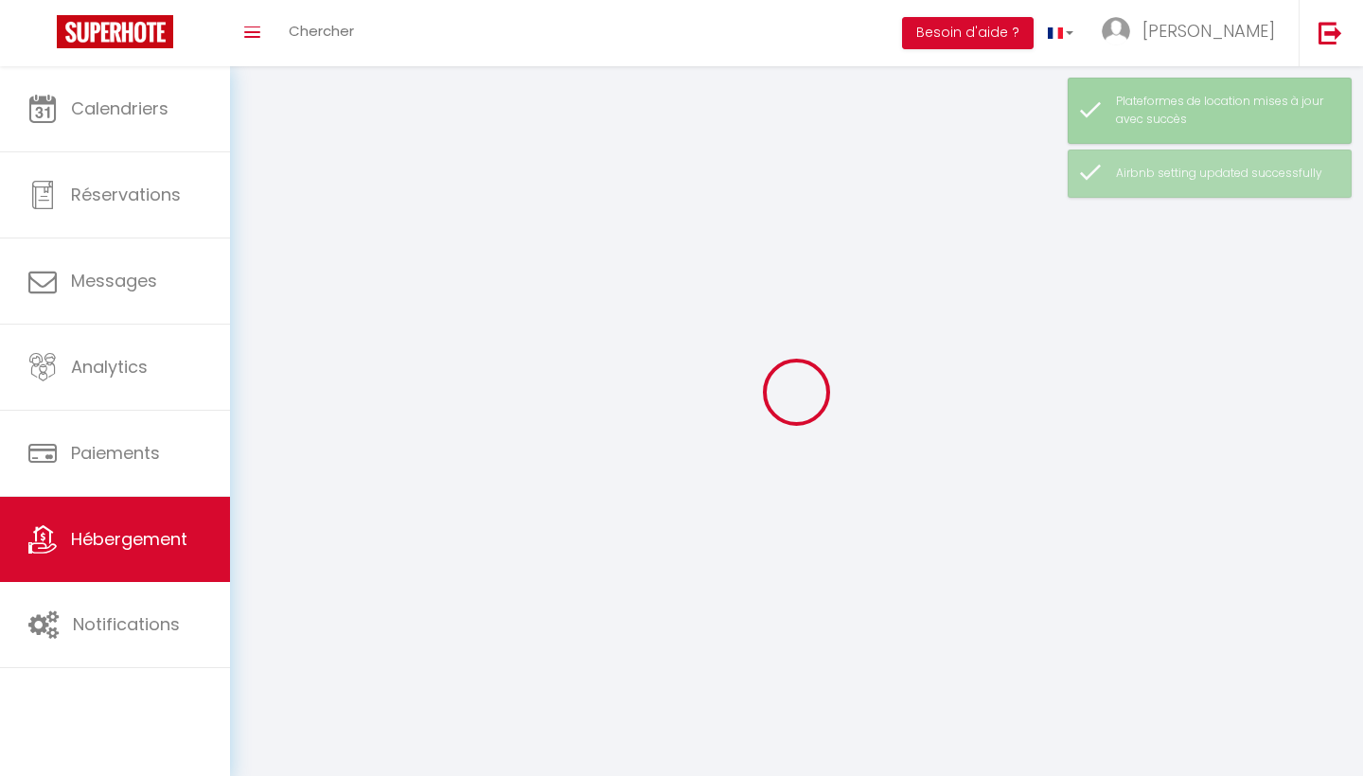
select select
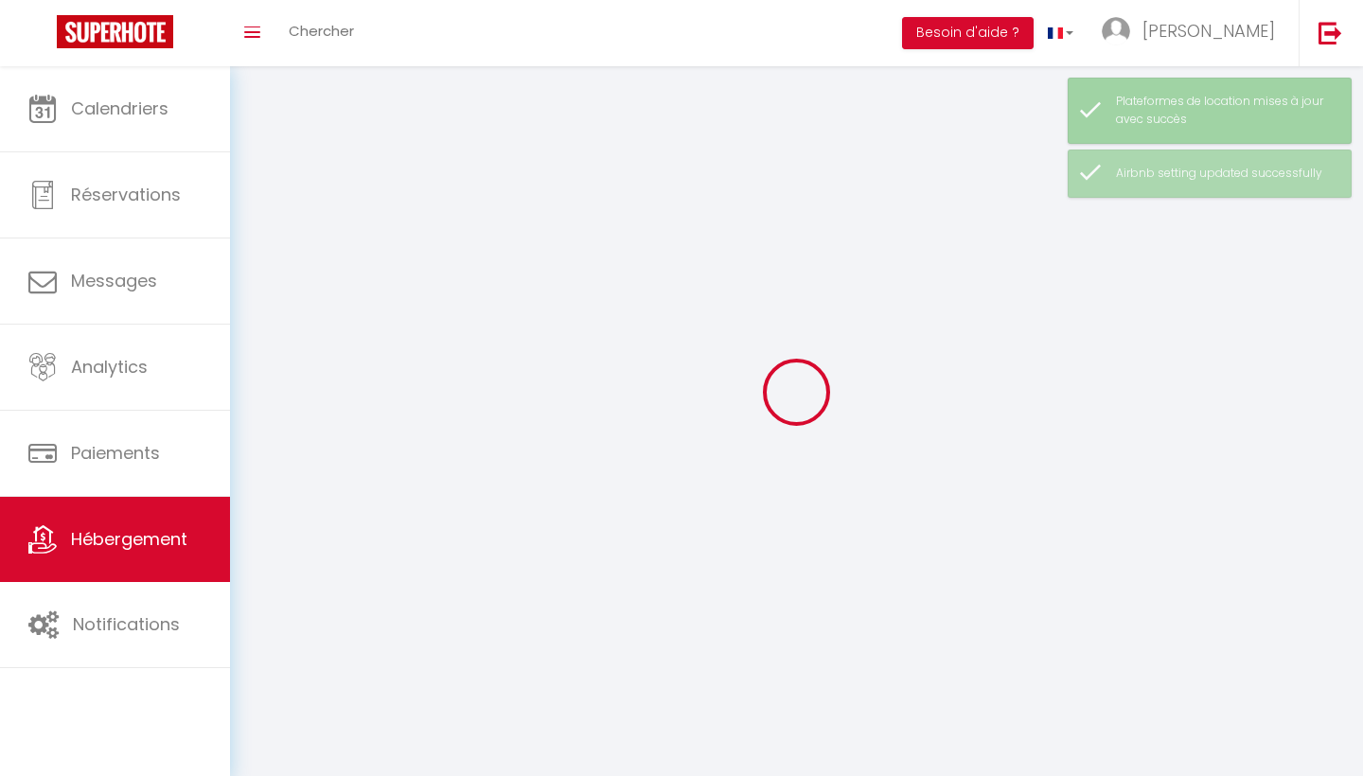
select select
checkbox input "false"
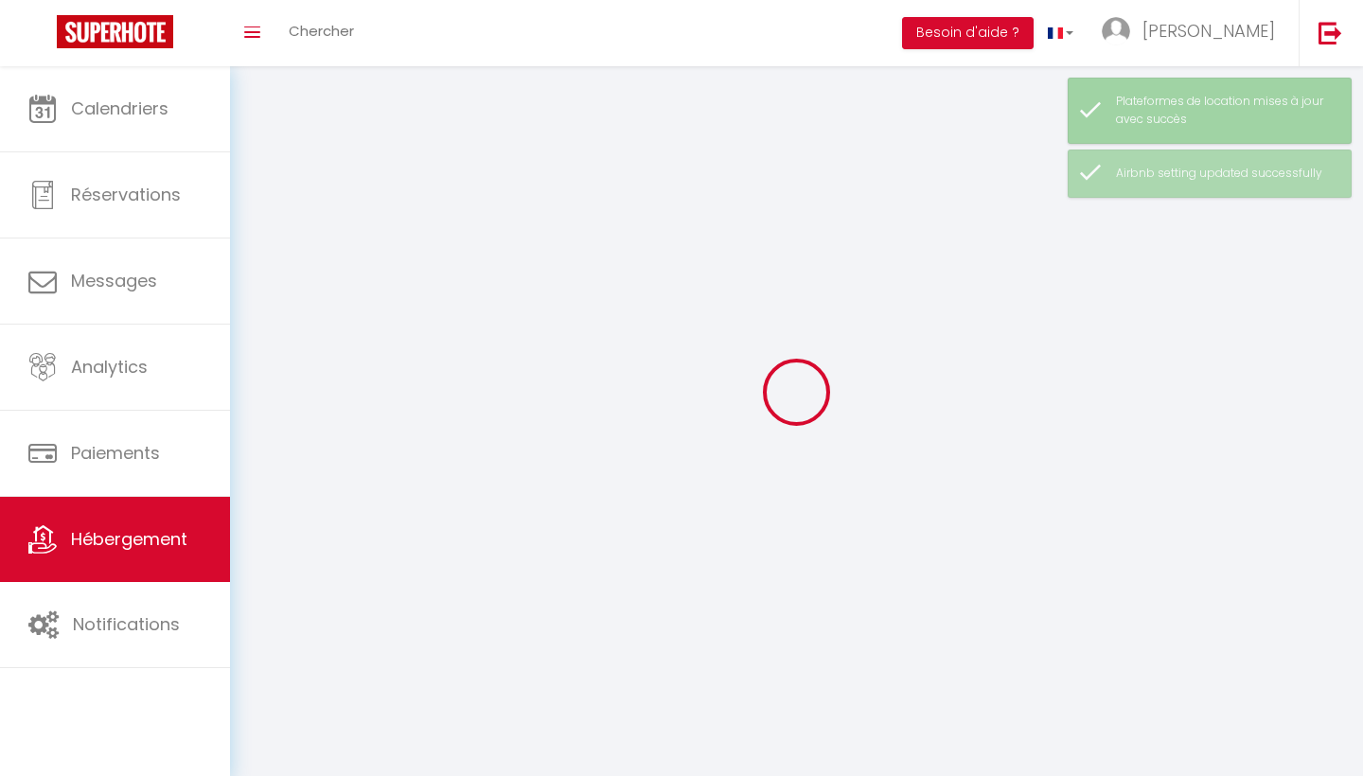
select select
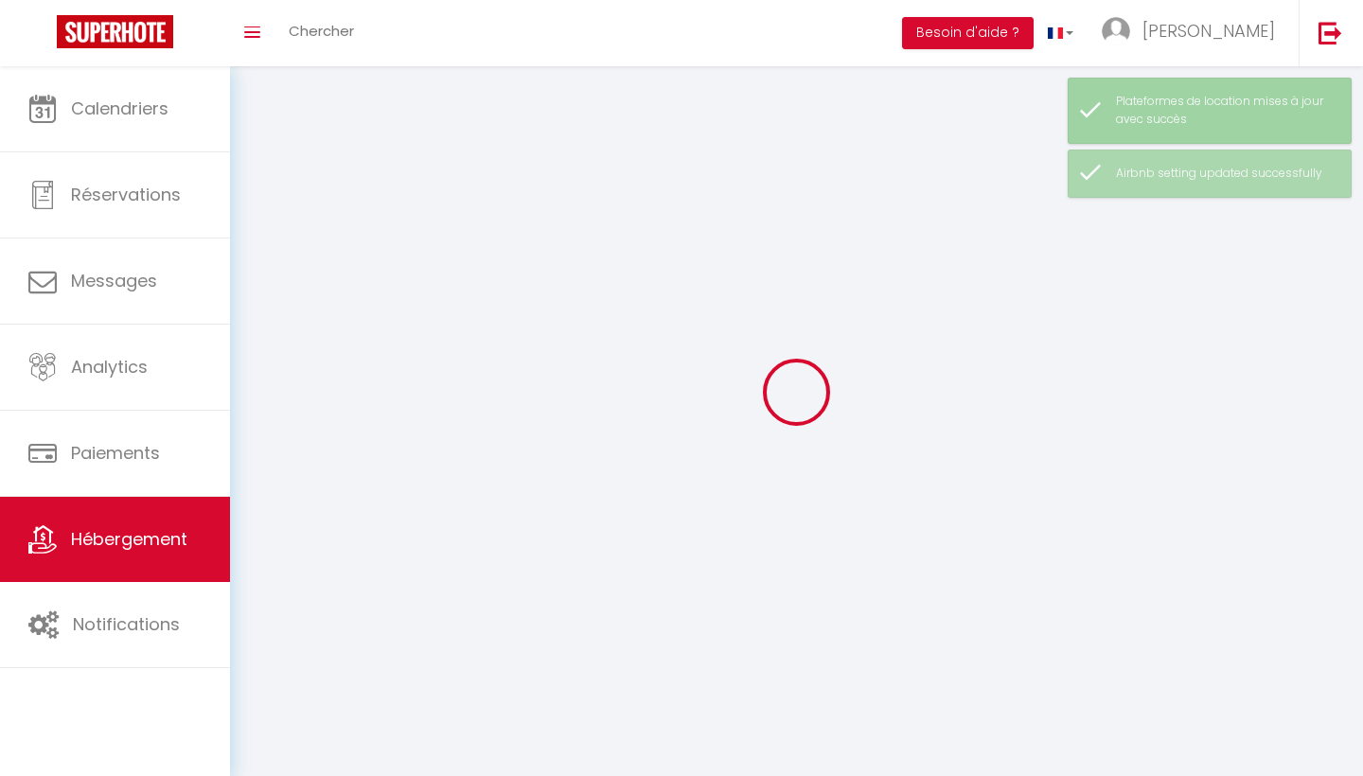
select select
checkbox input "false"
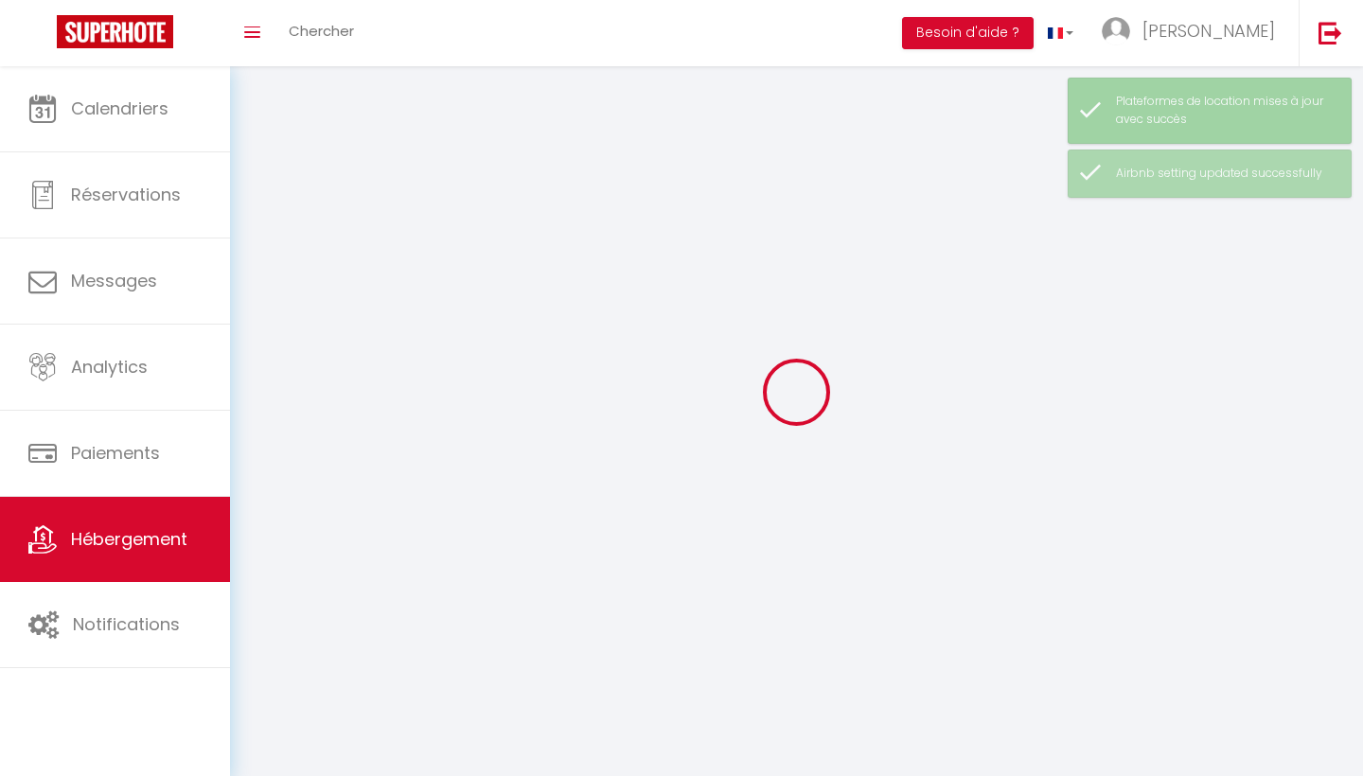
checkbox input "false"
select select
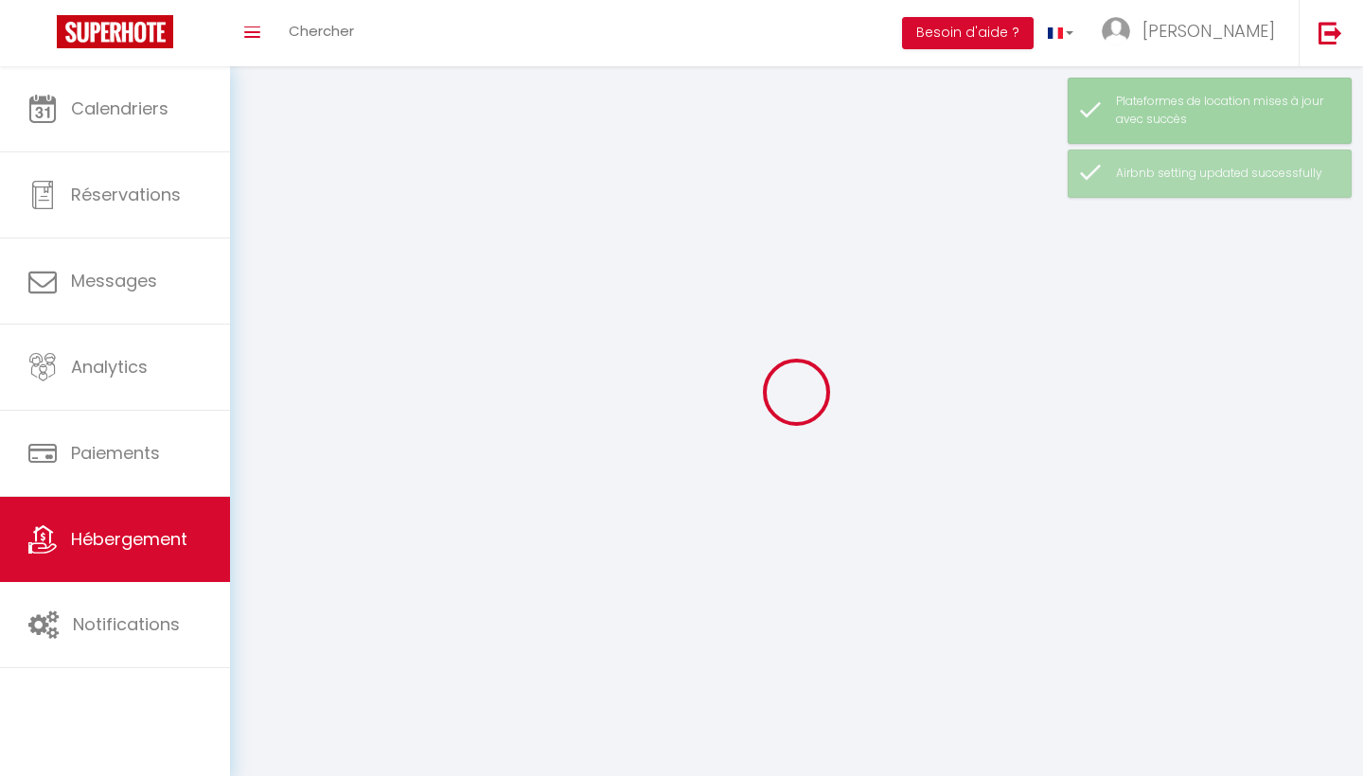
select select
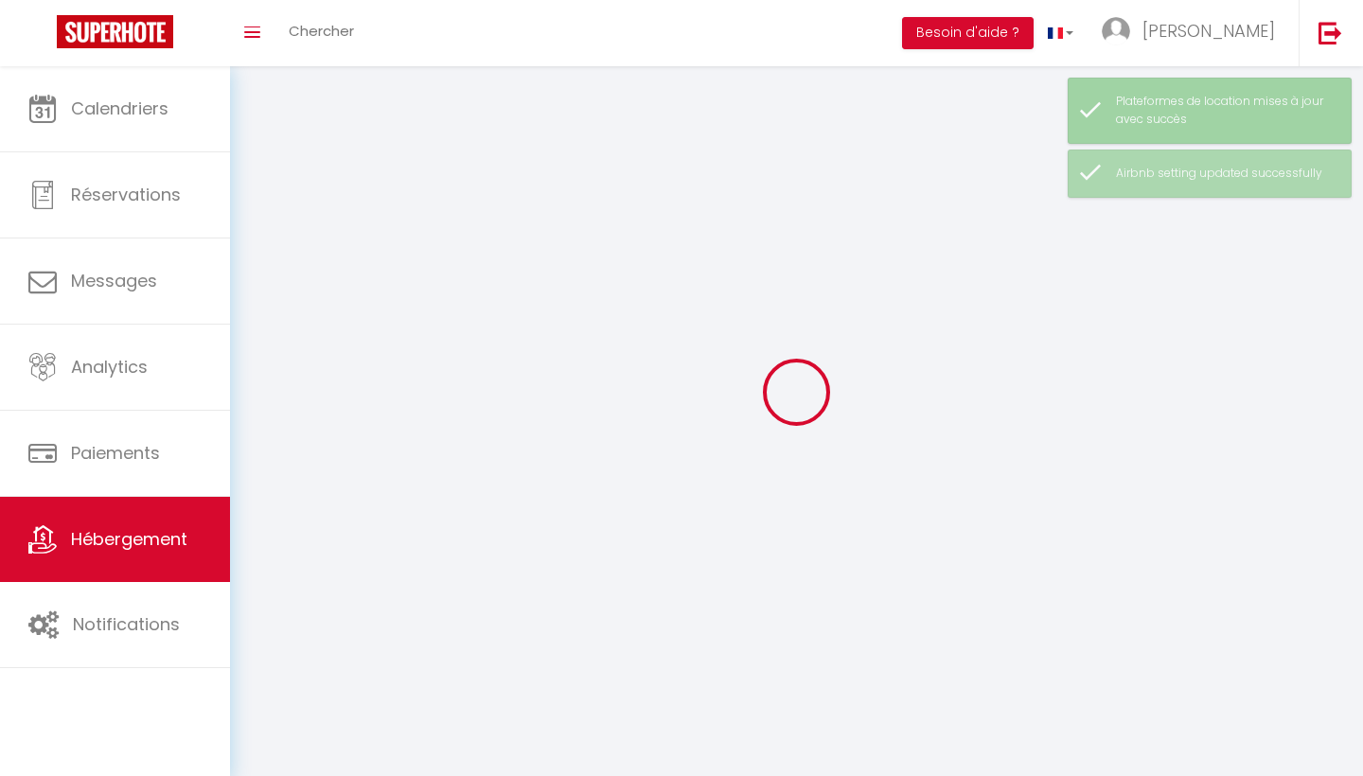
select select
checkbox input "false"
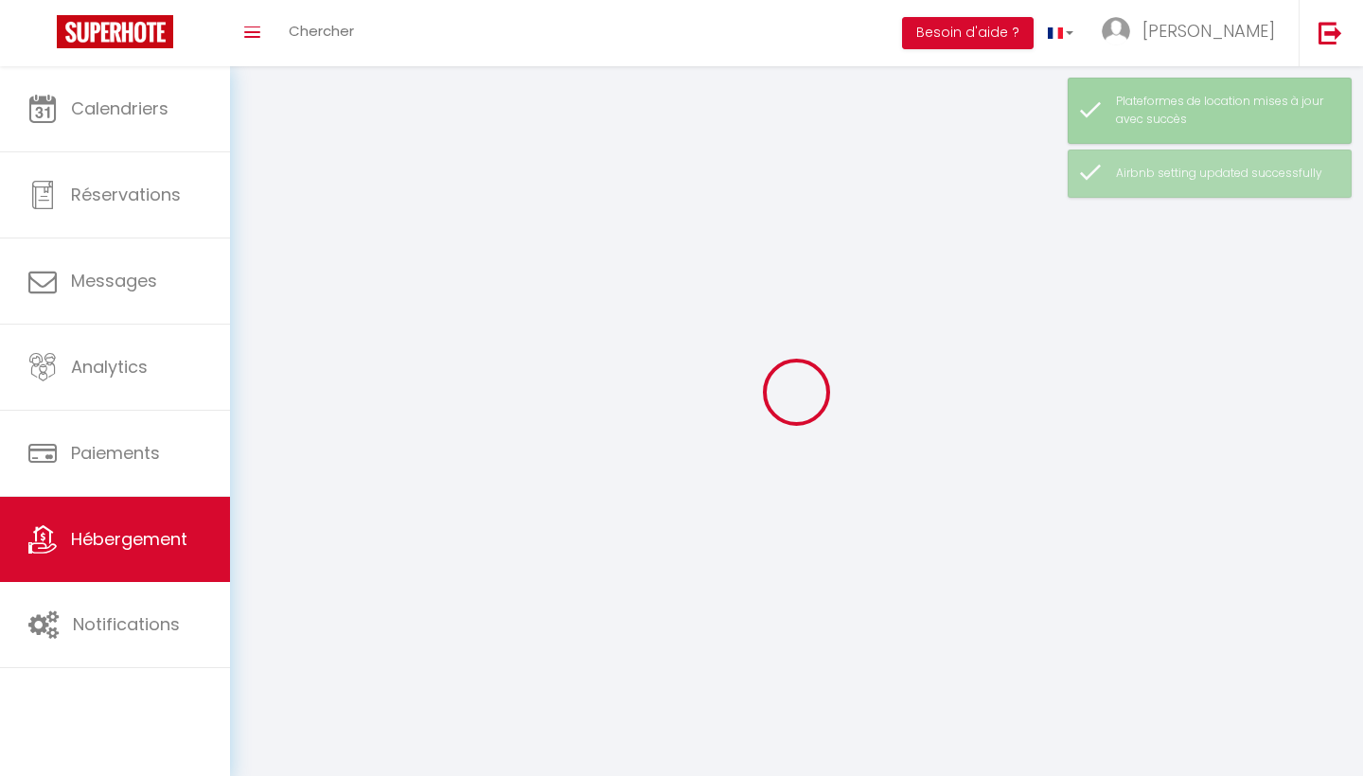
select select
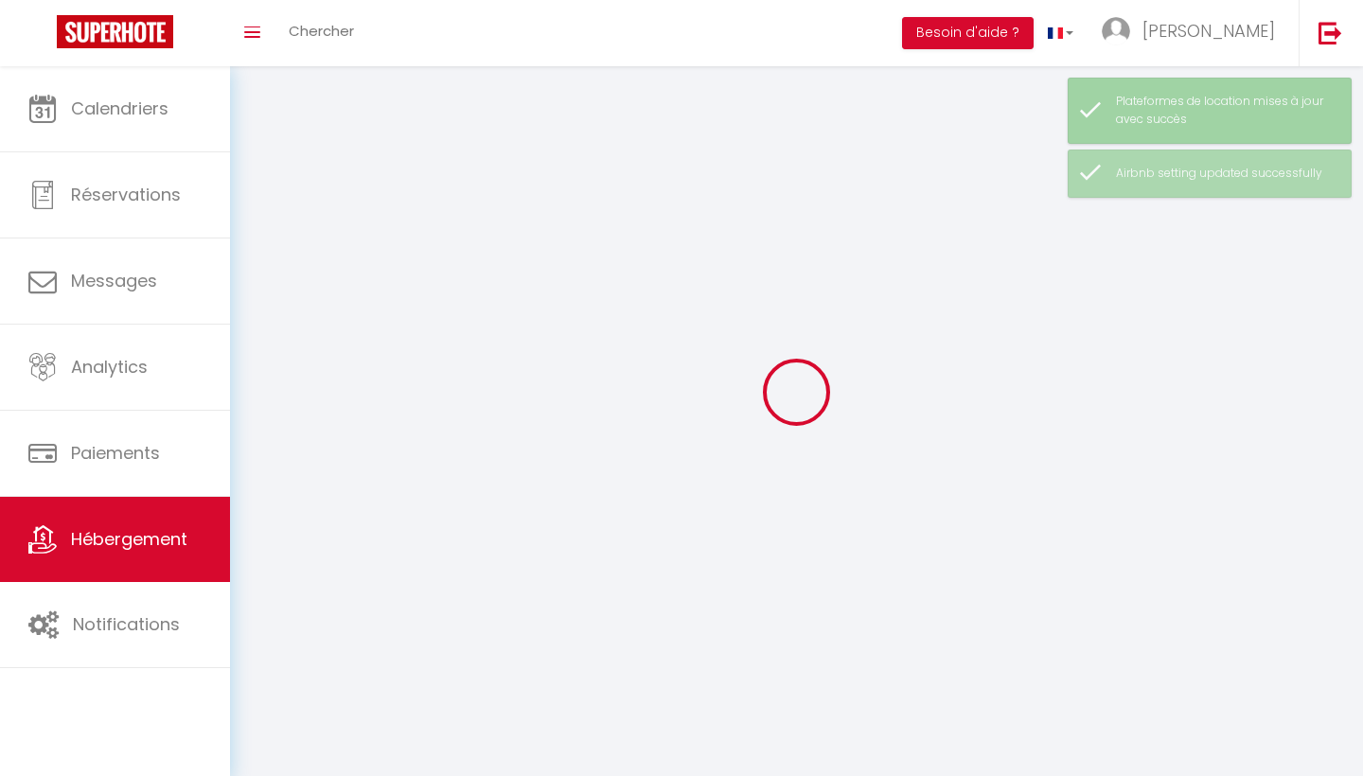
select select
checkbox input "false"
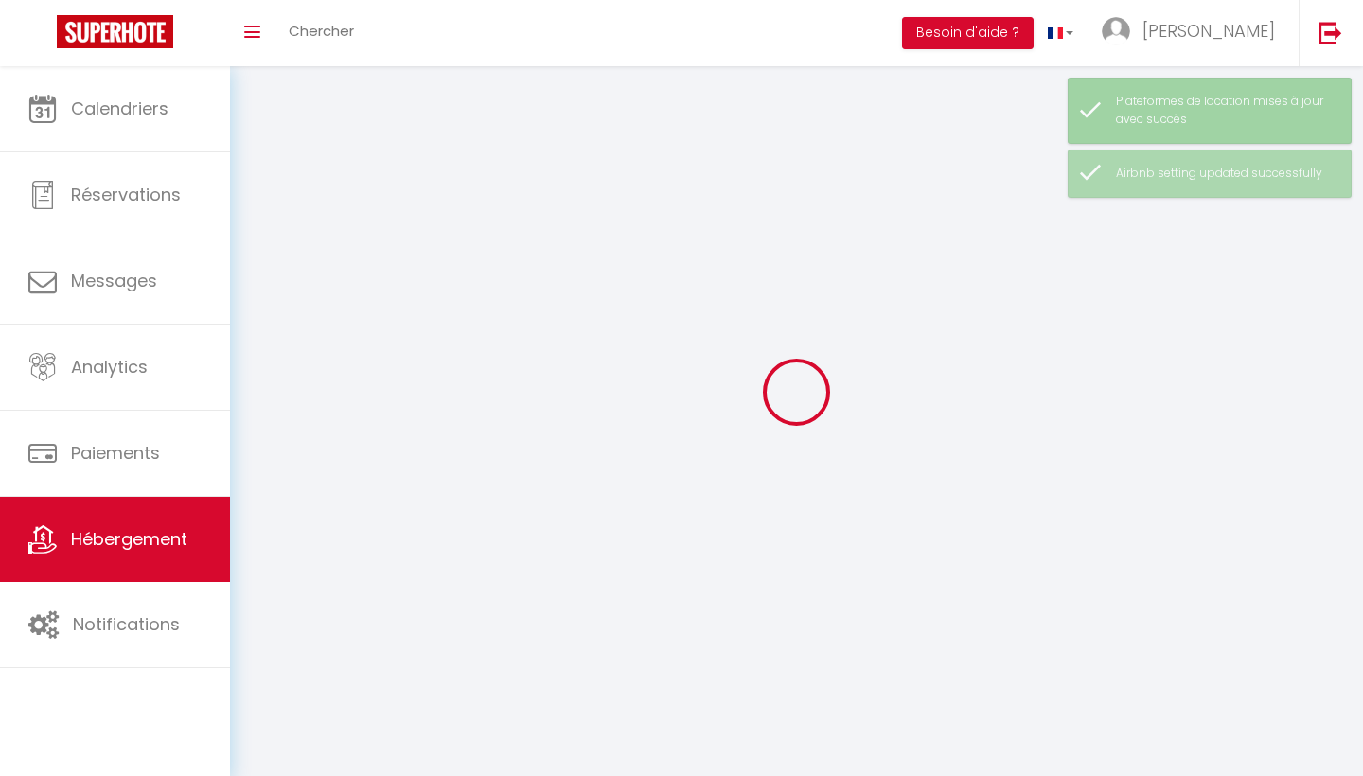
checkbox input "false"
select select
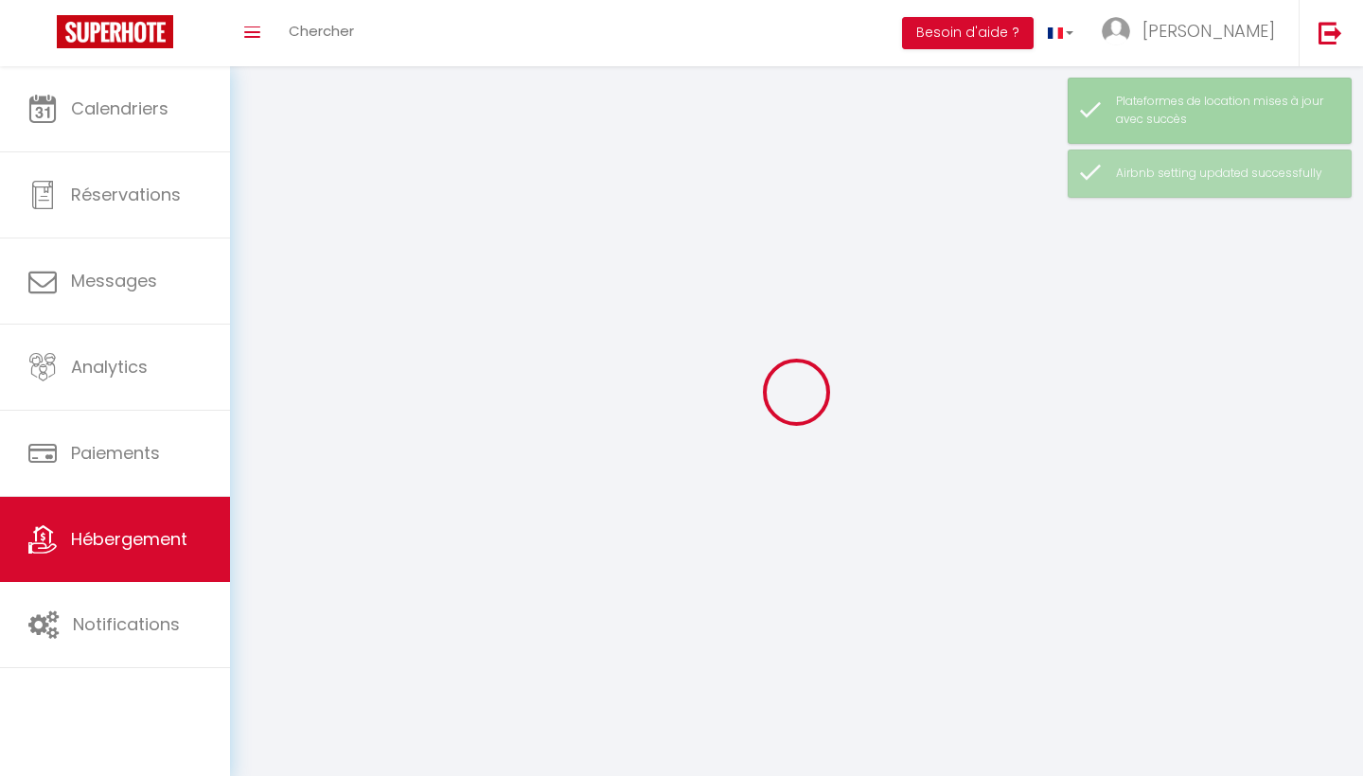
select select
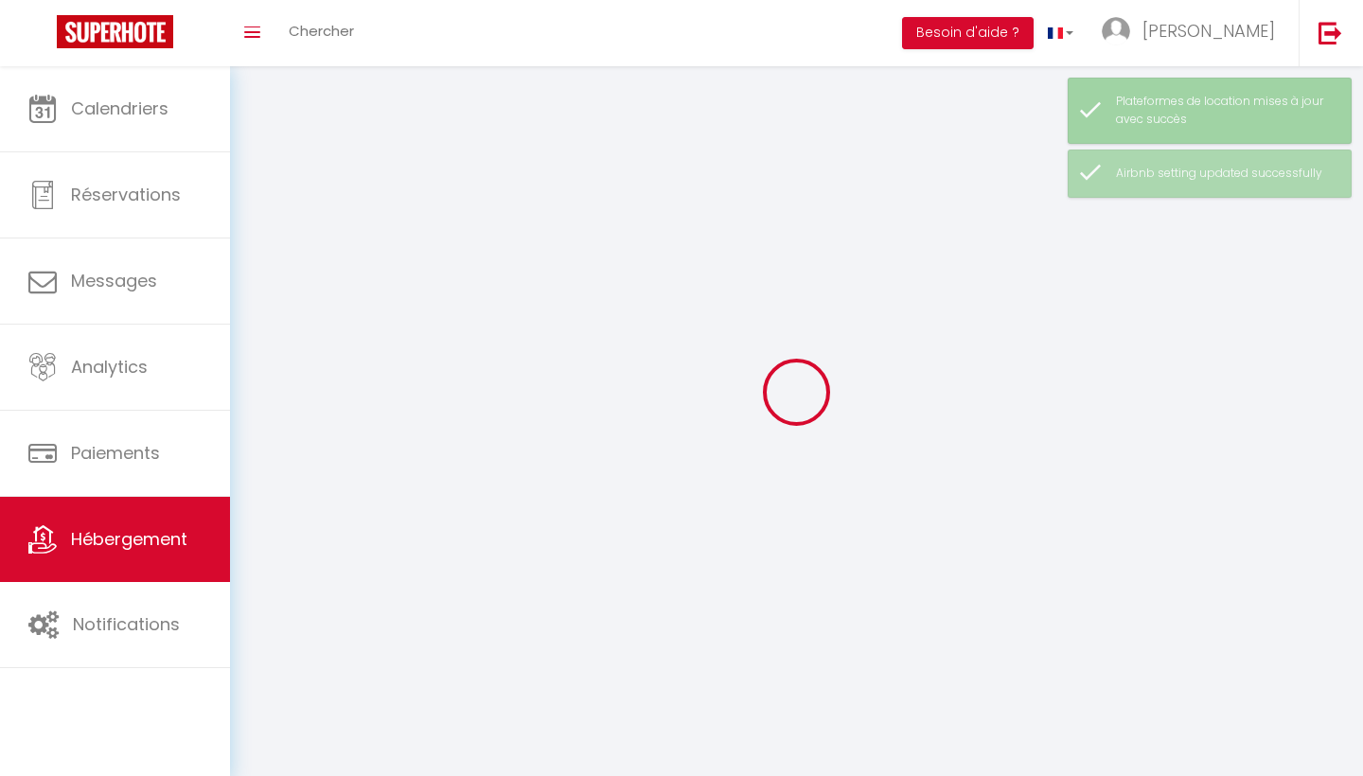
checkbox input "false"
select select
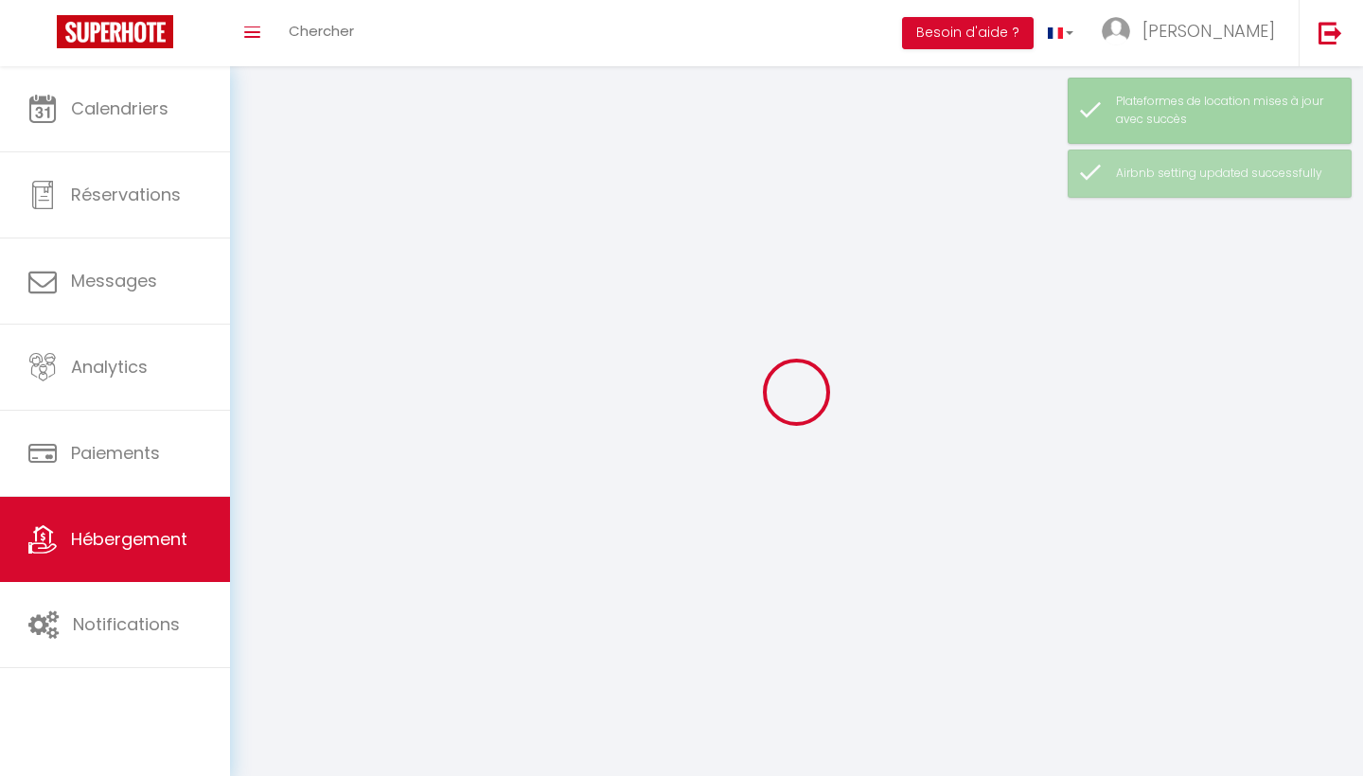
select select
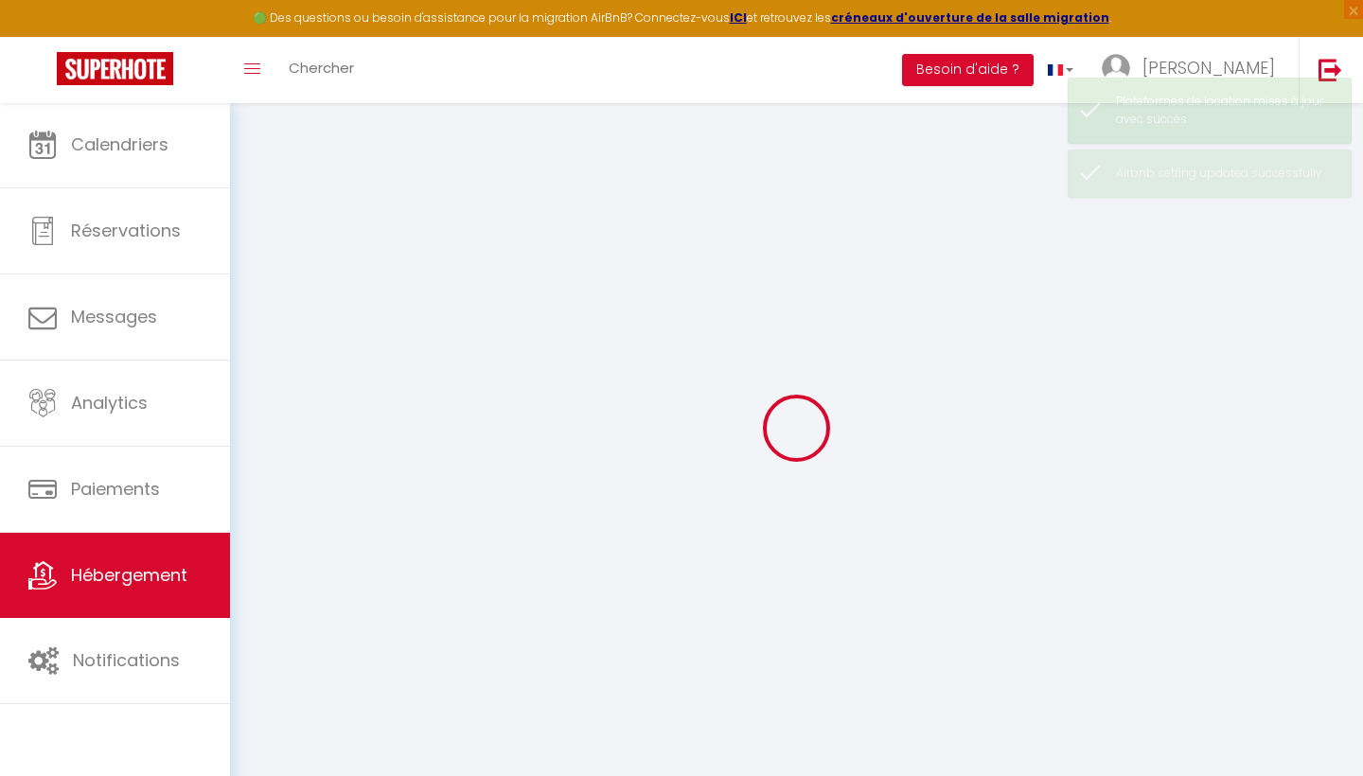
select select
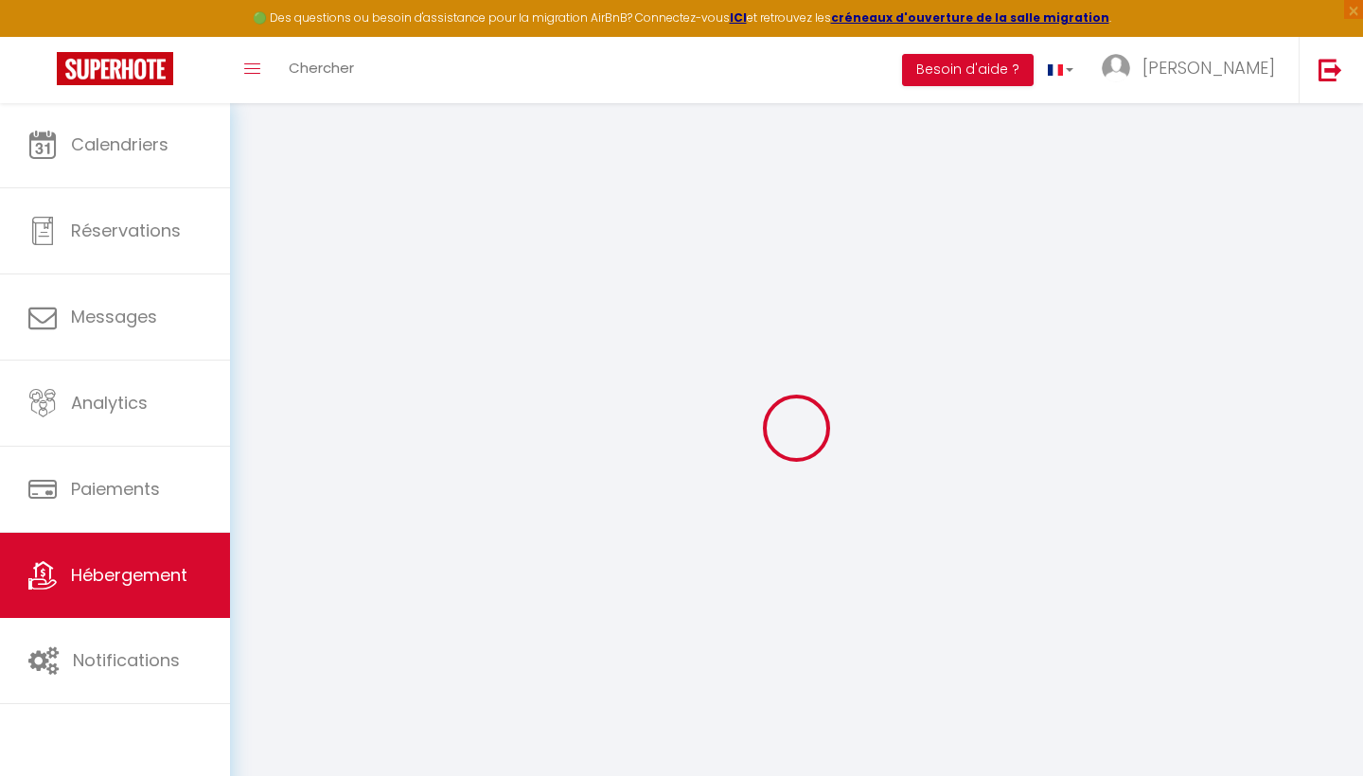
select select
checkbox input "true"
checkbox input "false"
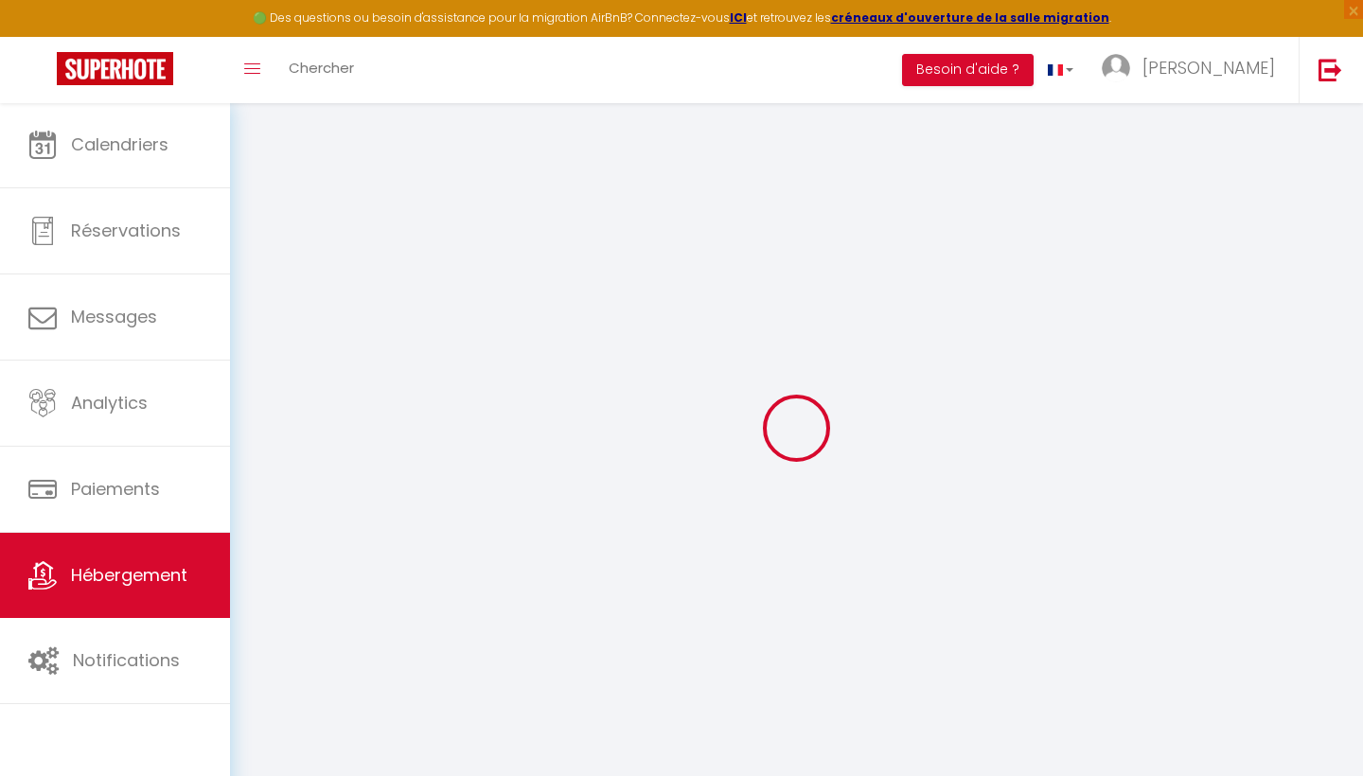
select select "15:00"
select select "21:00"
select select "10:00"
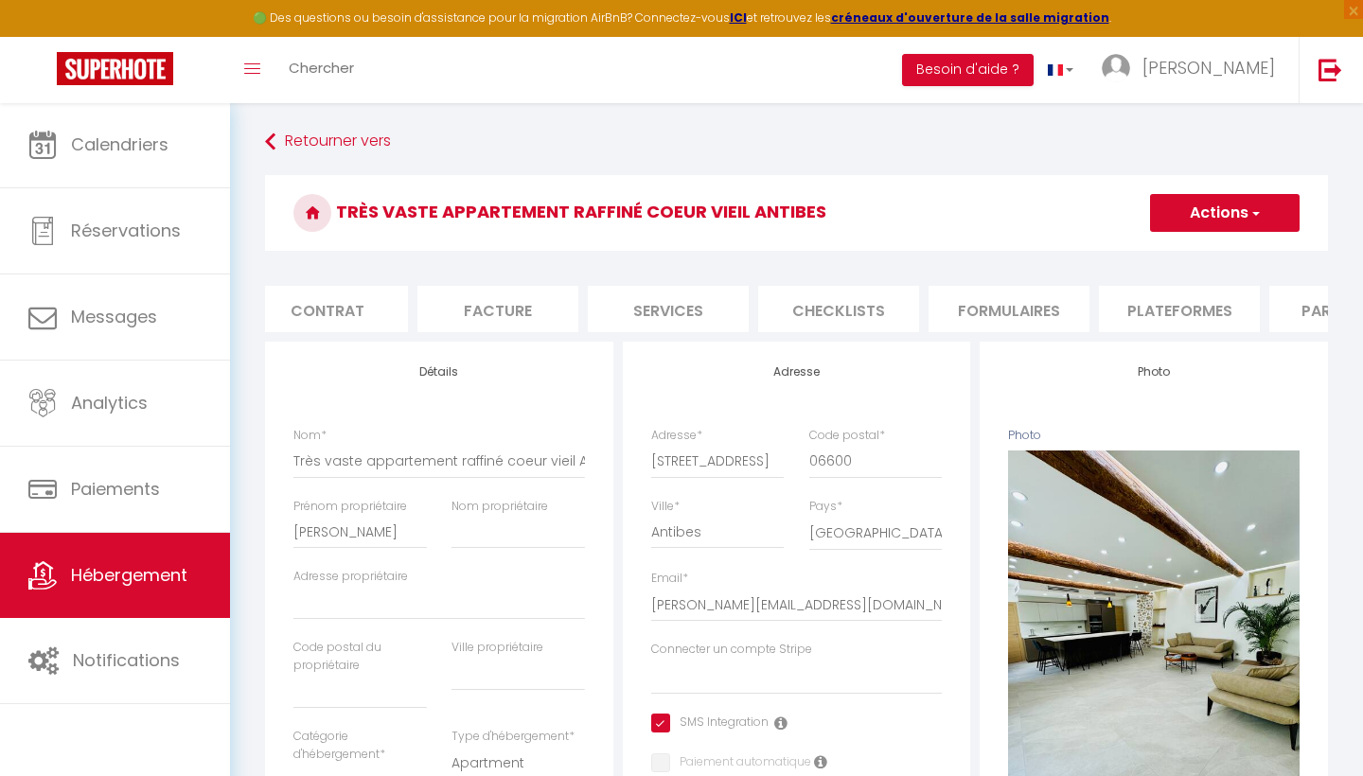
scroll to position [0, 198]
click at [1194, 313] on li "Plateformes" at bounding box center [1169, 309] width 161 height 46
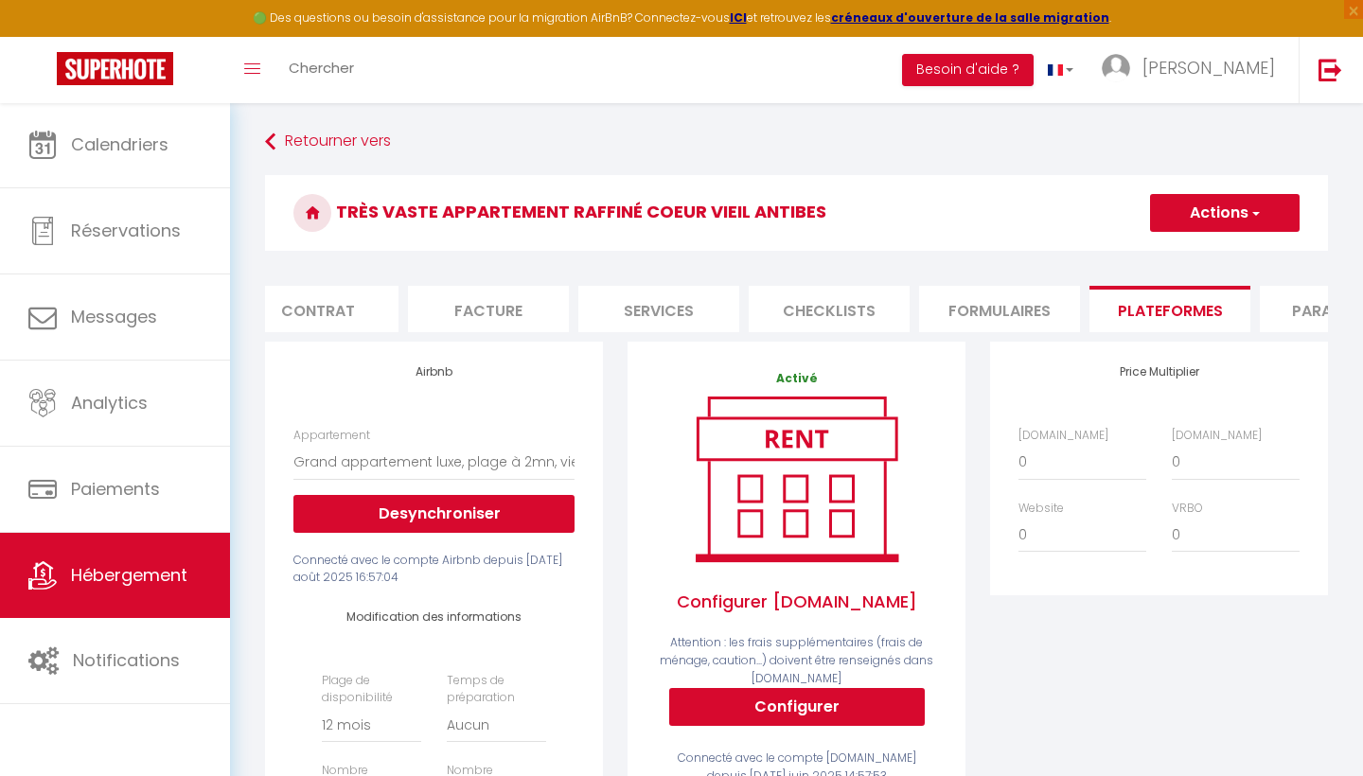
click at [755, 708] on button "Configurer" at bounding box center [797, 707] width 256 height 38
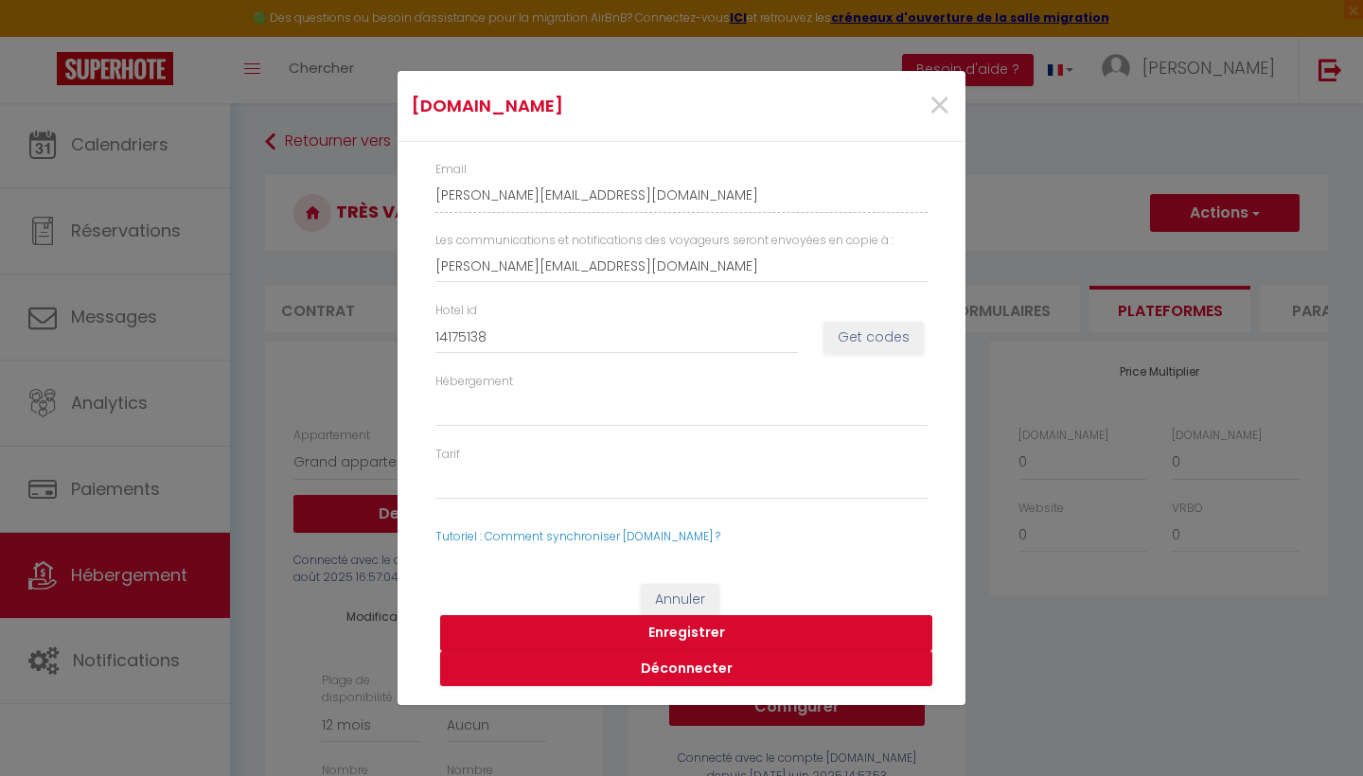
click at [704, 628] on button "Enregistrer" at bounding box center [686, 633] width 492 height 36
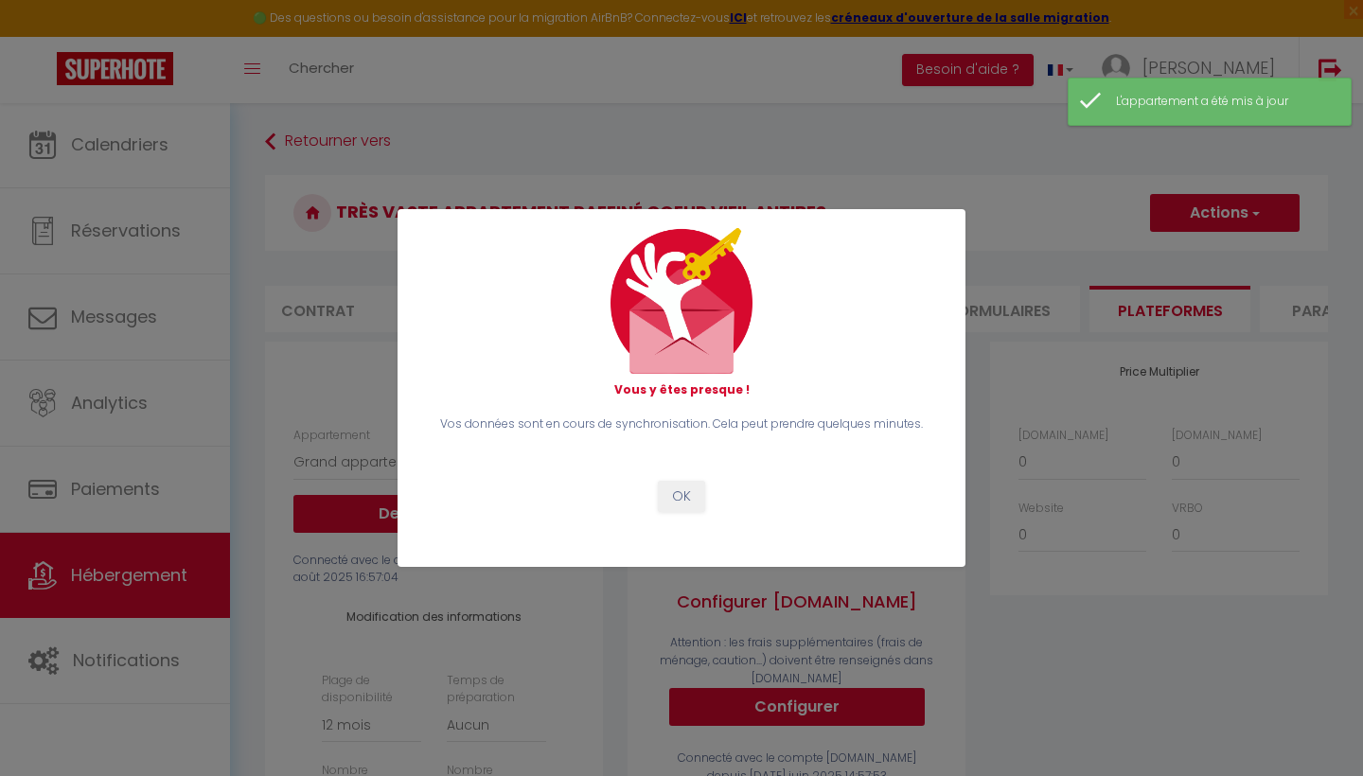
click at [675, 506] on button "OK" at bounding box center [681, 497] width 47 height 32
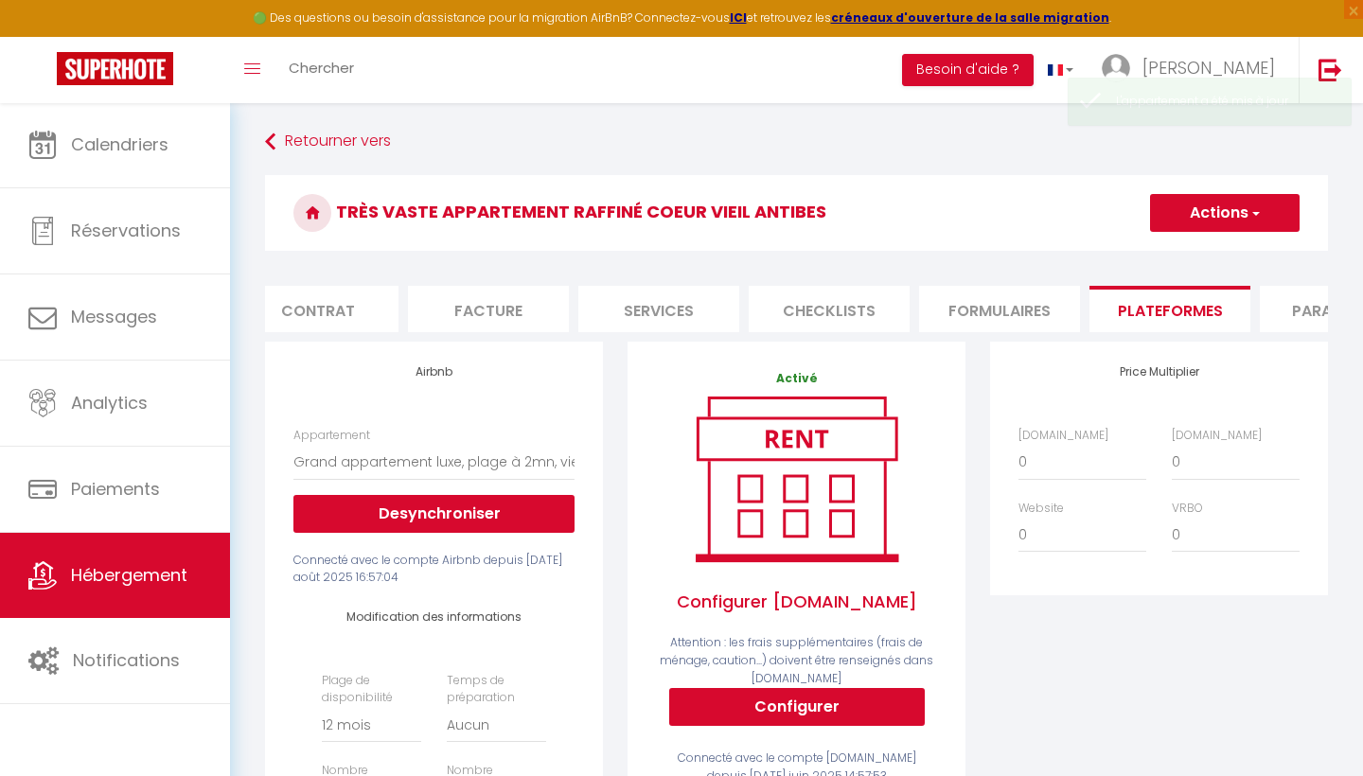
click at [1242, 202] on button "Actions" at bounding box center [1225, 213] width 150 height 38
click at [1199, 246] on link "Enregistrer" at bounding box center [1224, 254] width 150 height 25
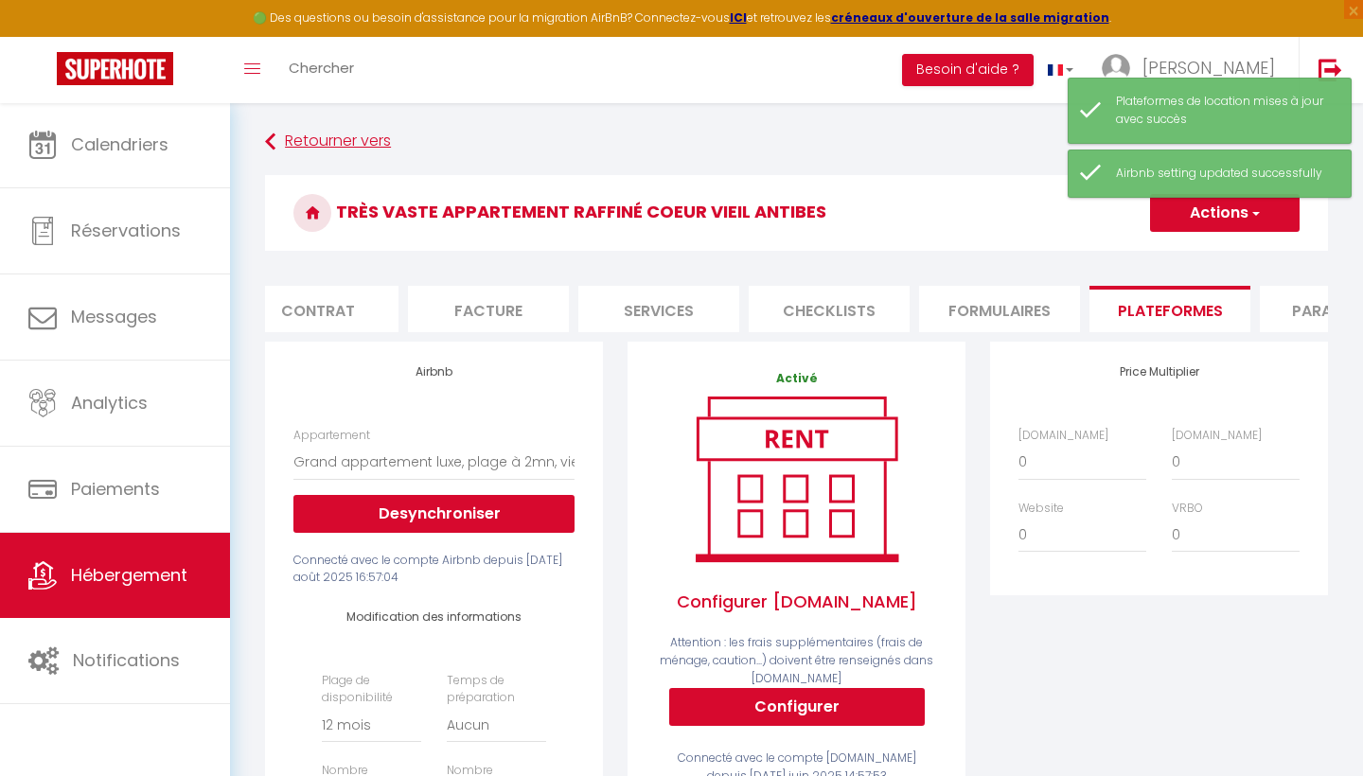
click at [317, 142] on link "Retourner vers" at bounding box center [796, 142] width 1063 height 34
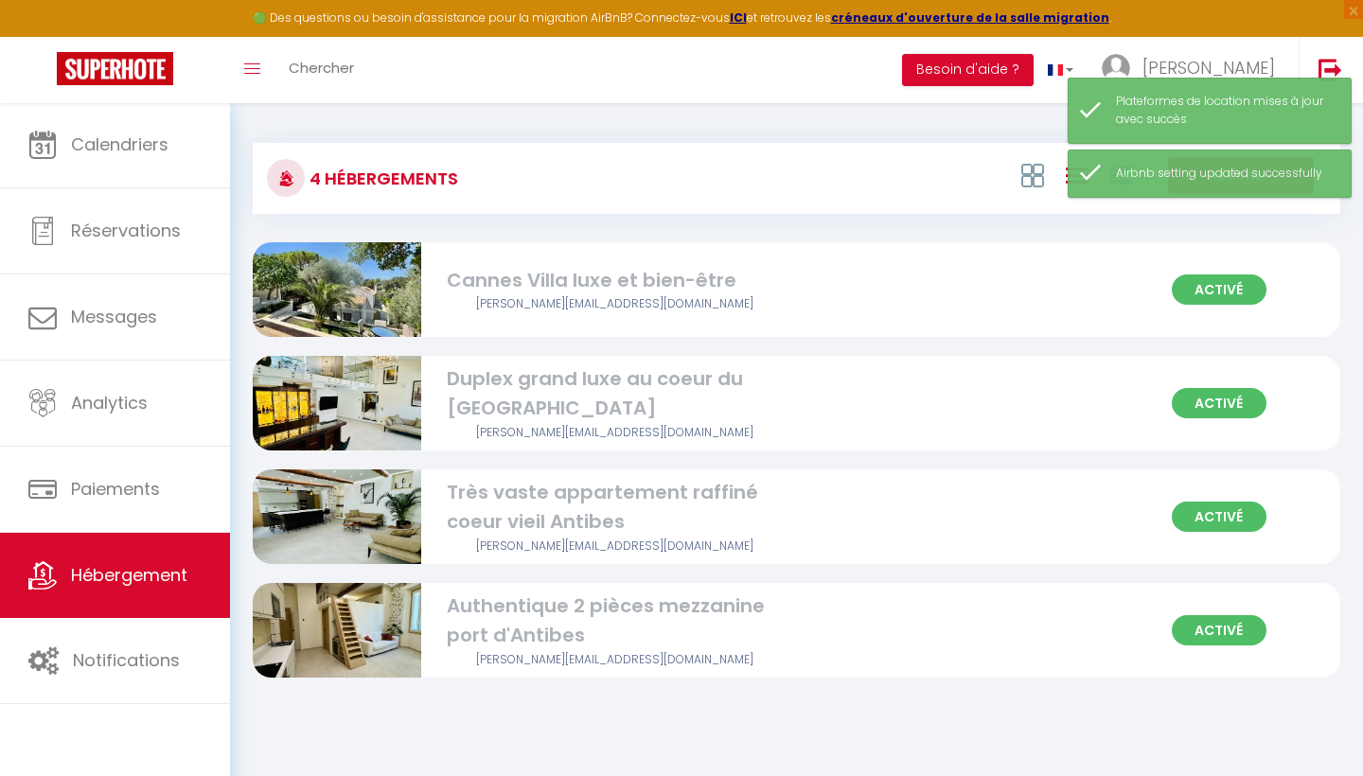
click at [380, 632] on img at bounding box center [337, 630] width 168 height 225
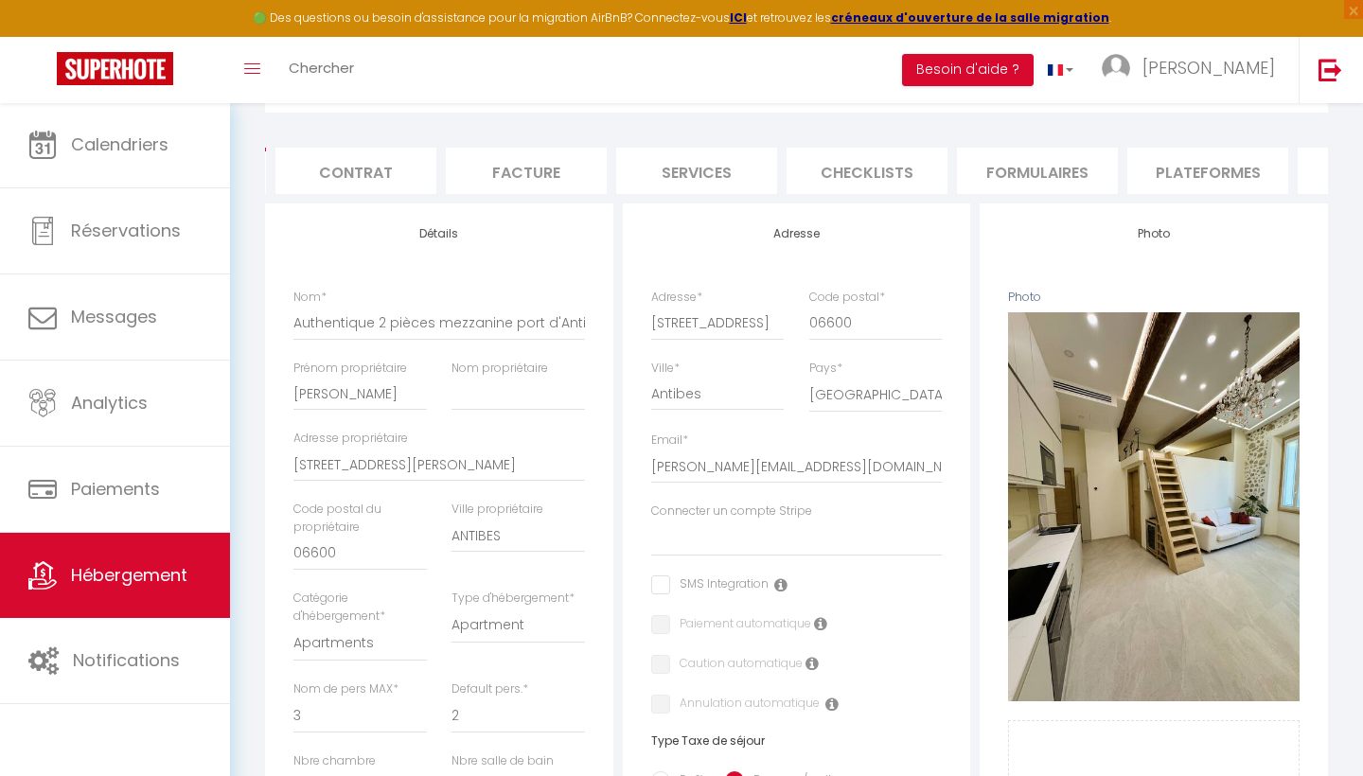
scroll to position [0, 156]
click at [1194, 175] on li "Plateformes" at bounding box center [1211, 171] width 161 height 46
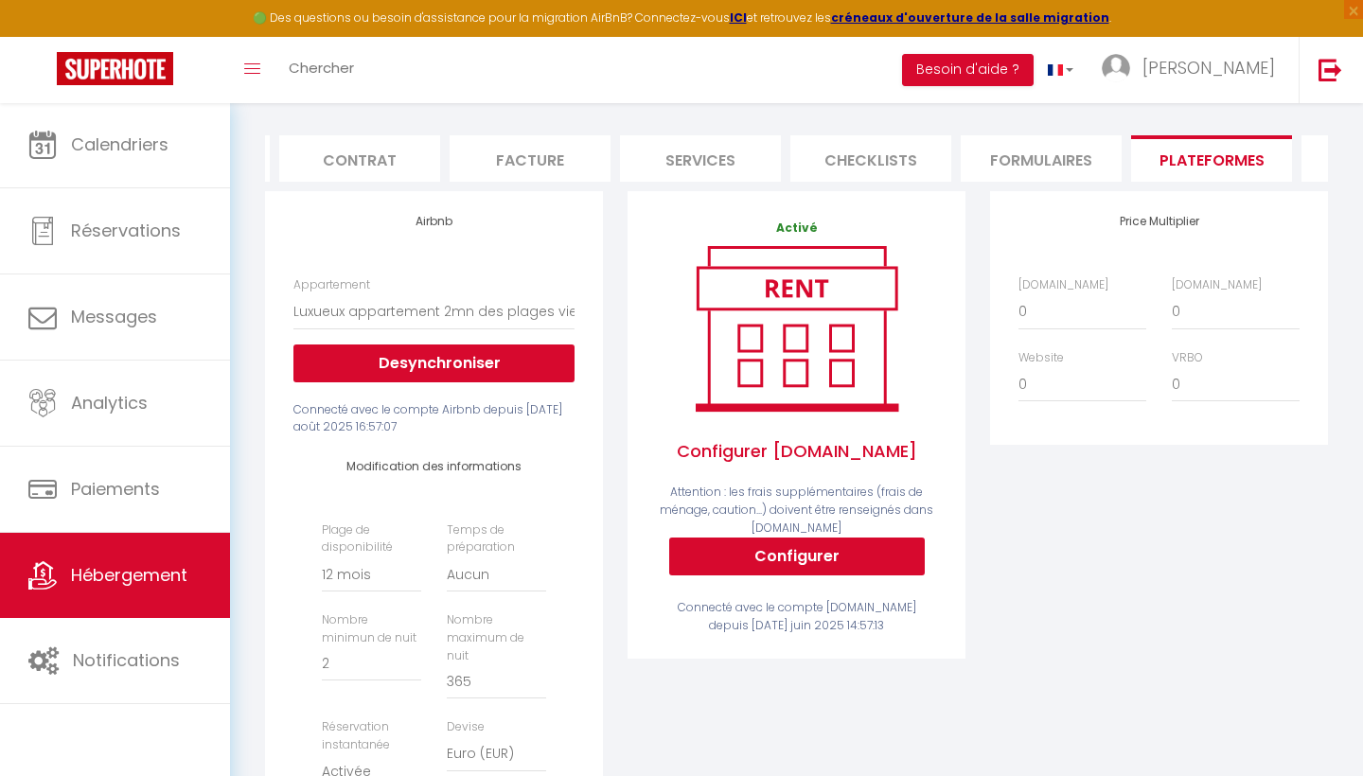
scroll to position [86, 0]
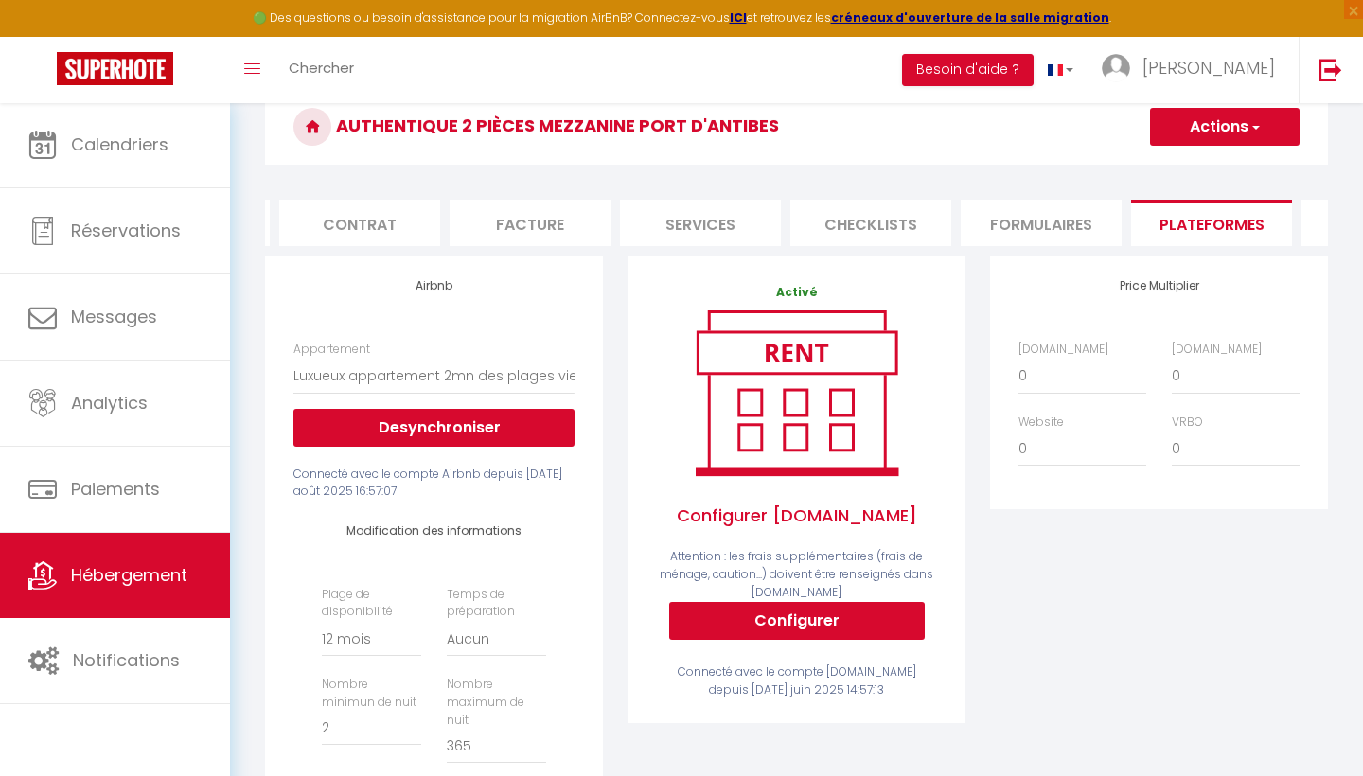
click at [768, 619] on button "Configurer" at bounding box center [797, 621] width 256 height 38
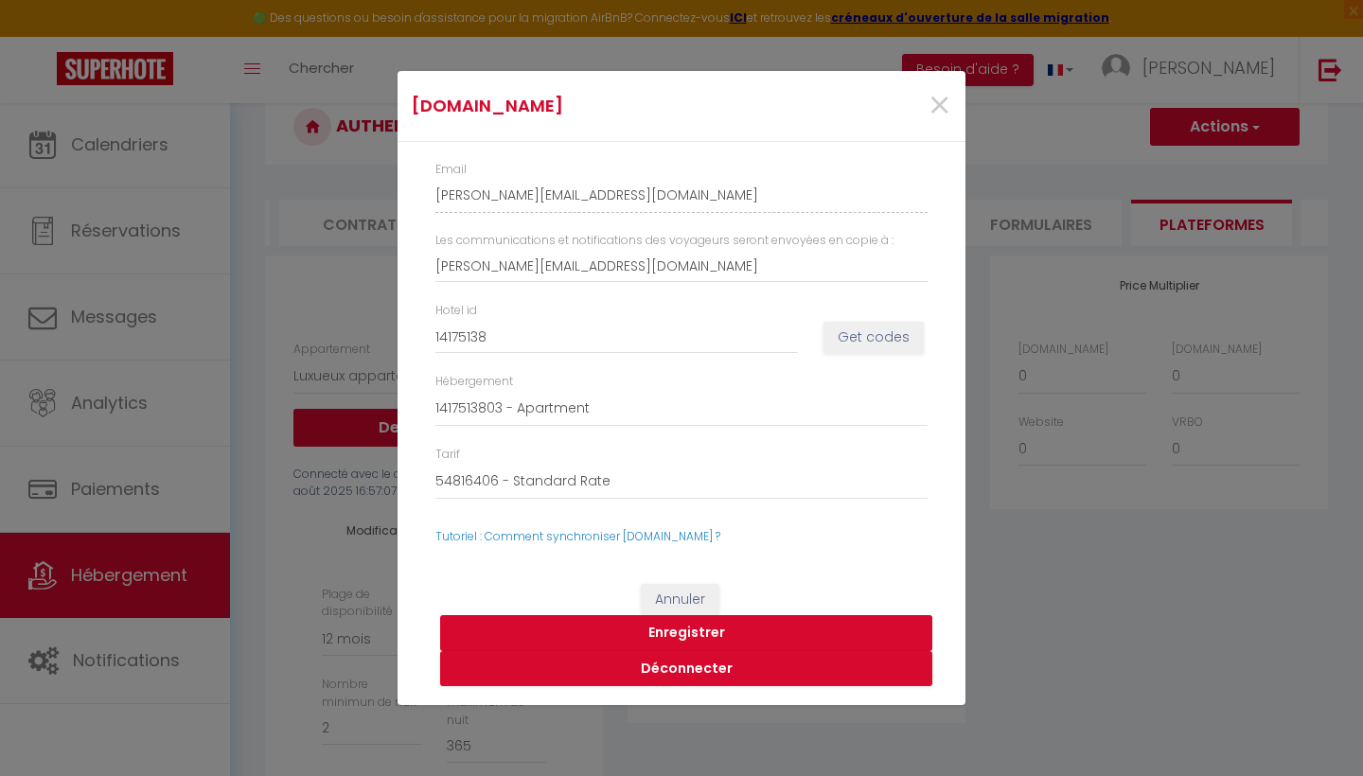
click at [681, 632] on button "Enregistrer" at bounding box center [686, 633] width 492 height 36
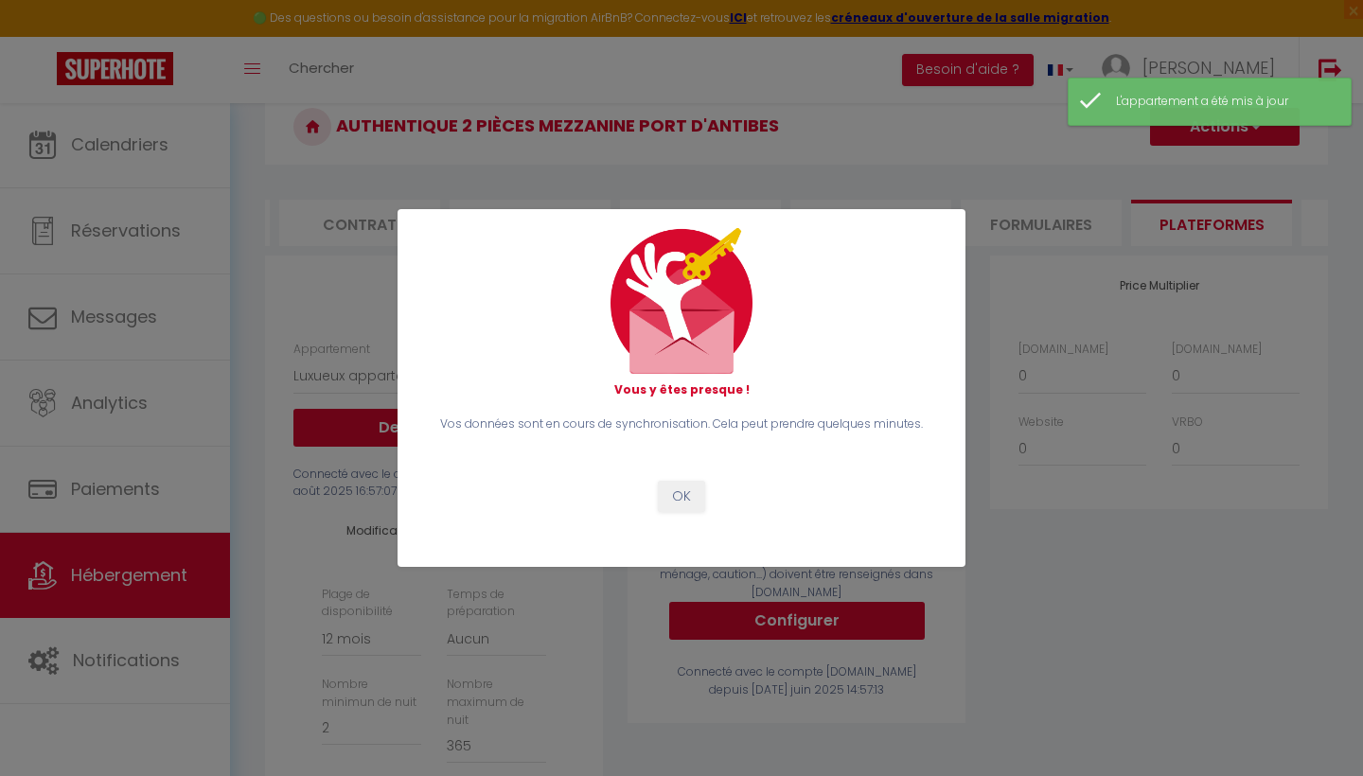
click at [685, 492] on button "OK" at bounding box center [681, 497] width 47 height 32
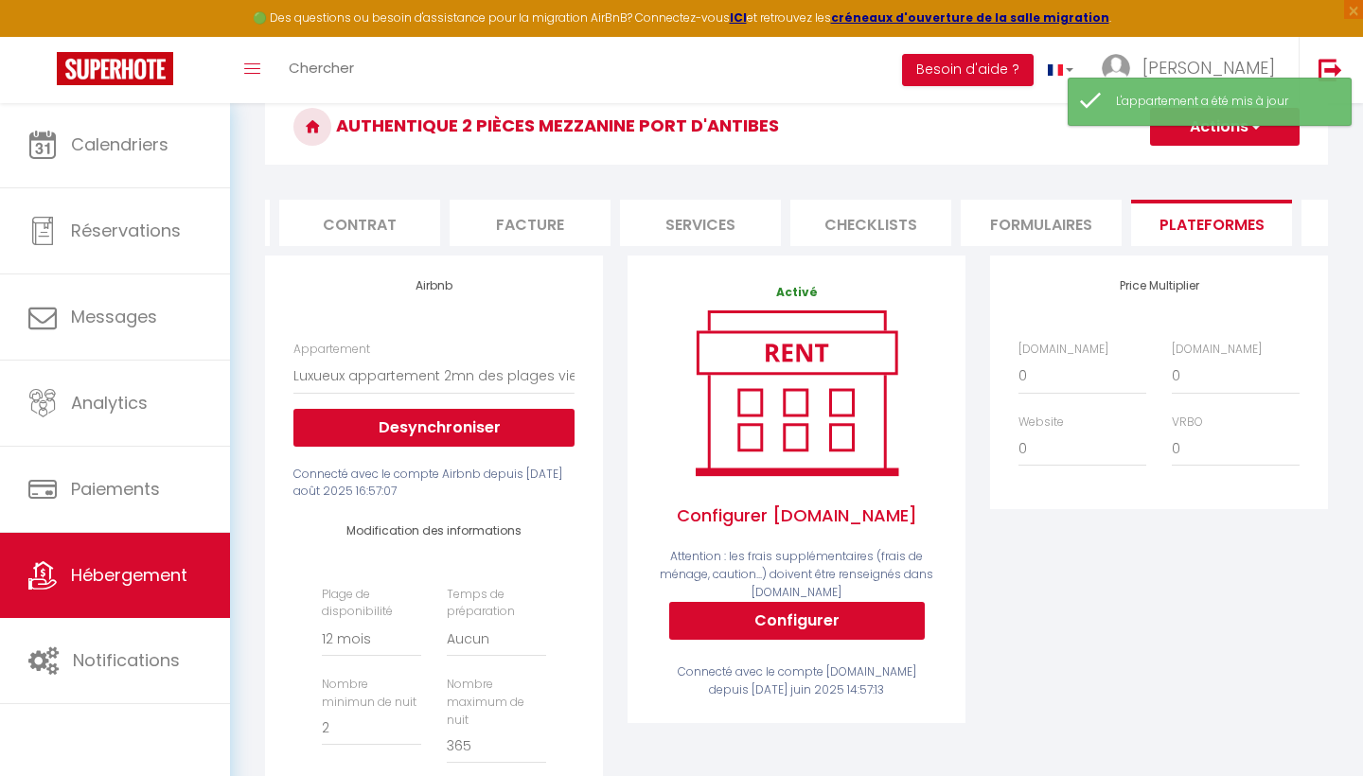
click at [1230, 138] on button "Actions" at bounding box center [1225, 127] width 150 height 38
click at [1192, 170] on link "Enregistrer" at bounding box center [1224, 168] width 150 height 25
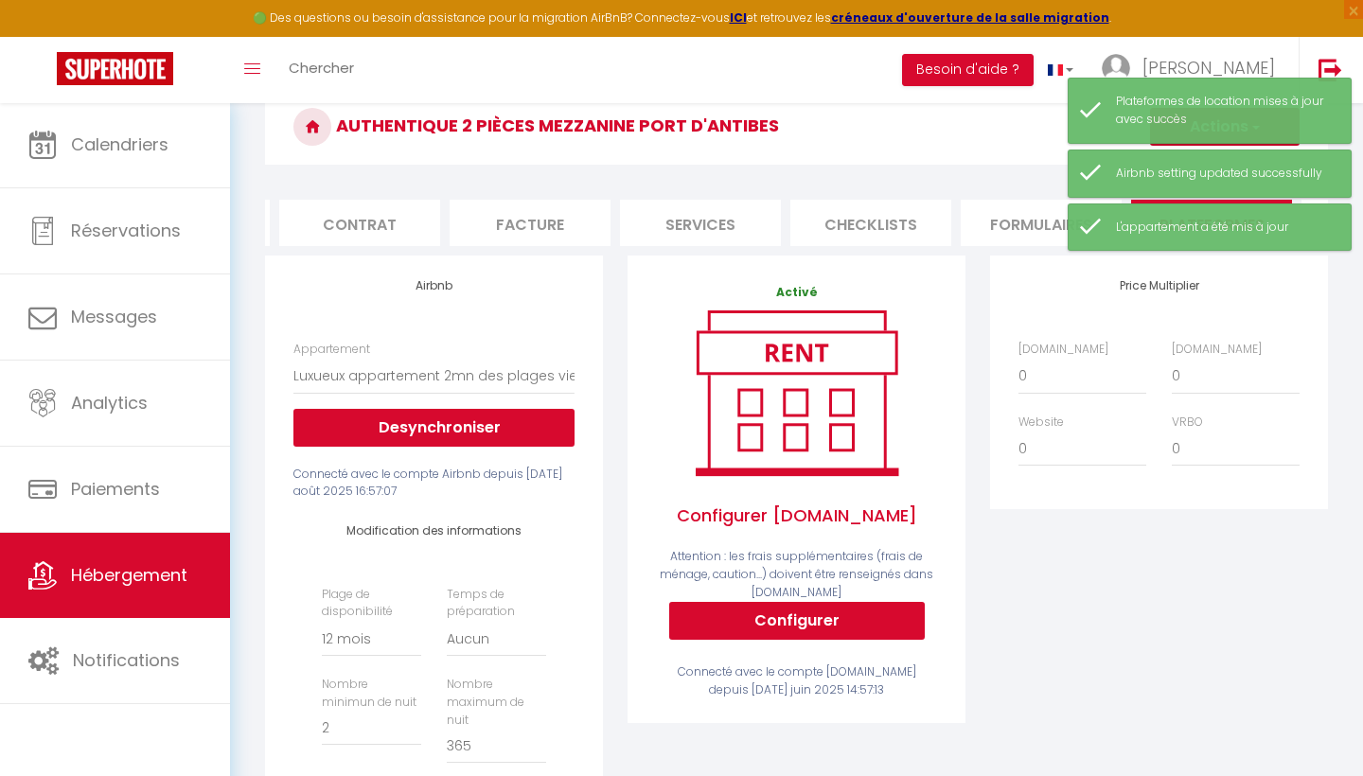
click at [1093, 671] on div "Price Multiplier [DOMAIN_NAME] 0 + 1 % + 2 % + 3 % + 4 % + 5 % + 6 % + 7 %" at bounding box center [1159, 649] width 363 height 787
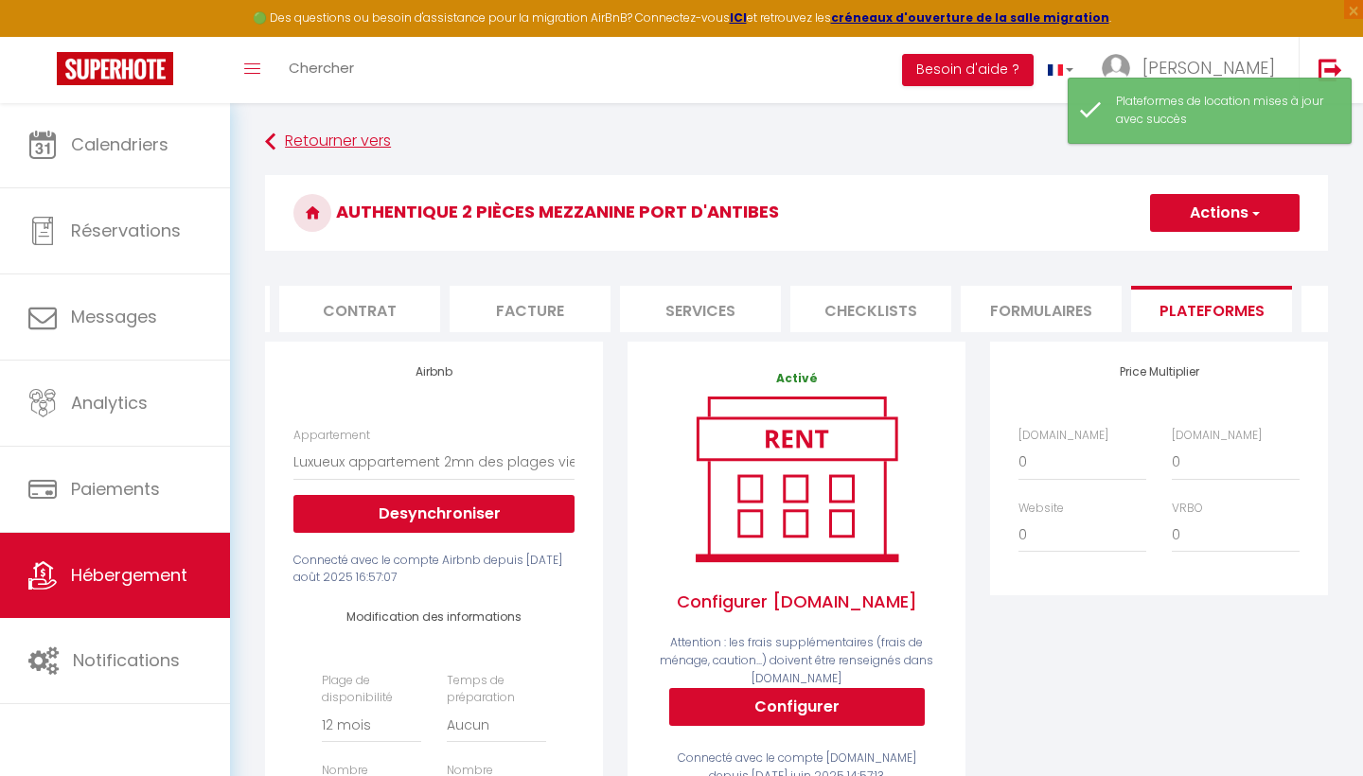
scroll to position [0, 0]
click at [358, 142] on link "Retourner vers" at bounding box center [796, 142] width 1063 height 34
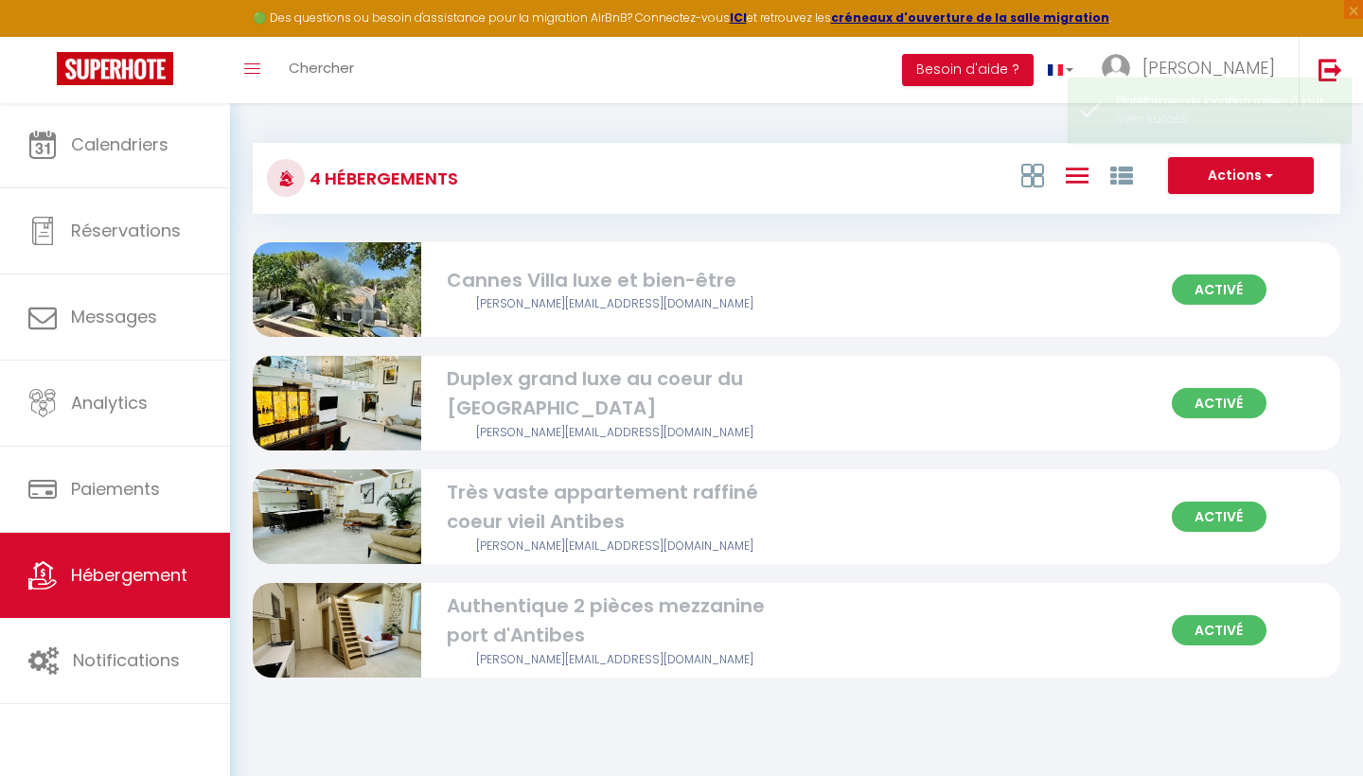
click at [347, 311] on img at bounding box center [337, 290] width 168 height 200
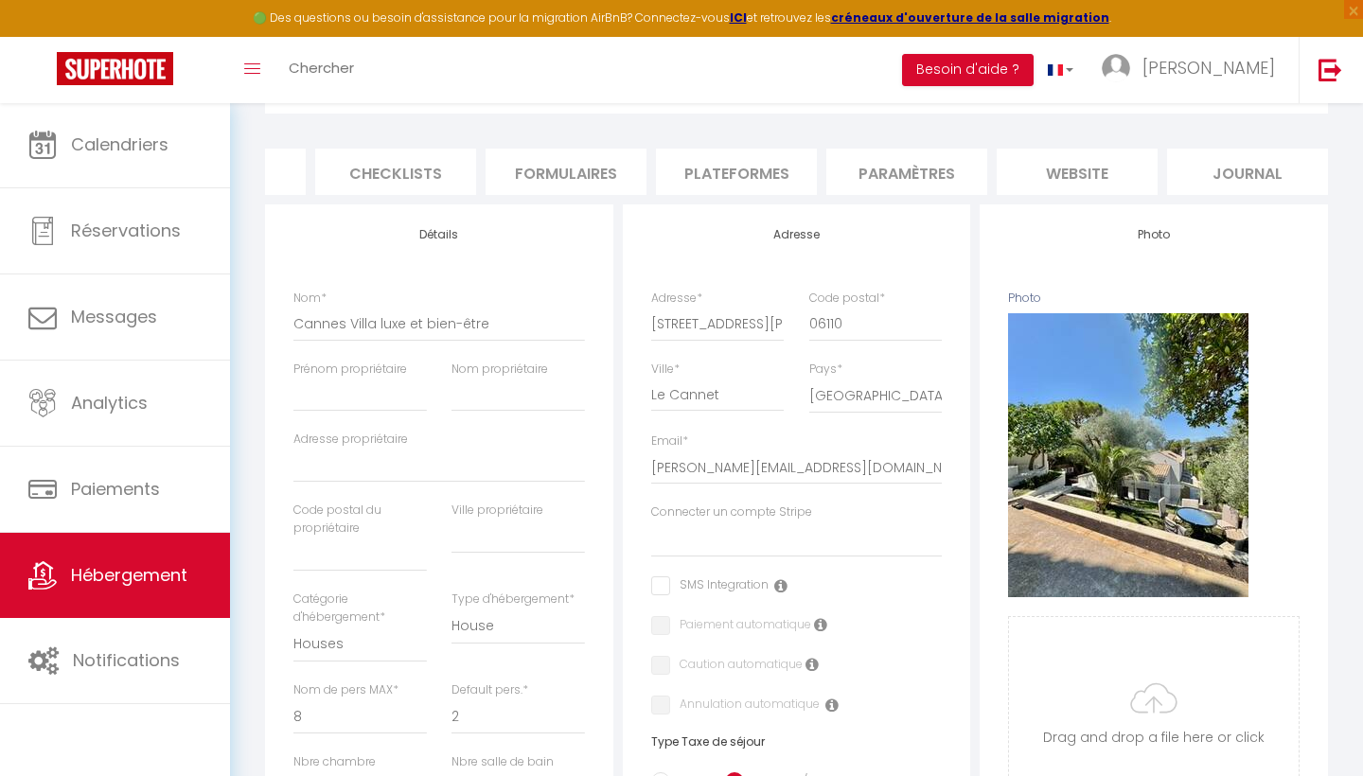
scroll to position [136, 0]
click at [736, 174] on li "Plateformes" at bounding box center [736, 173] width 161 height 46
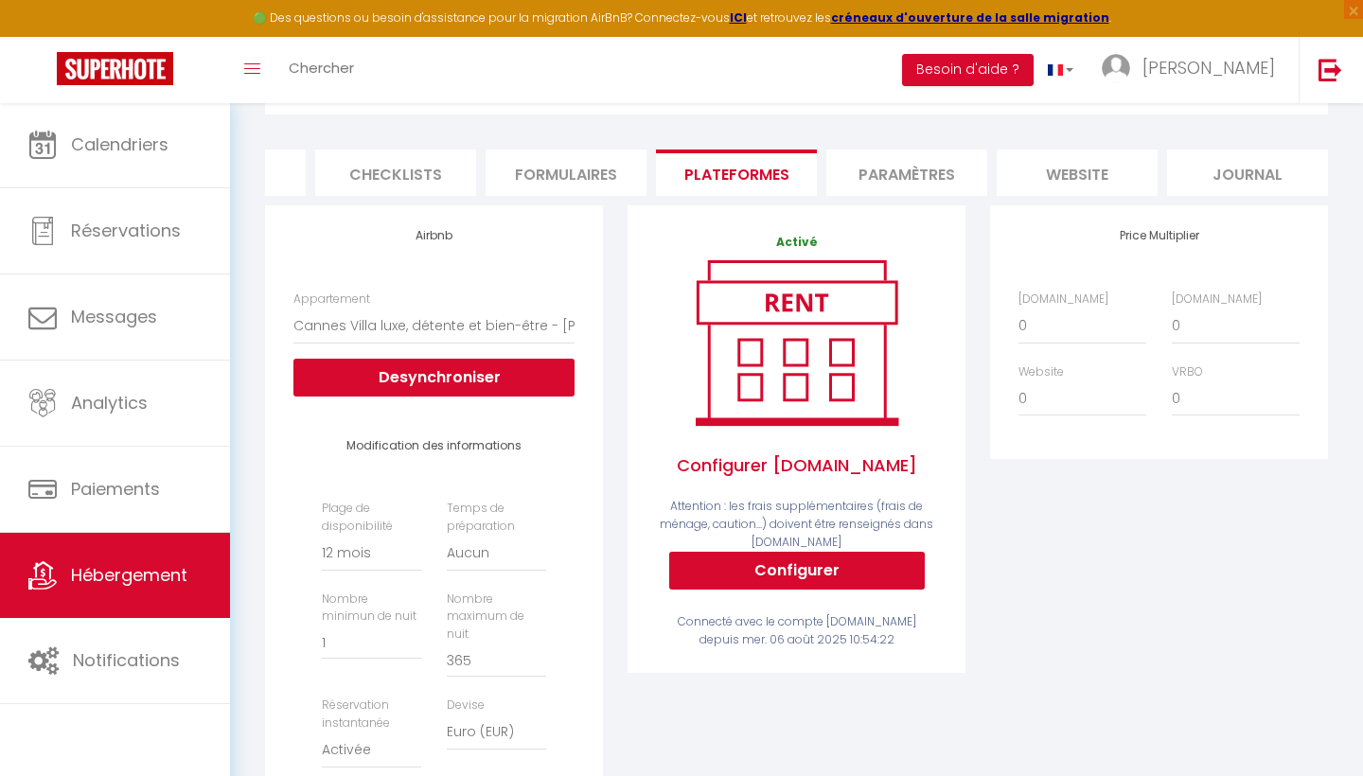
click at [761, 572] on button "Configurer" at bounding box center [797, 571] width 256 height 38
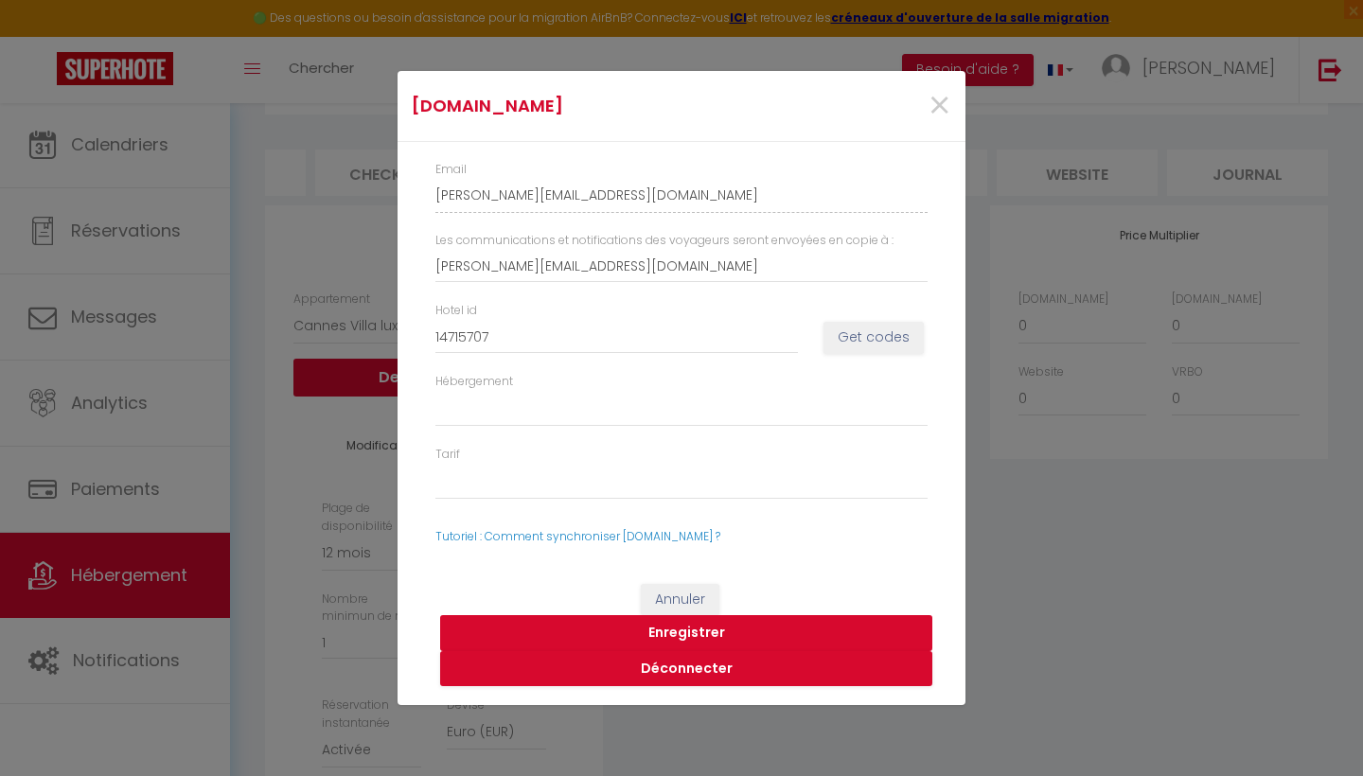
click at [690, 623] on button "Enregistrer" at bounding box center [686, 633] width 492 height 36
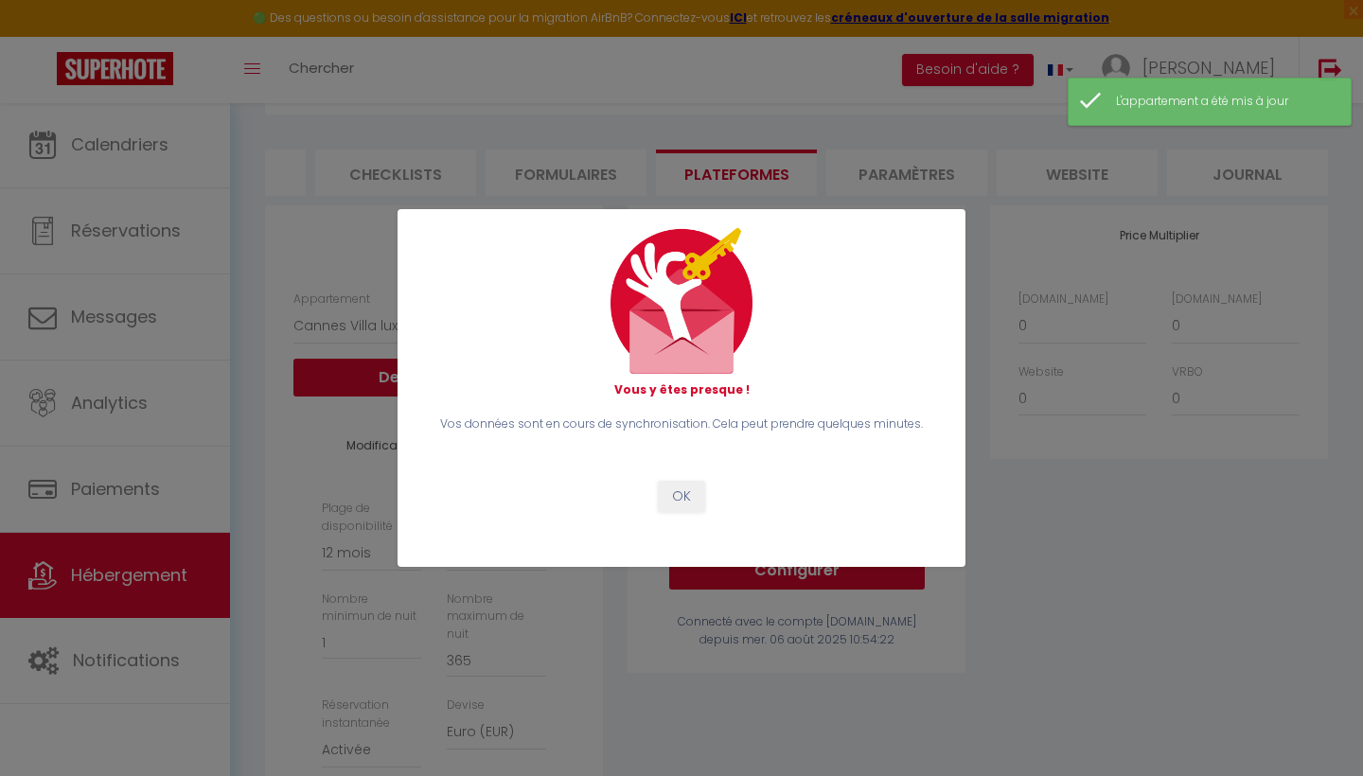
click at [695, 487] on button "OK" at bounding box center [681, 497] width 47 height 32
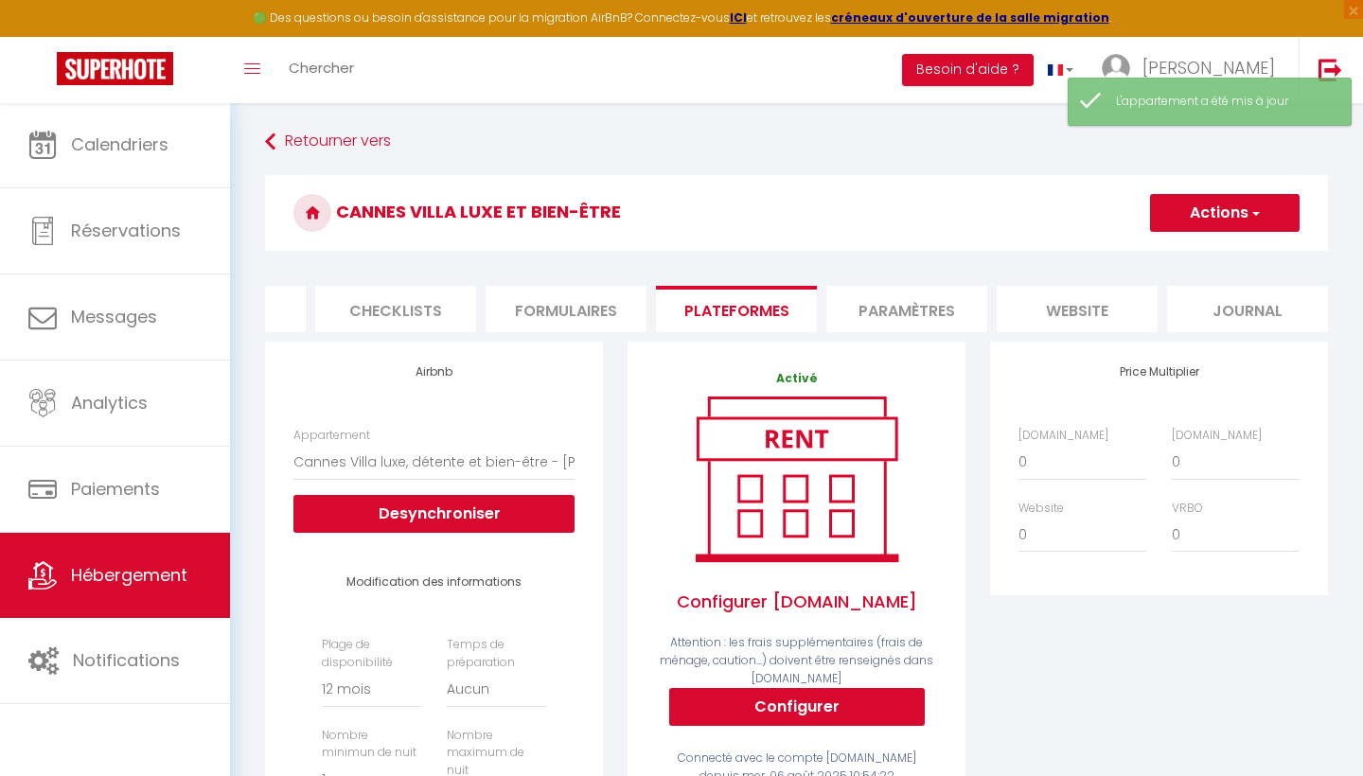
click at [1207, 204] on button "Actions" at bounding box center [1225, 213] width 150 height 38
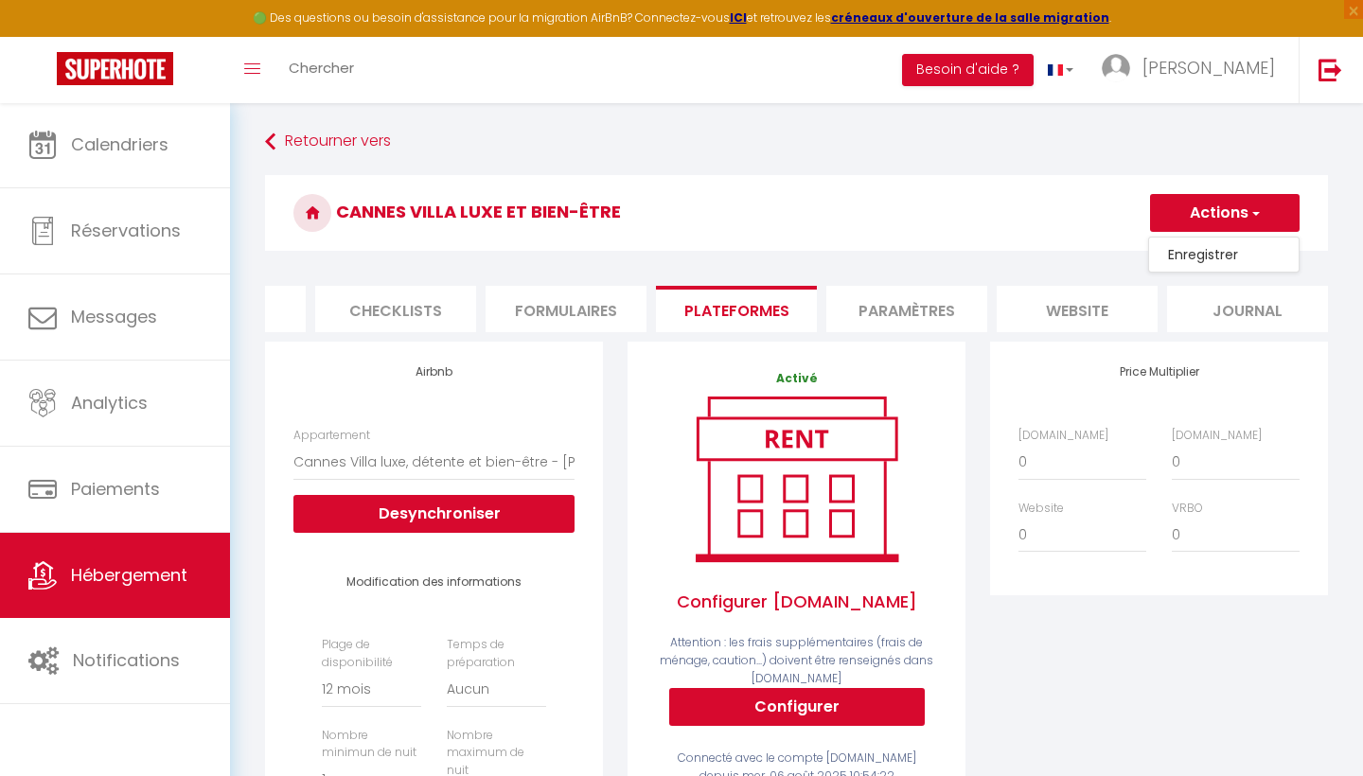
click at [1200, 259] on link "Enregistrer" at bounding box center [1224, 254] width 150 height 25
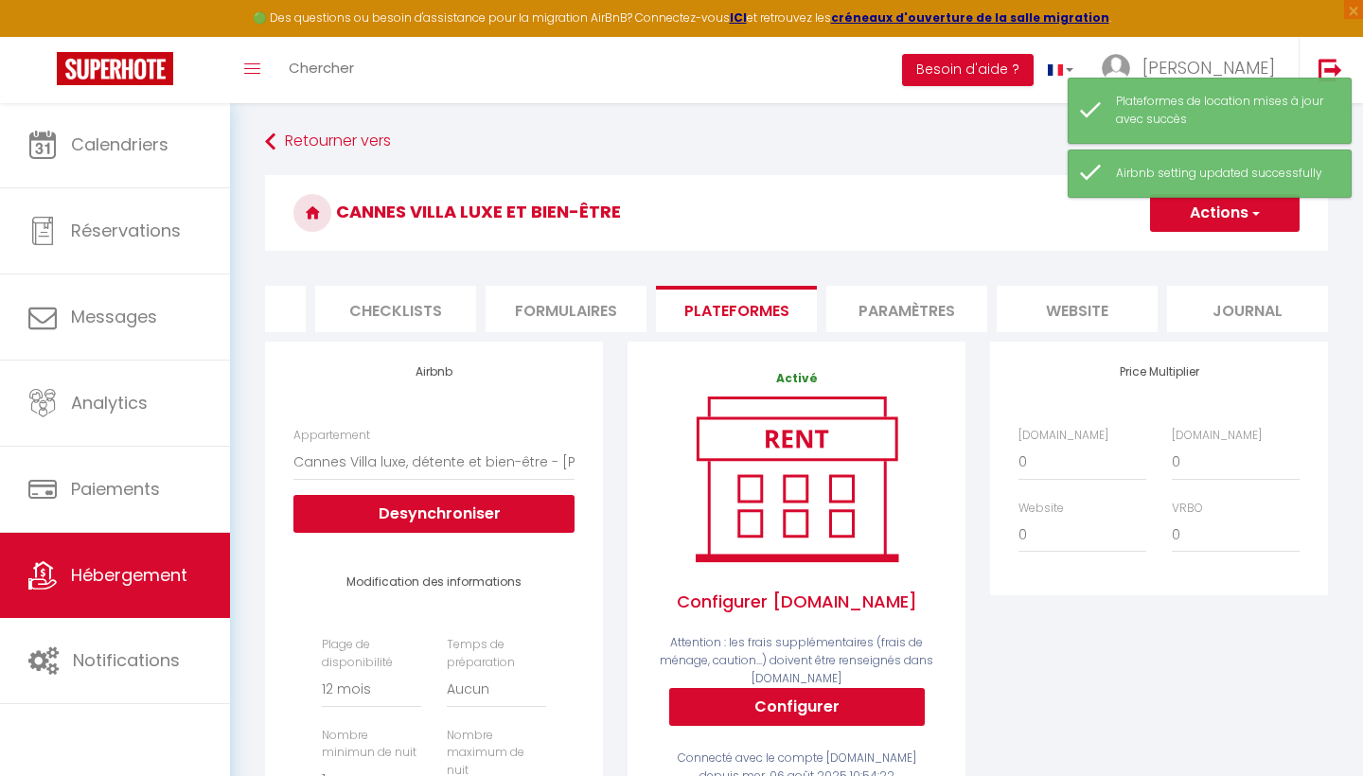
click at [1023, 692] on div "Price Multiplier [DOMAIN_NAME] 0 + 1 % + 2 % + 3 % + 4 % + 5 % + 6 % + 7 %" at bounding box center [1159, 718] width 363 height 752
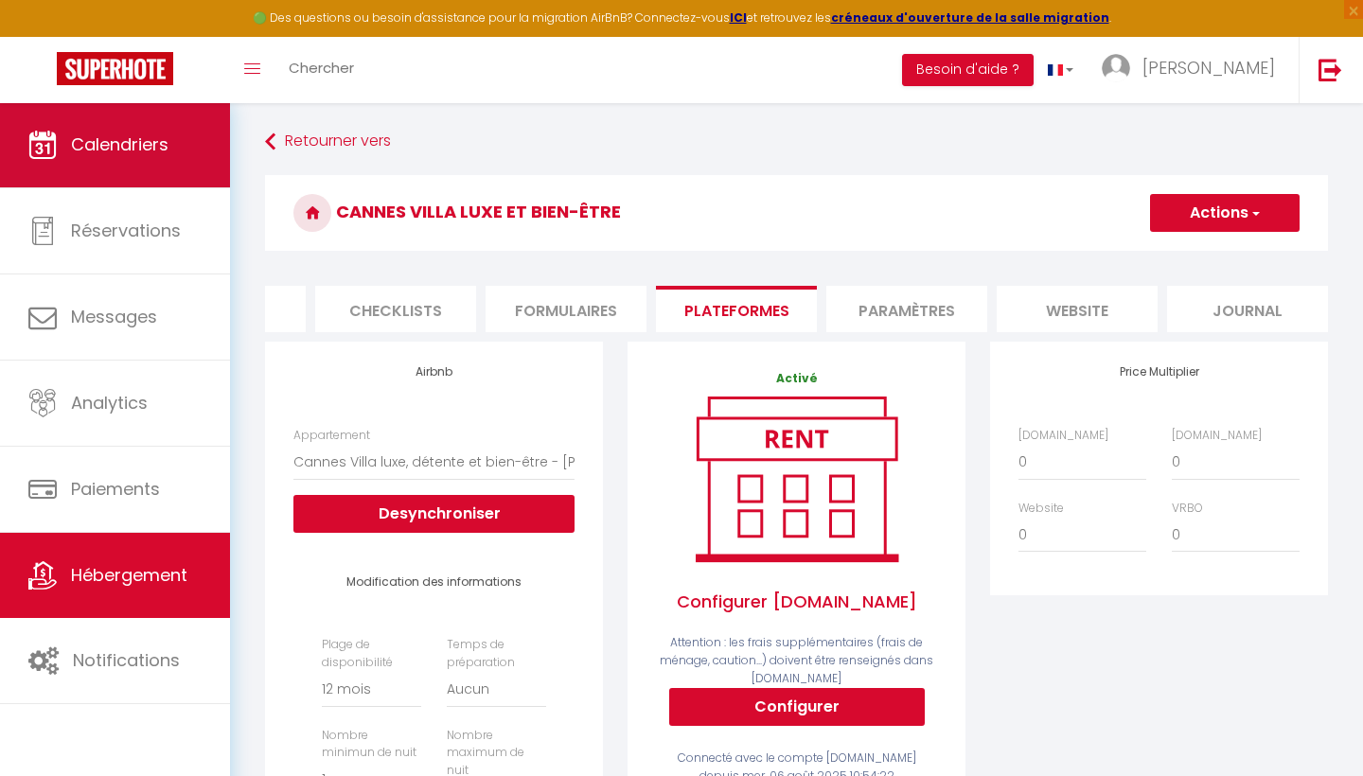
click at [127, 156] on span "Calendriers" at bounding box center [119, 145] width 97 height 24
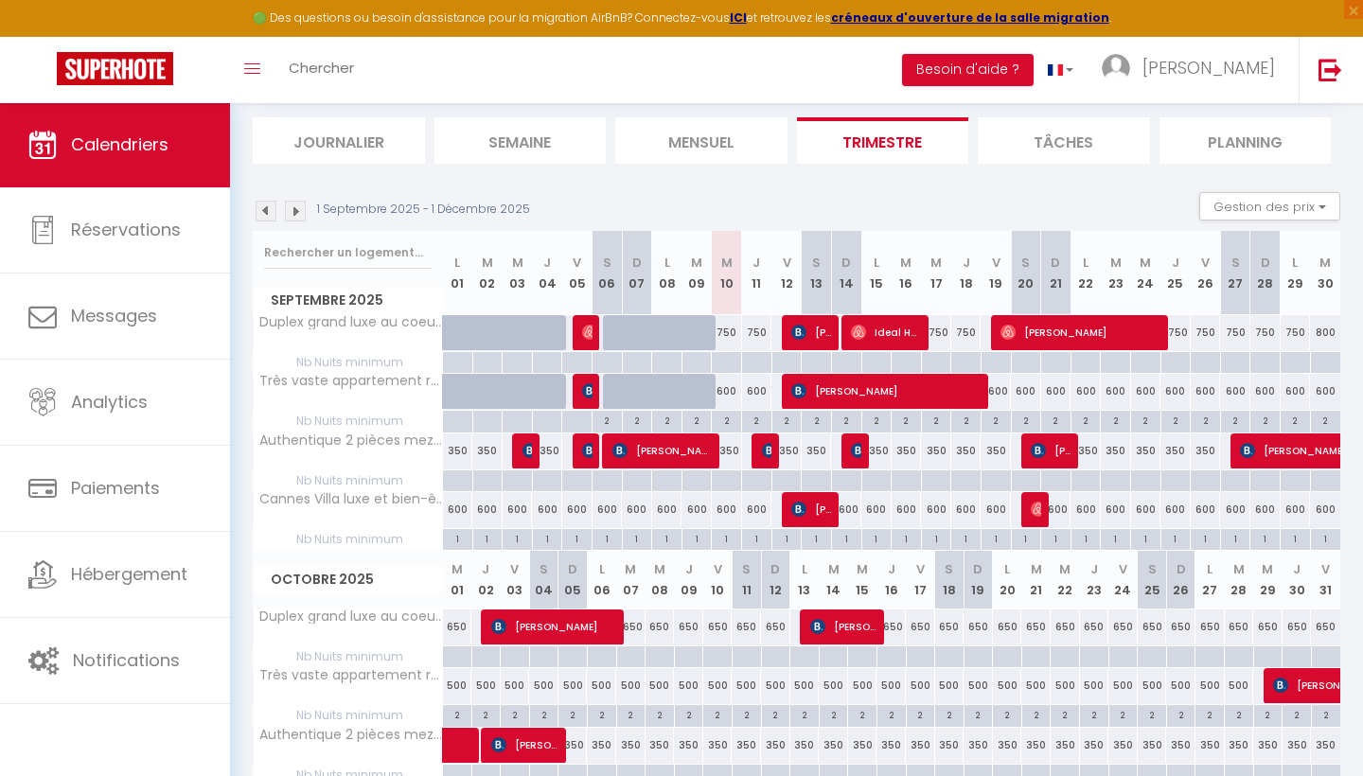
scroll to position [115, 0]
